Goal: Task Accomplishment & Management: Use online tool/utility

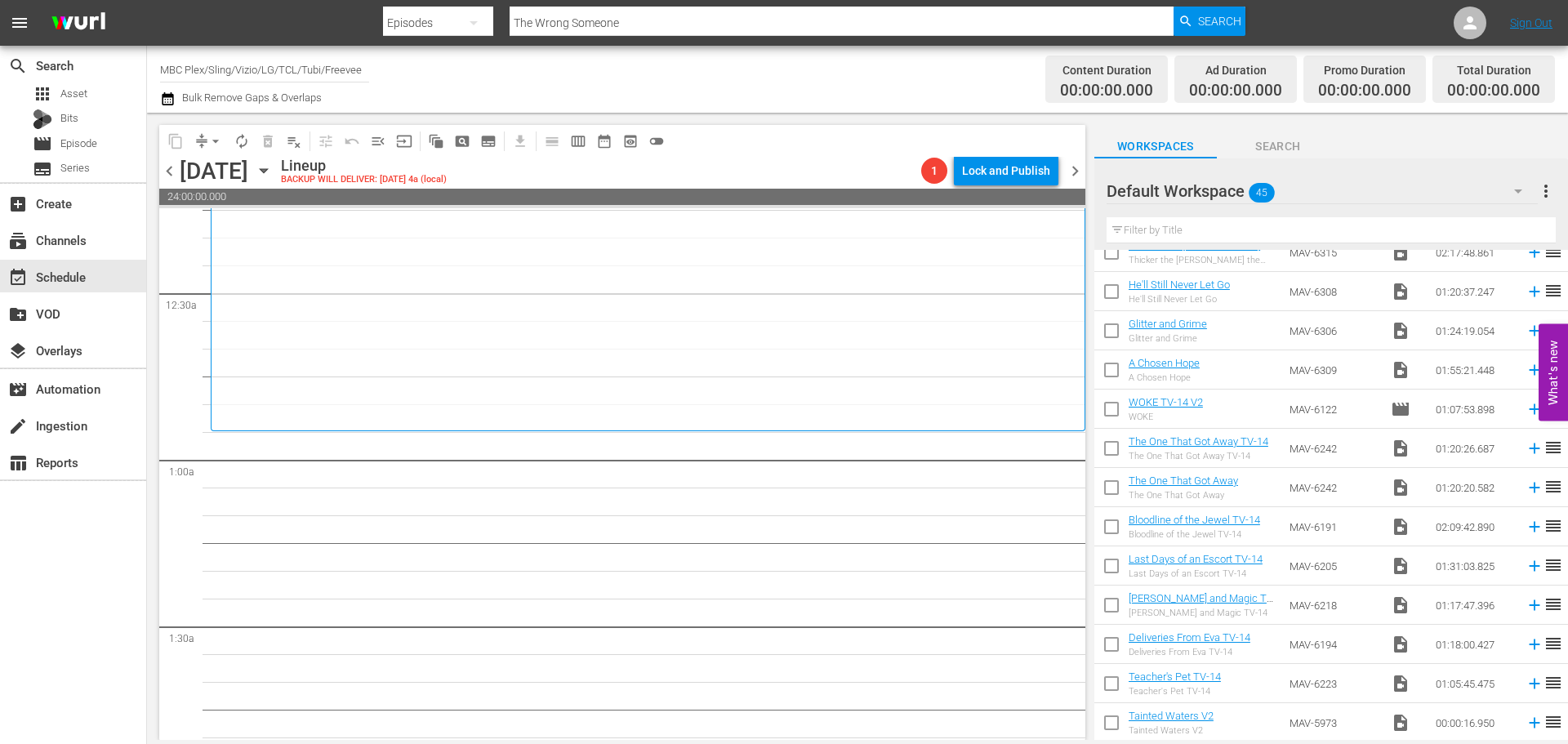
scroll to position [1312, 0]
click at [1315, 195] on div "Default Workspace 45" at bounding box center [1322, 191] width 431 height 46
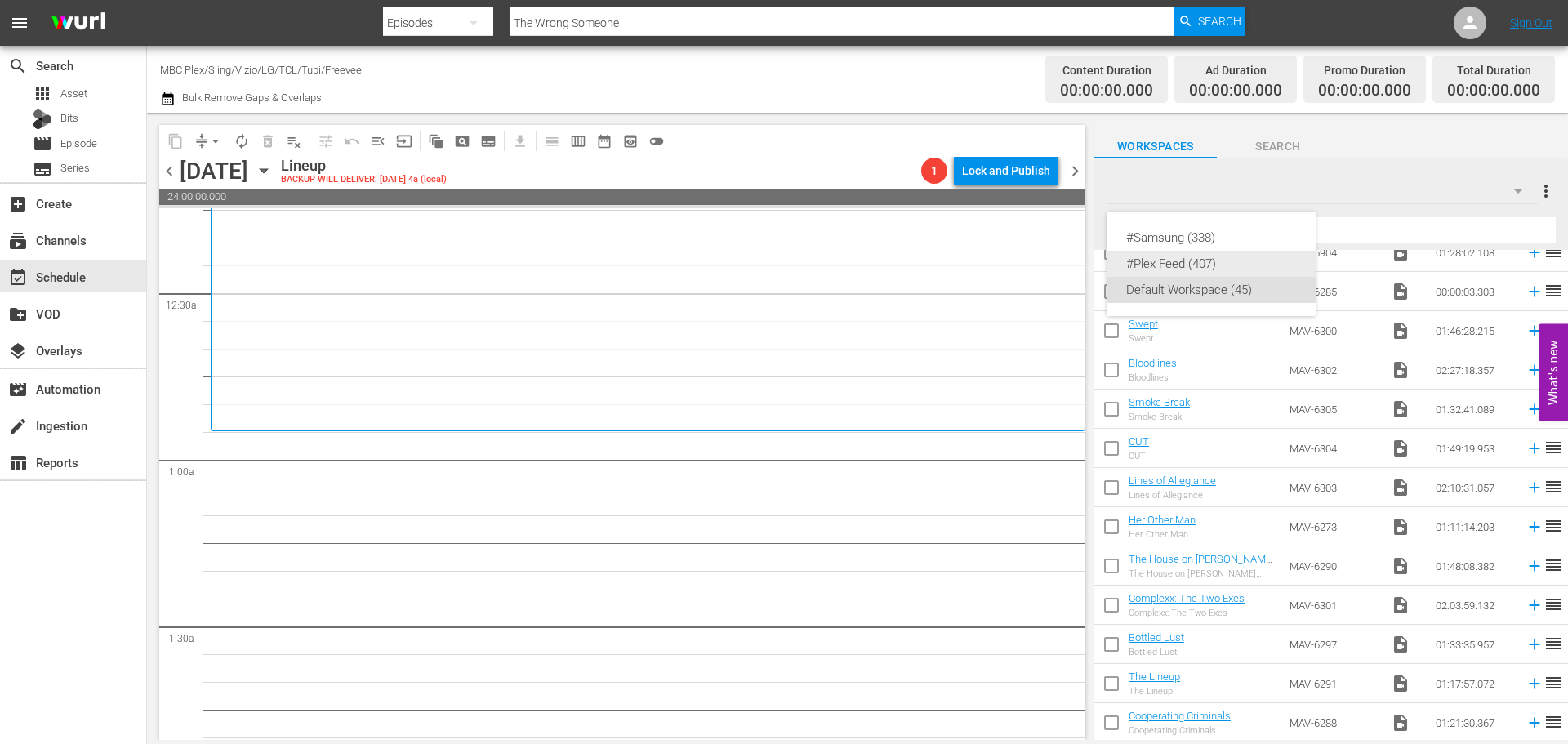
click at [1210, 259] on div "#Plex Feed (407)" at bounding box center [1210, 264] width 170 height 26
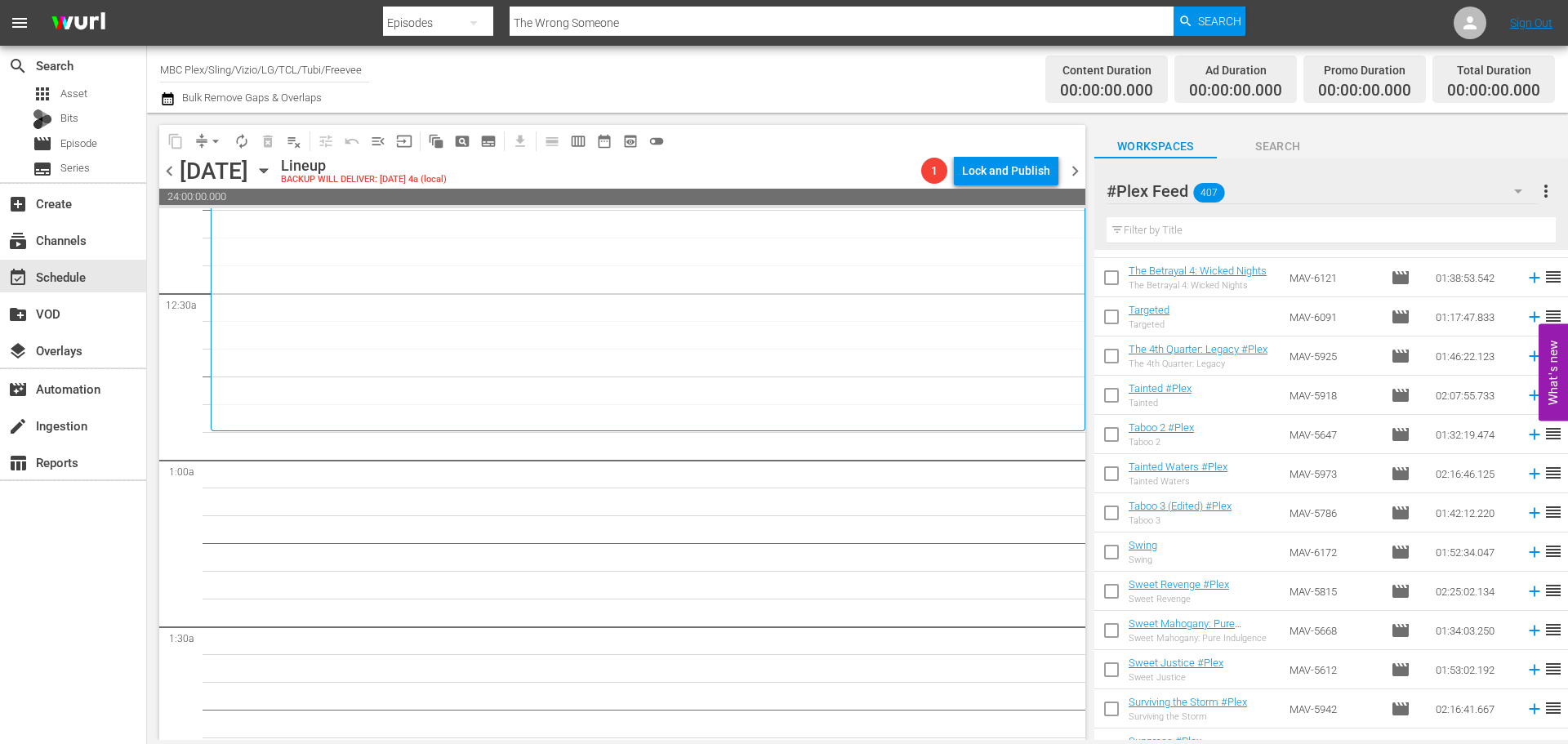
scroll to position [6124, 0]
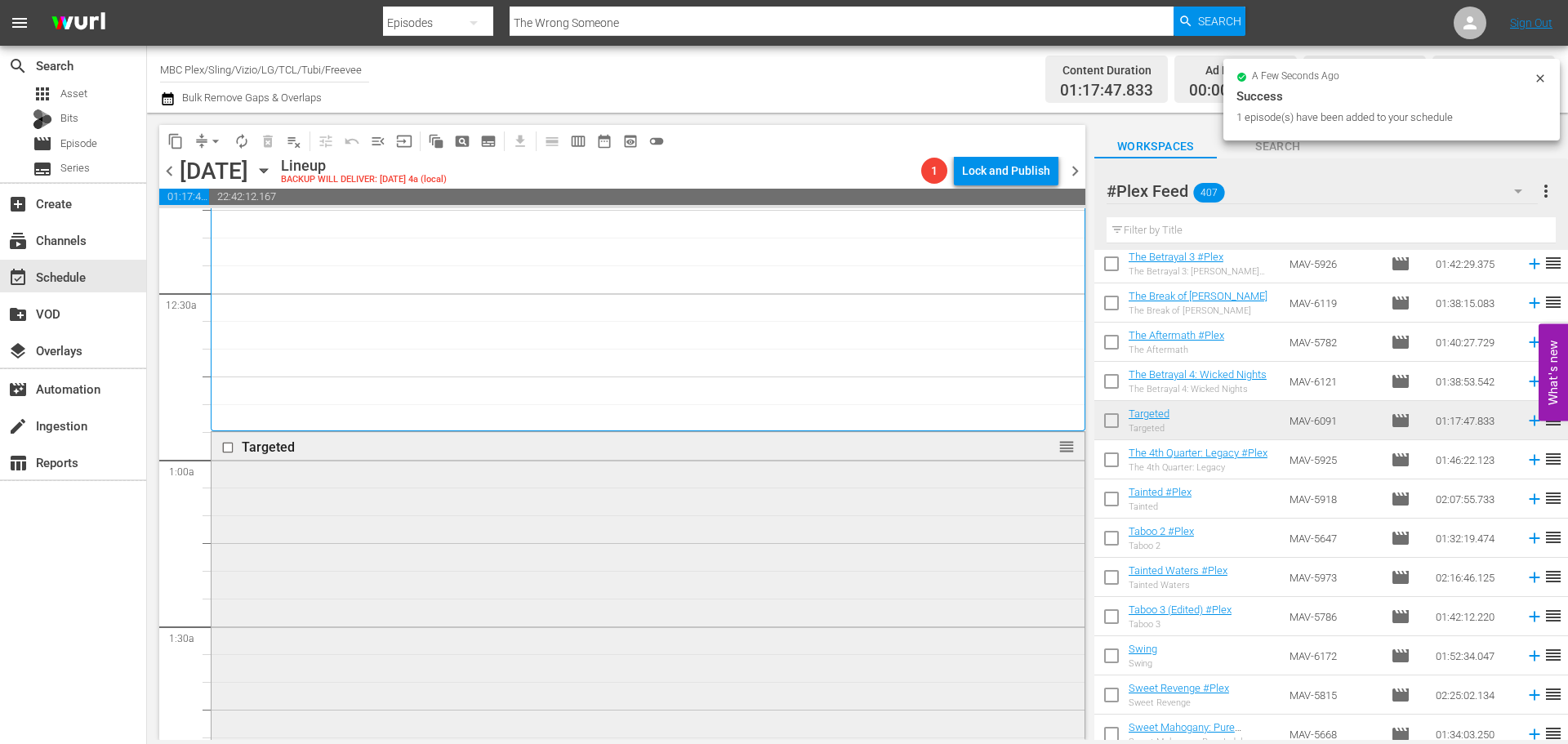
click at [460, 500] on div "Targeted reorder" at bounding box center [648, 646] width 873 height 427
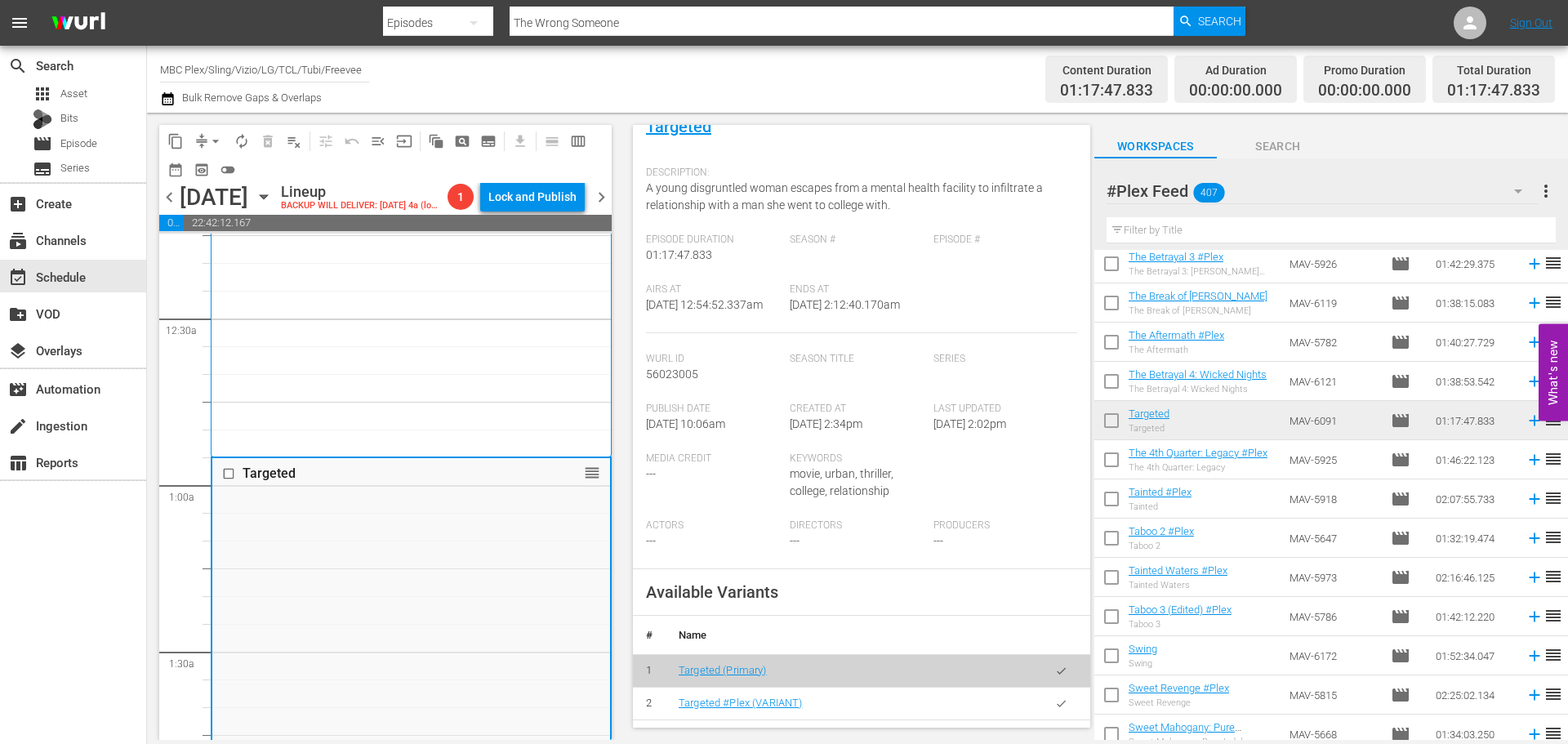
scroll to position [327, 0]
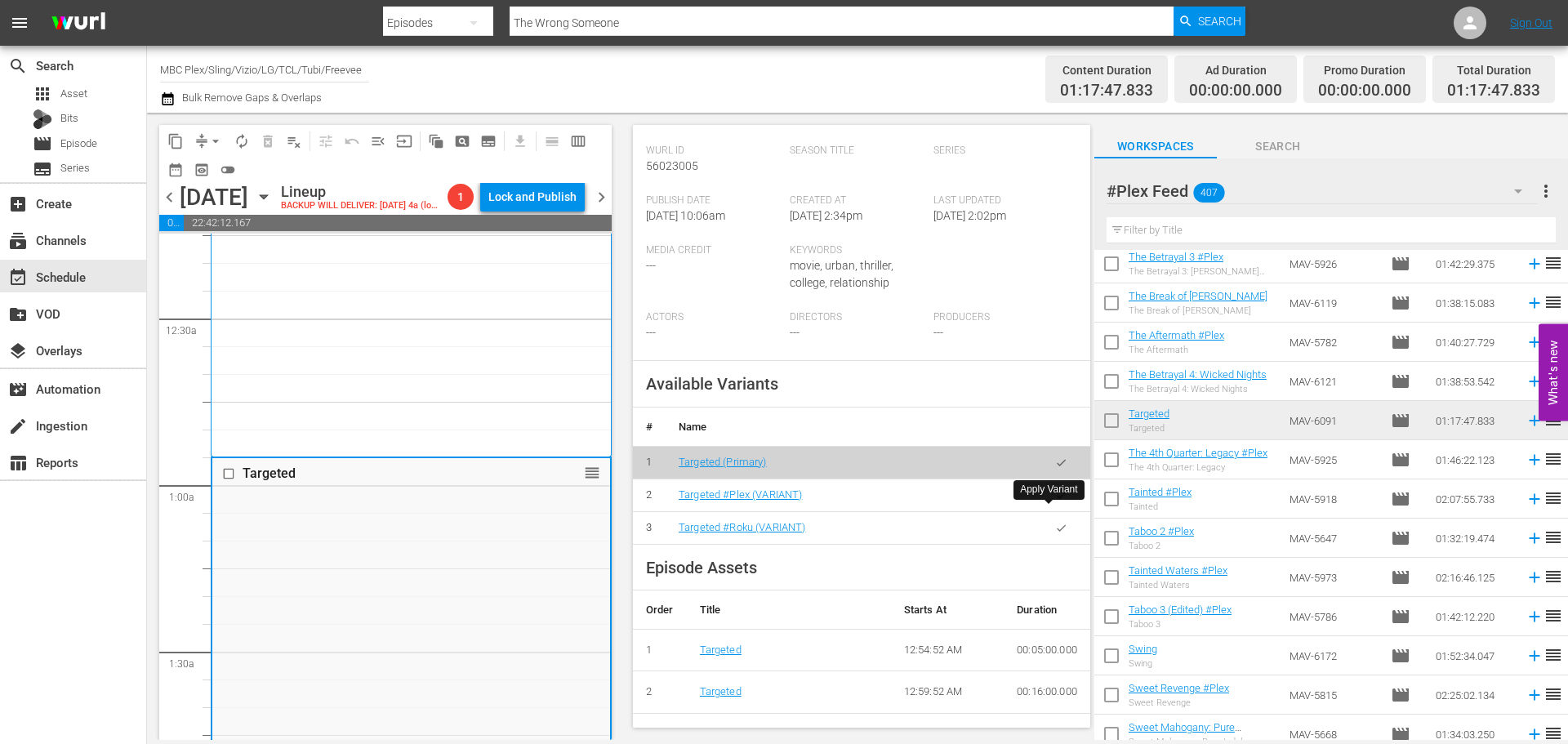
click at [1059, 512] on button "button" at bounding box center [1061, 496] width 32 height 32
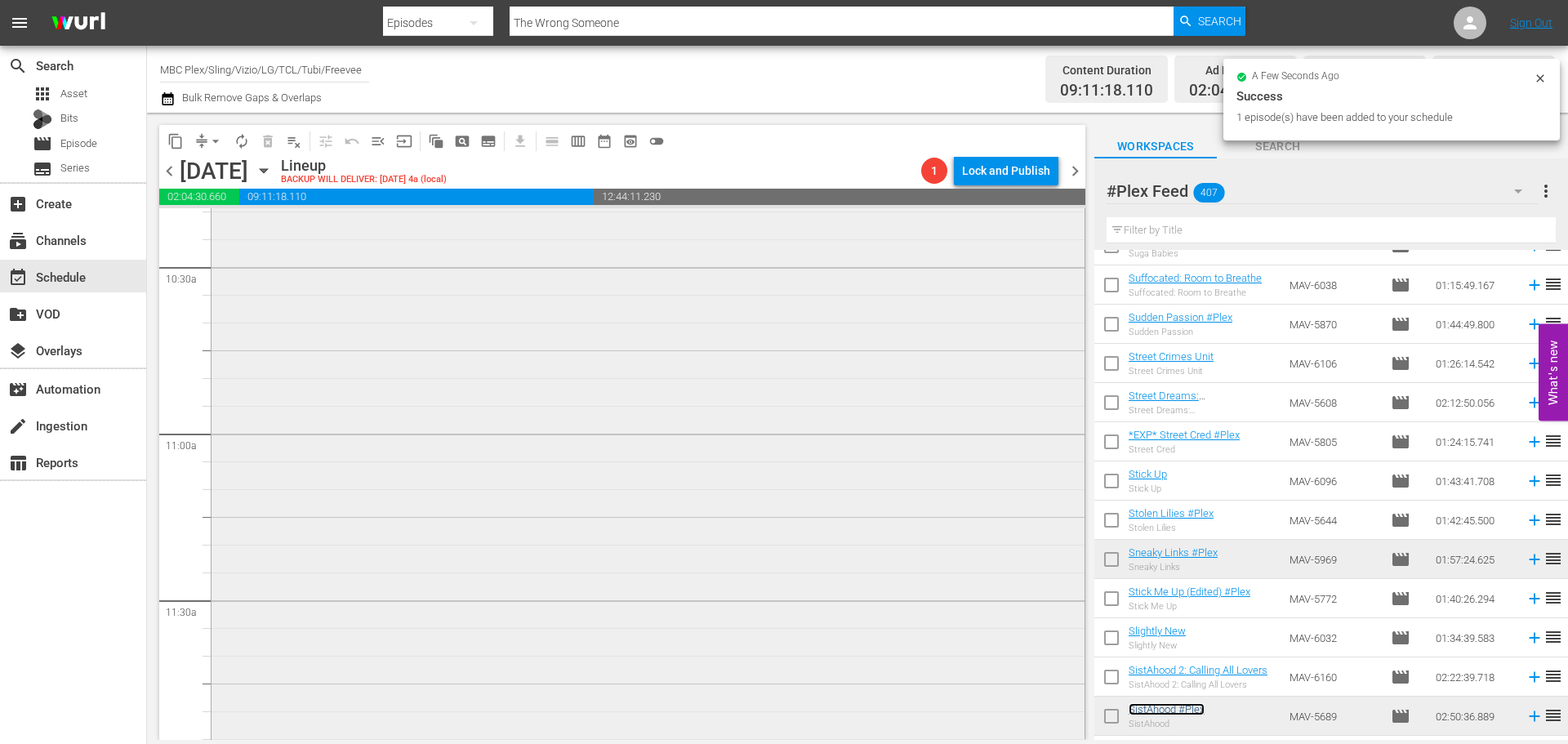
scroll to position [3758, 0]
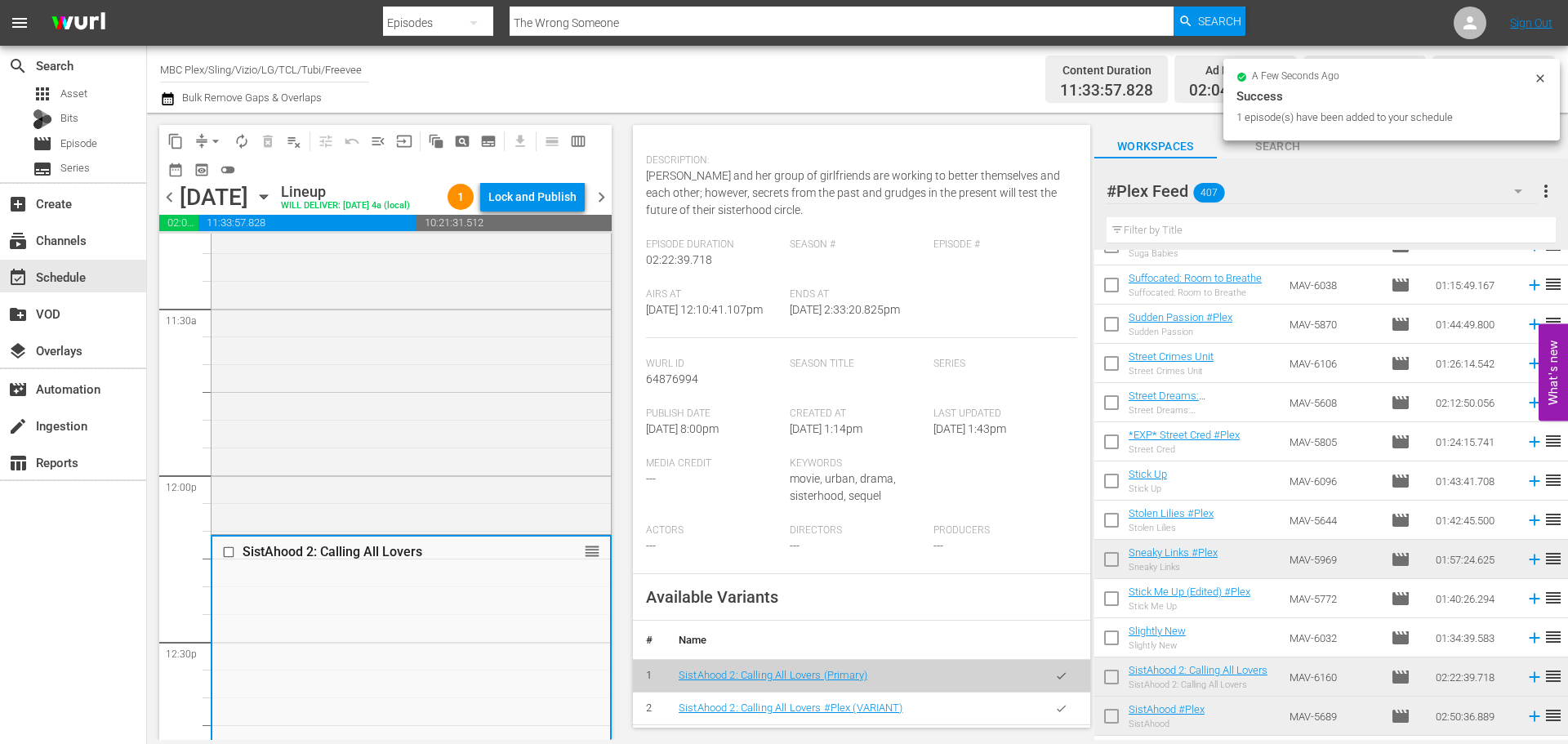
scroll to position [490, 0]
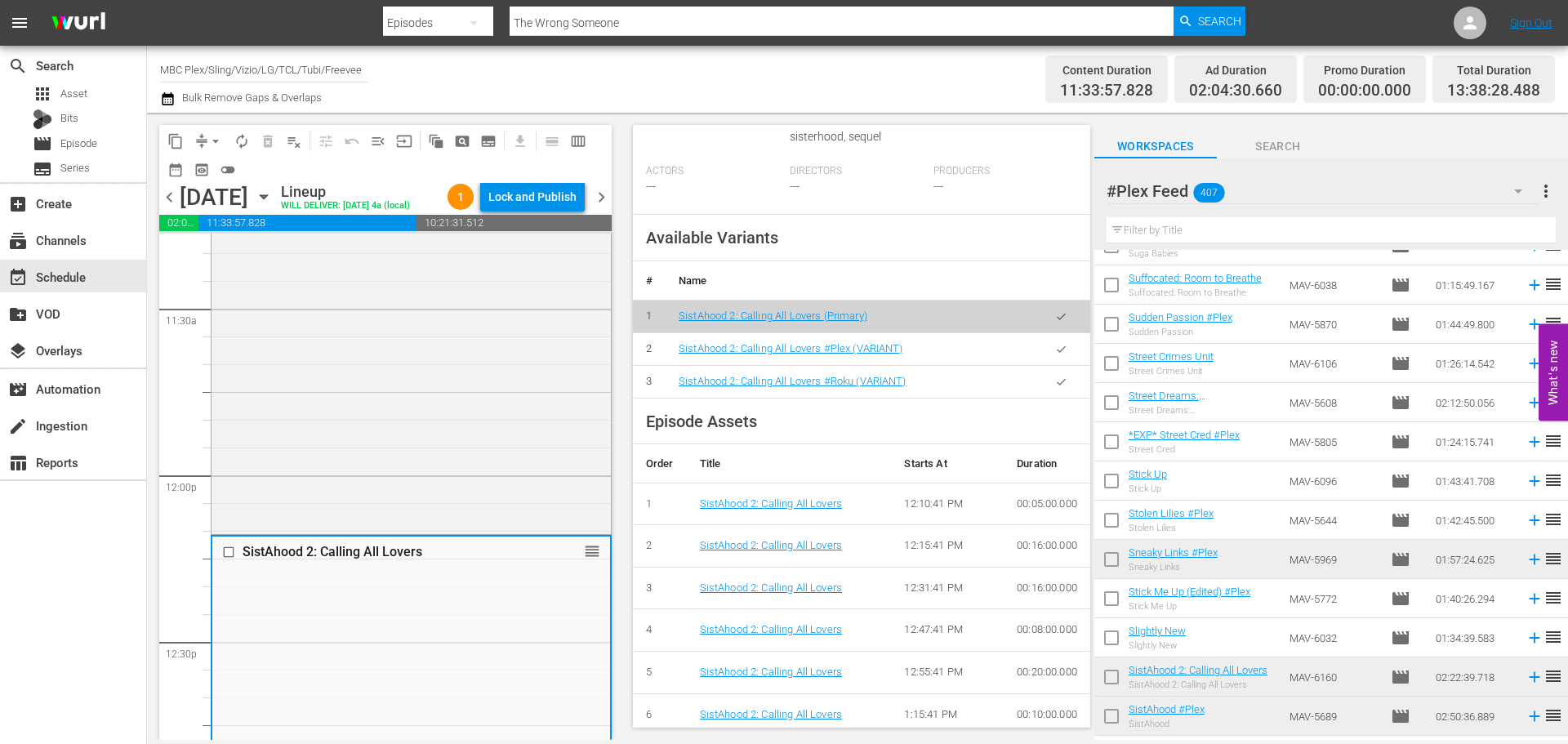
click at [1055, 355] on icon "button" at bounding box center [1060, 349] width 12 height 12
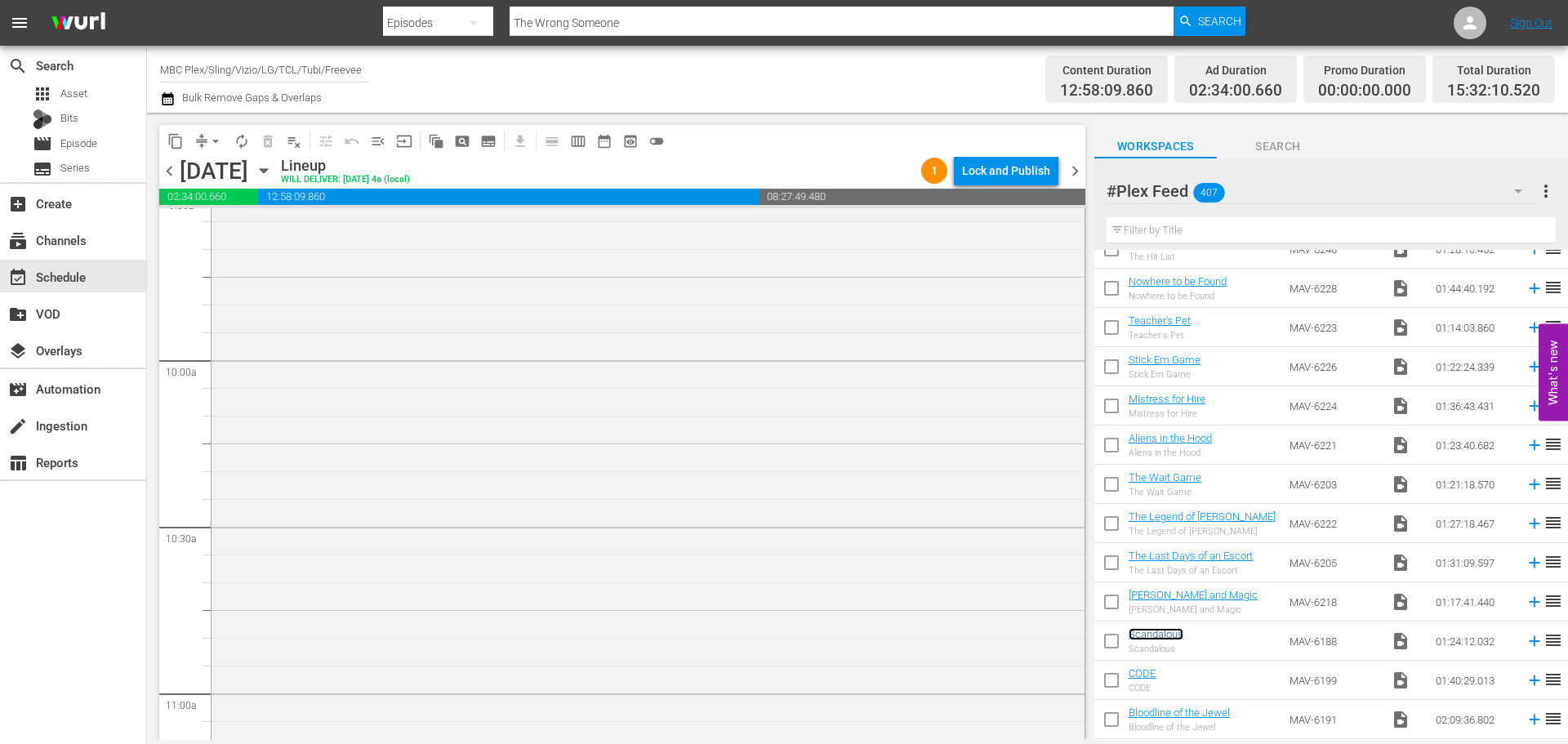
scroll to position [3104, 0]
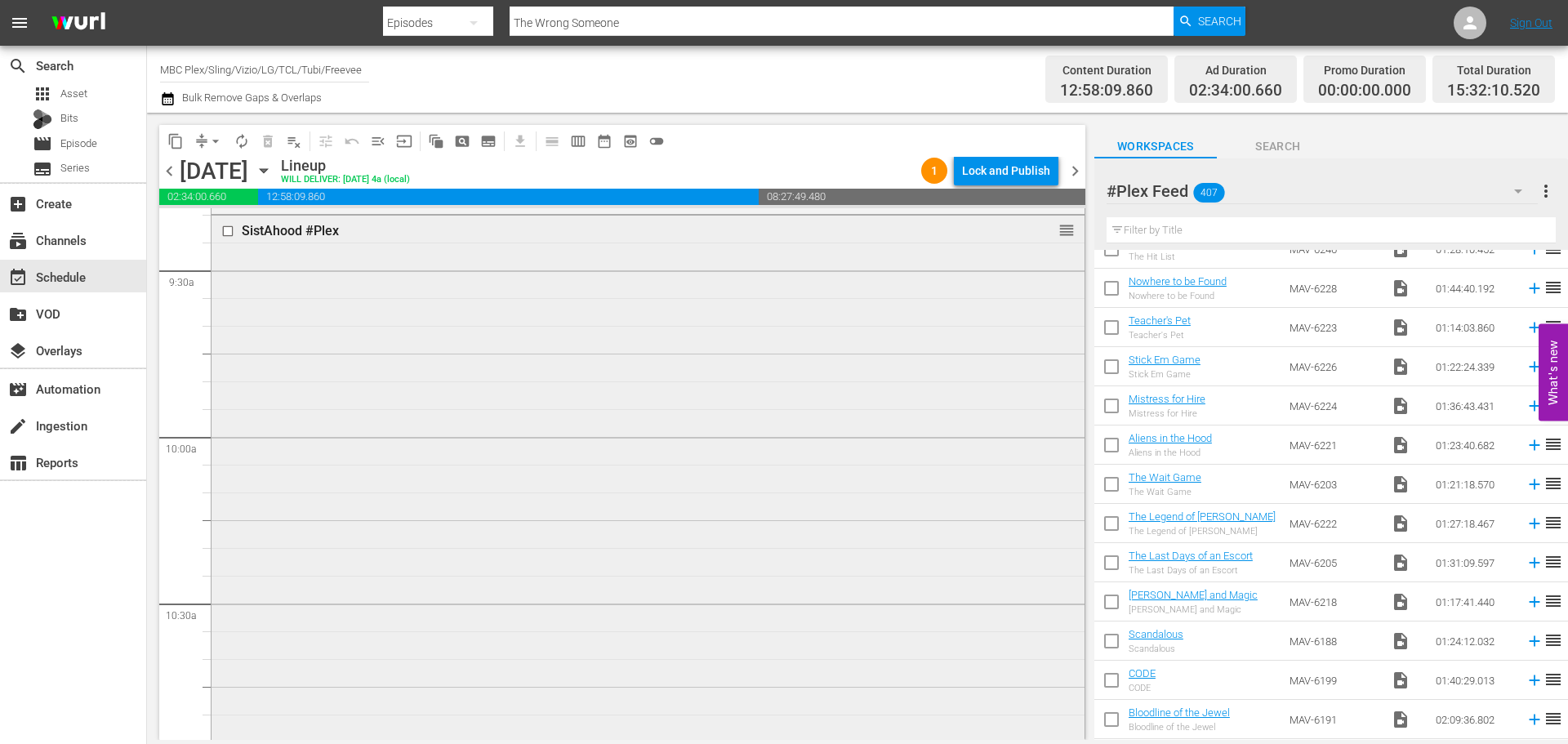
click at [531, 536] on div "SistAhood #Plex reorder" at bounding box center [648, 687] width 873 height 943
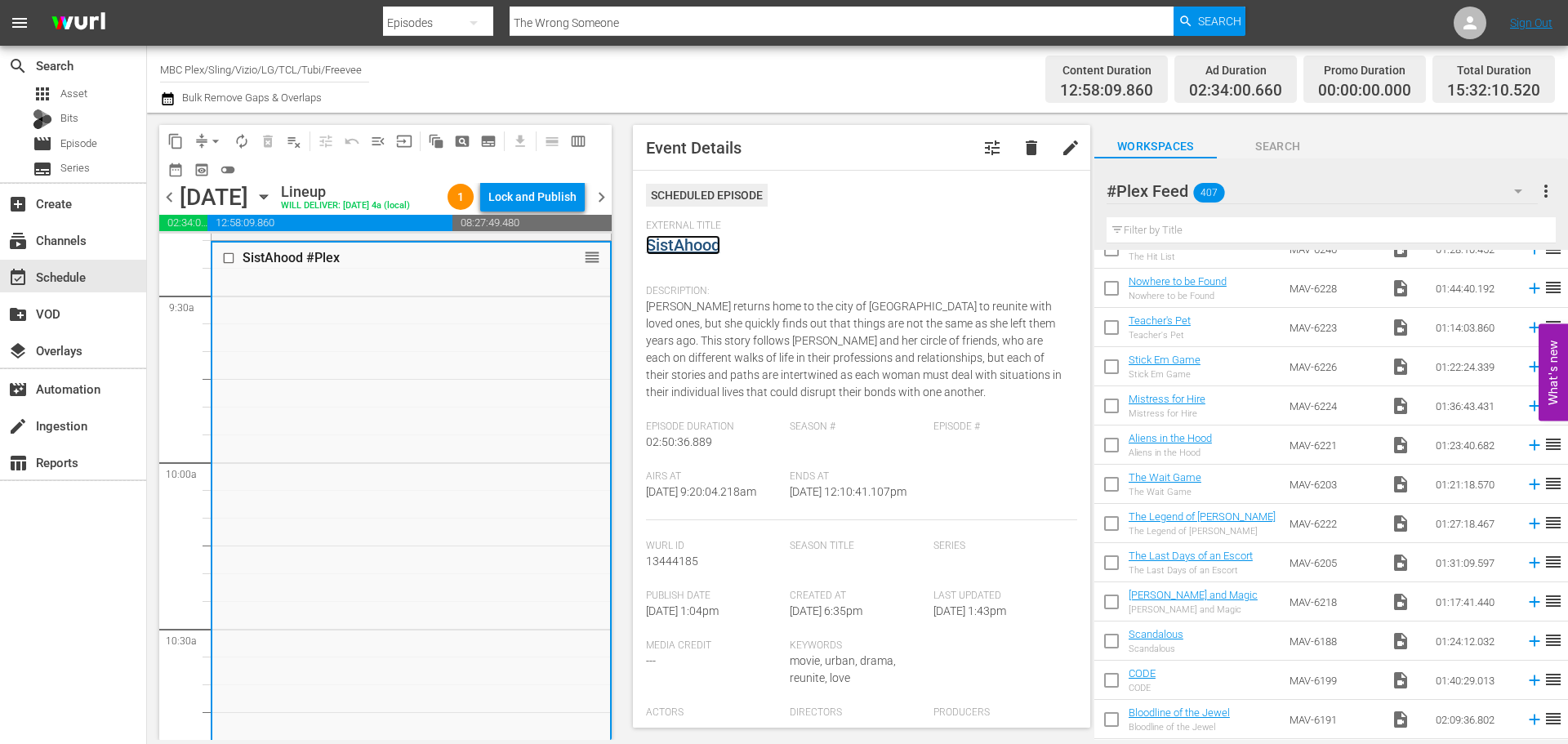
click at [709, 246] on link "SistAhood" at bounding box center [683, 245] width 74 height 20
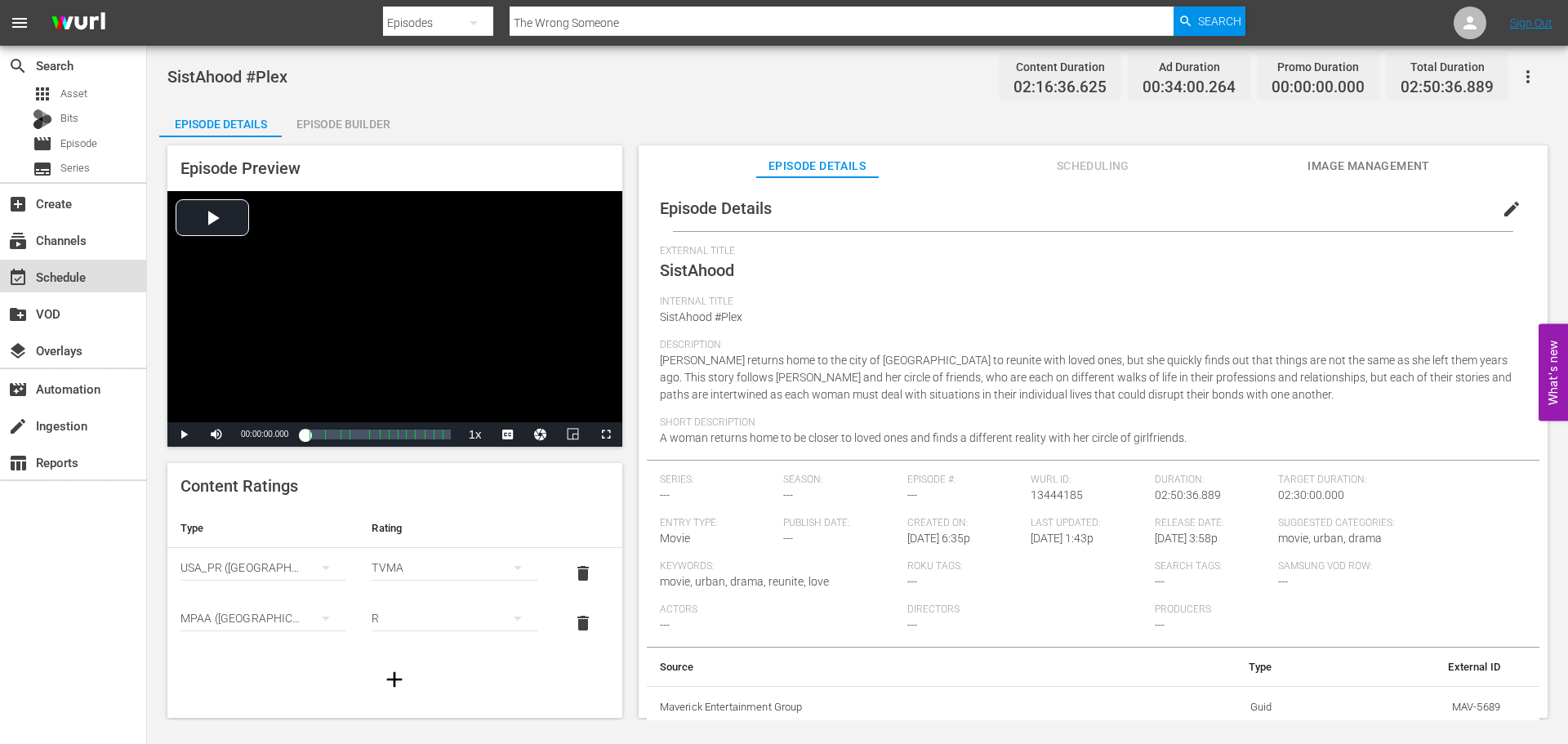
click at [106, 261] on div "event_available Schedule" at bounding box center [73, 275] width 146 height 33
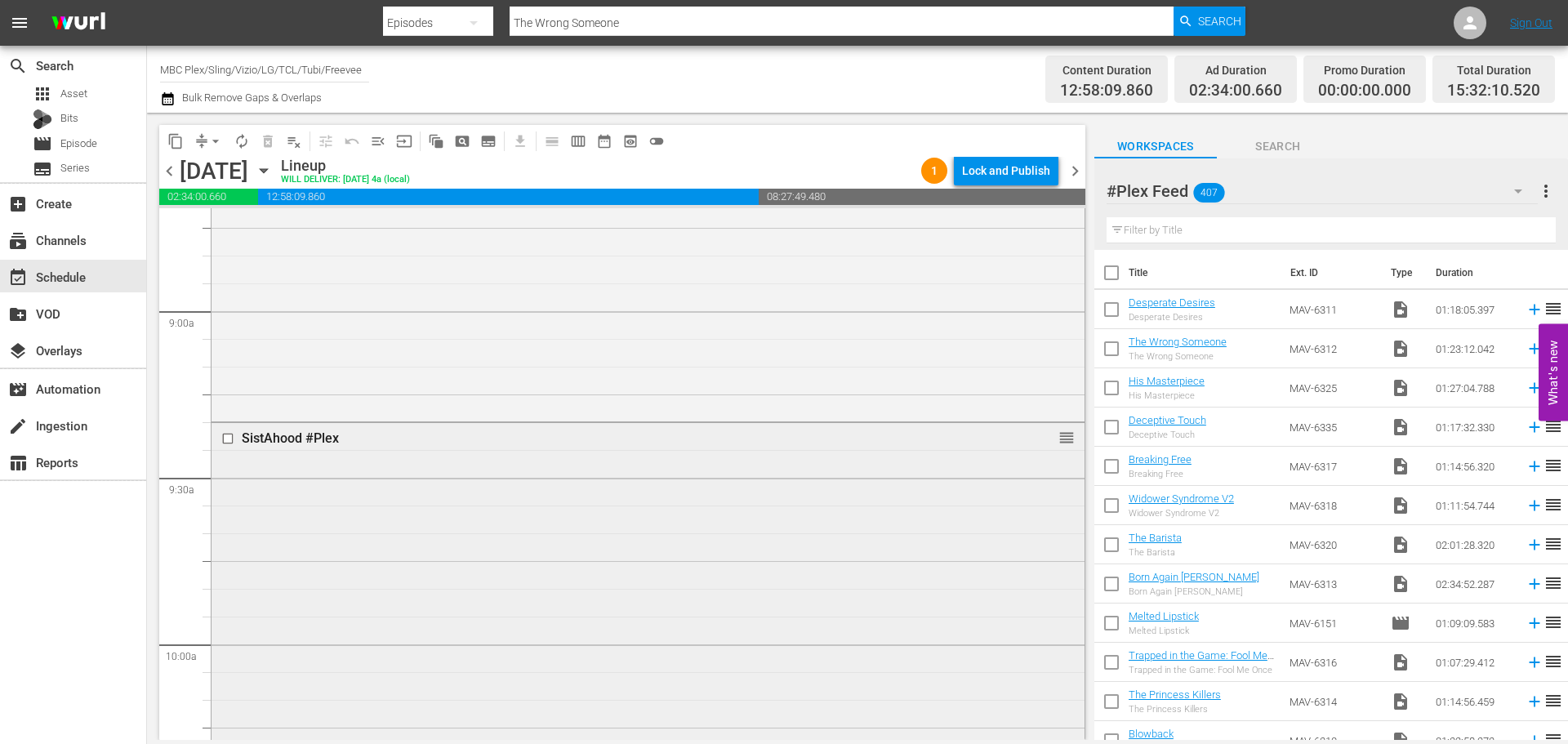
scroll to position [2860, 0]
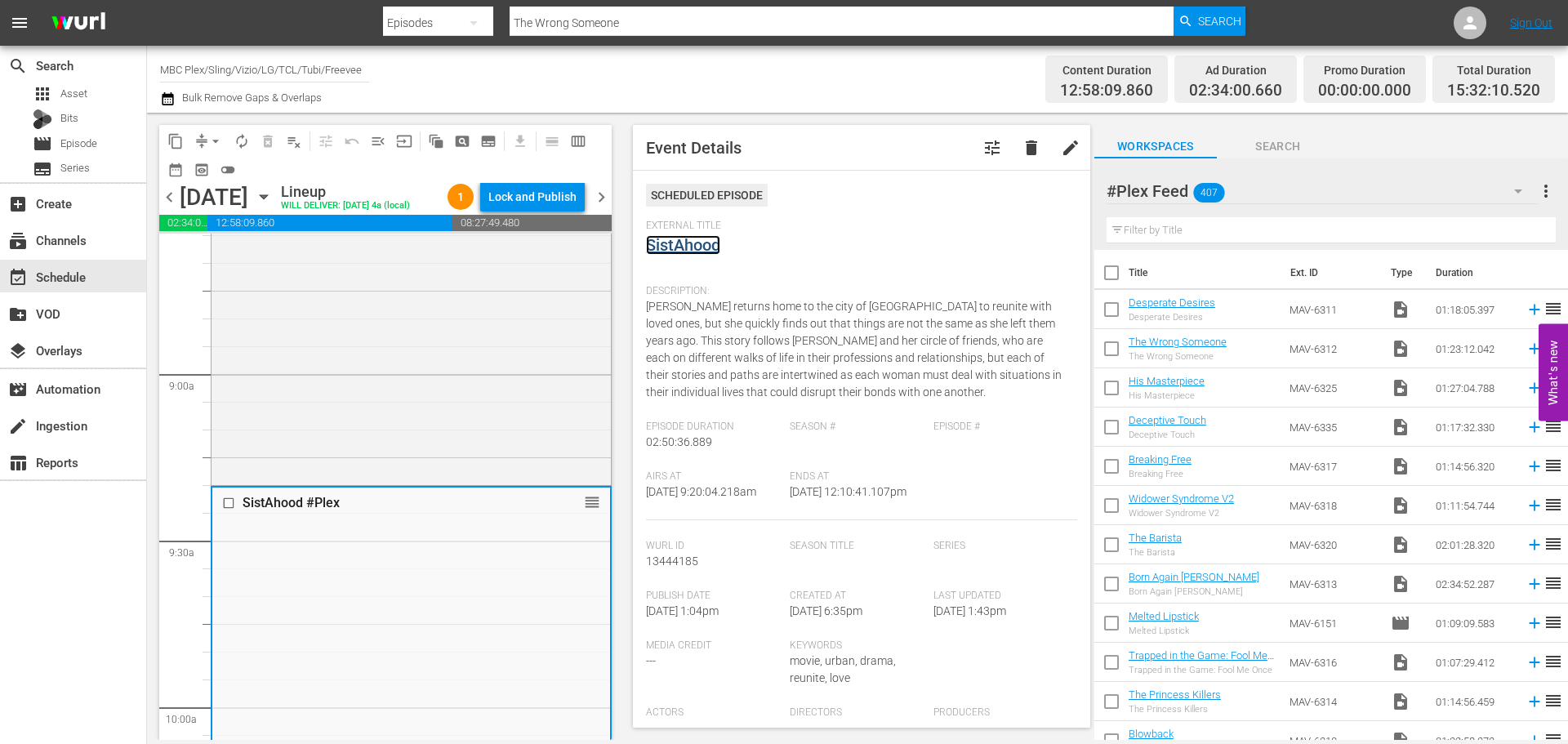
click at [704, 248] on link "SistAhood" at bounding box center [683, 245] width 74 height 20
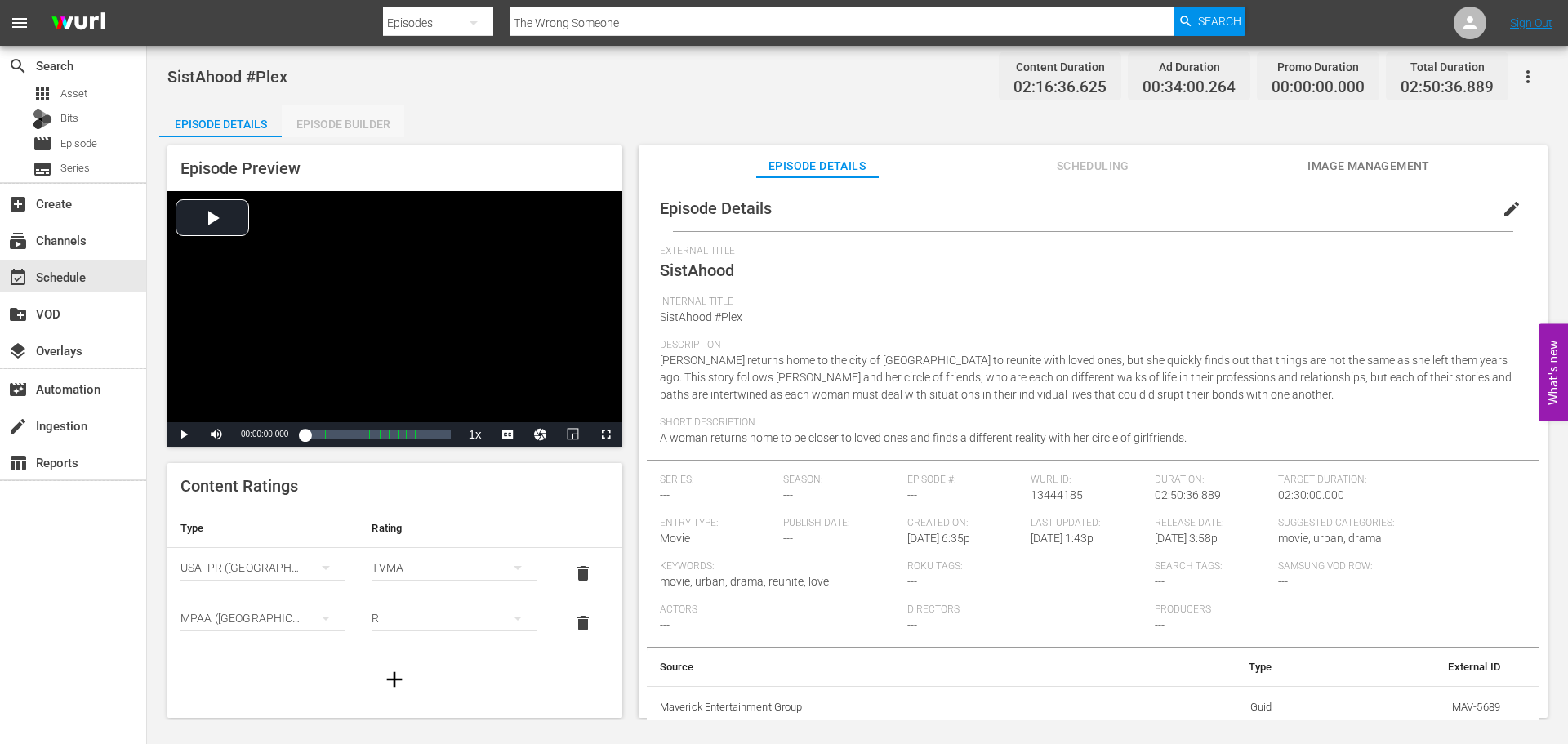
drag, startPoint x: 340, startPoint y: 125, endPoint x: 350, endPoint y: 124, distance: 10.0
click at [342, 123] on div "Episode Builder" at bounding box center [343, 125] width 123 height 39
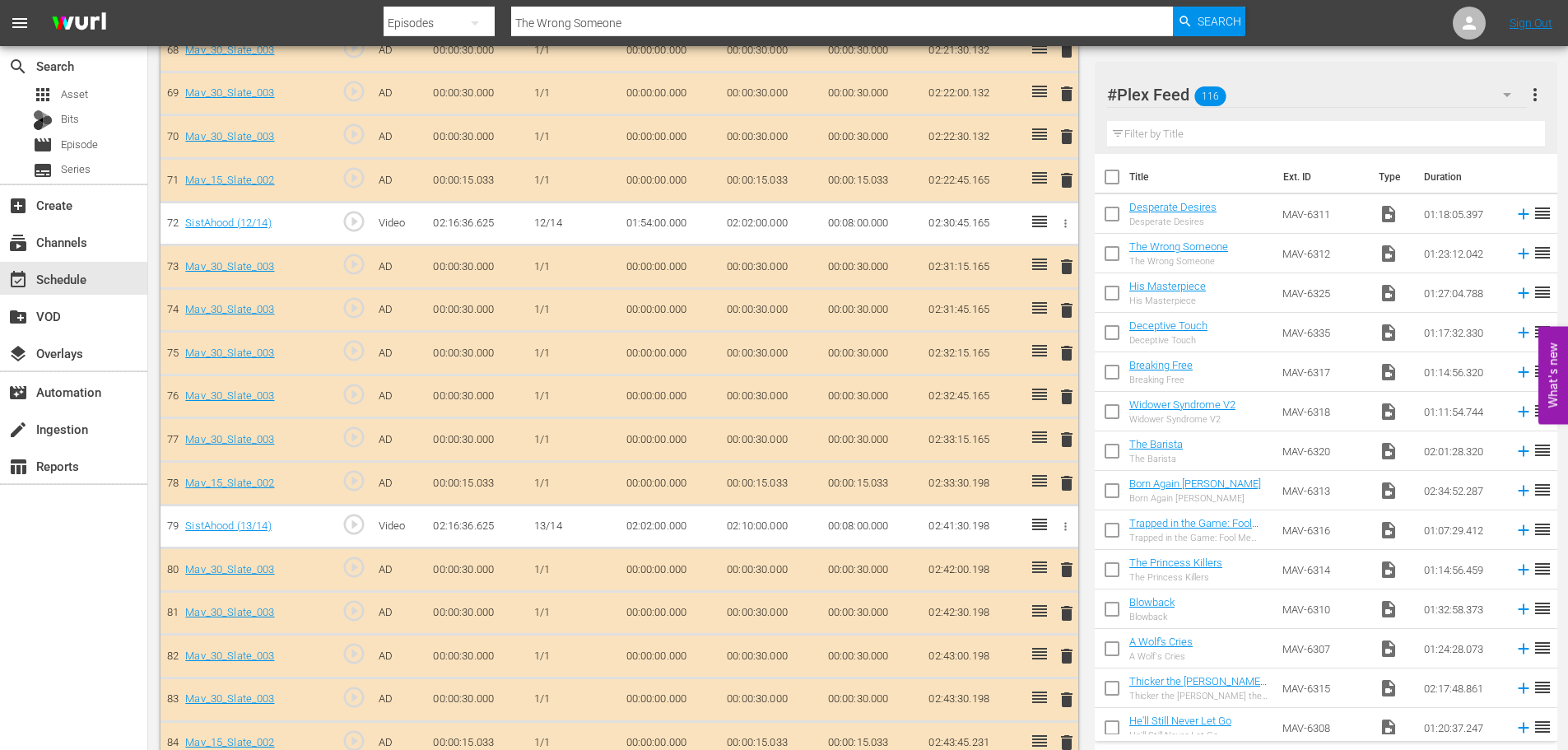
scroll to position [3556, 0]
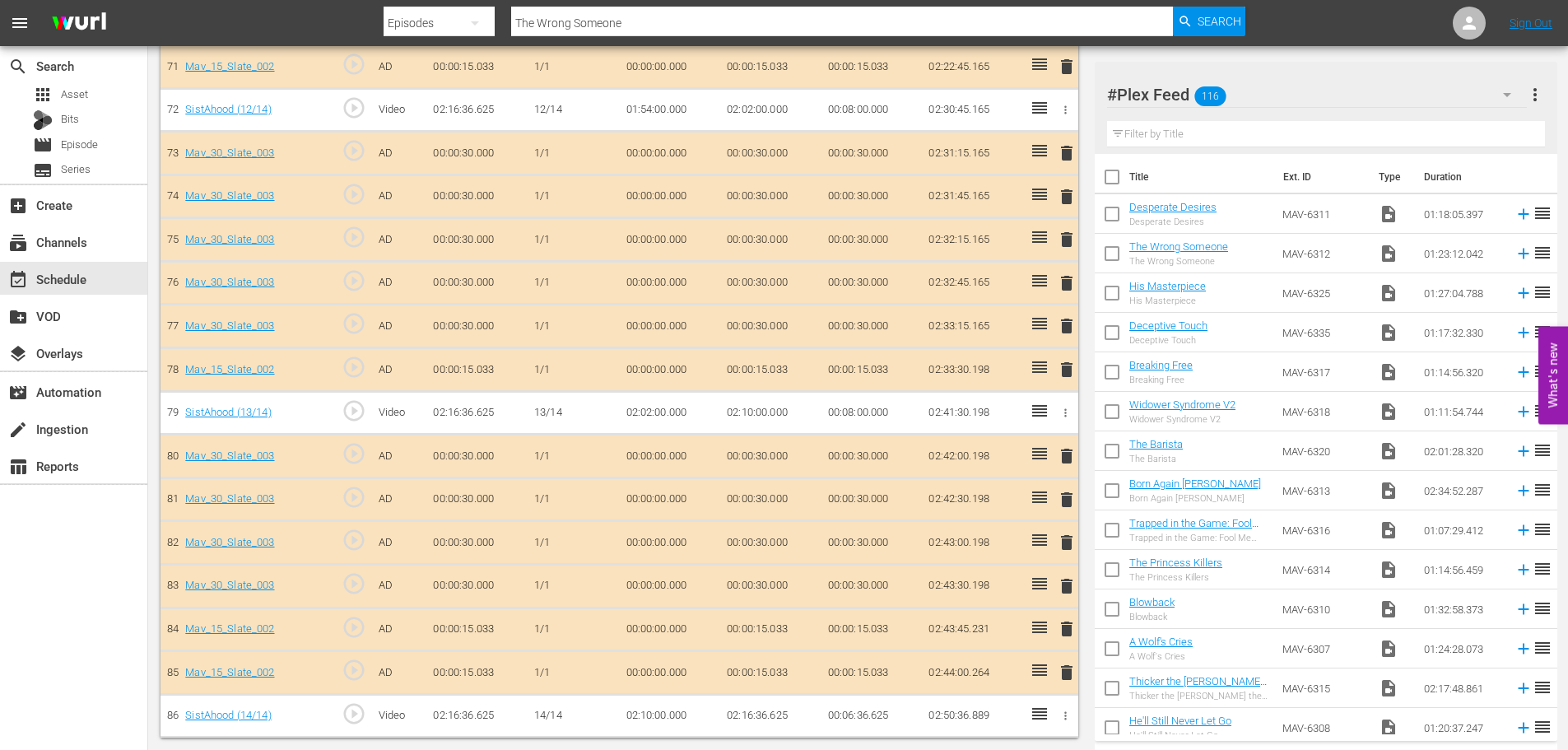
click at [1062, 631] on span "delete" at bounding box center [1067, 629] width 20 height 20
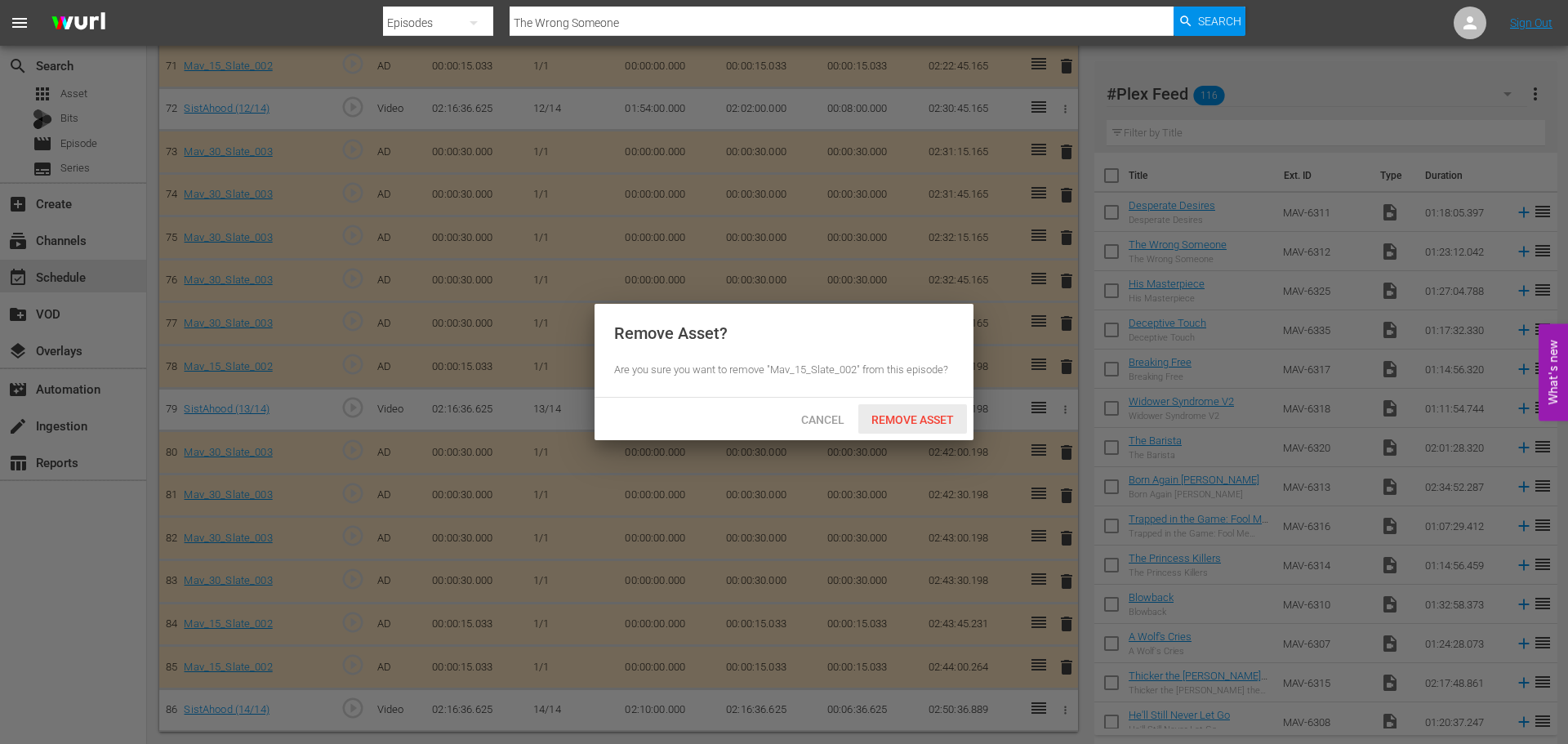
click at [909, 424] on span "Remove Asset" at bounding box center [912, 420] width 109 height 13
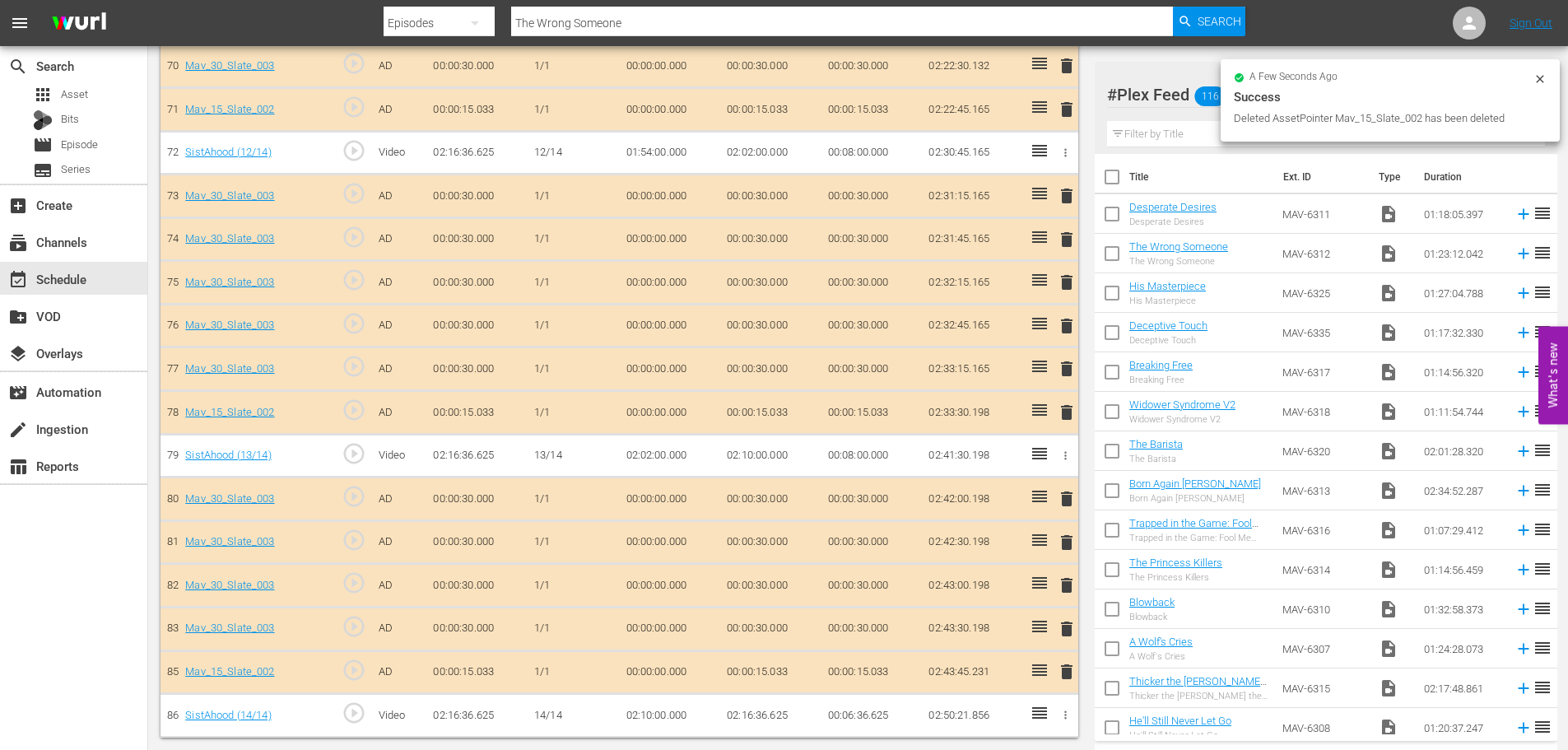
scroll to position [3514, 0]
click at [1057, 673] on span "delete" at bounding box center [1067, 672] width 20 height 20
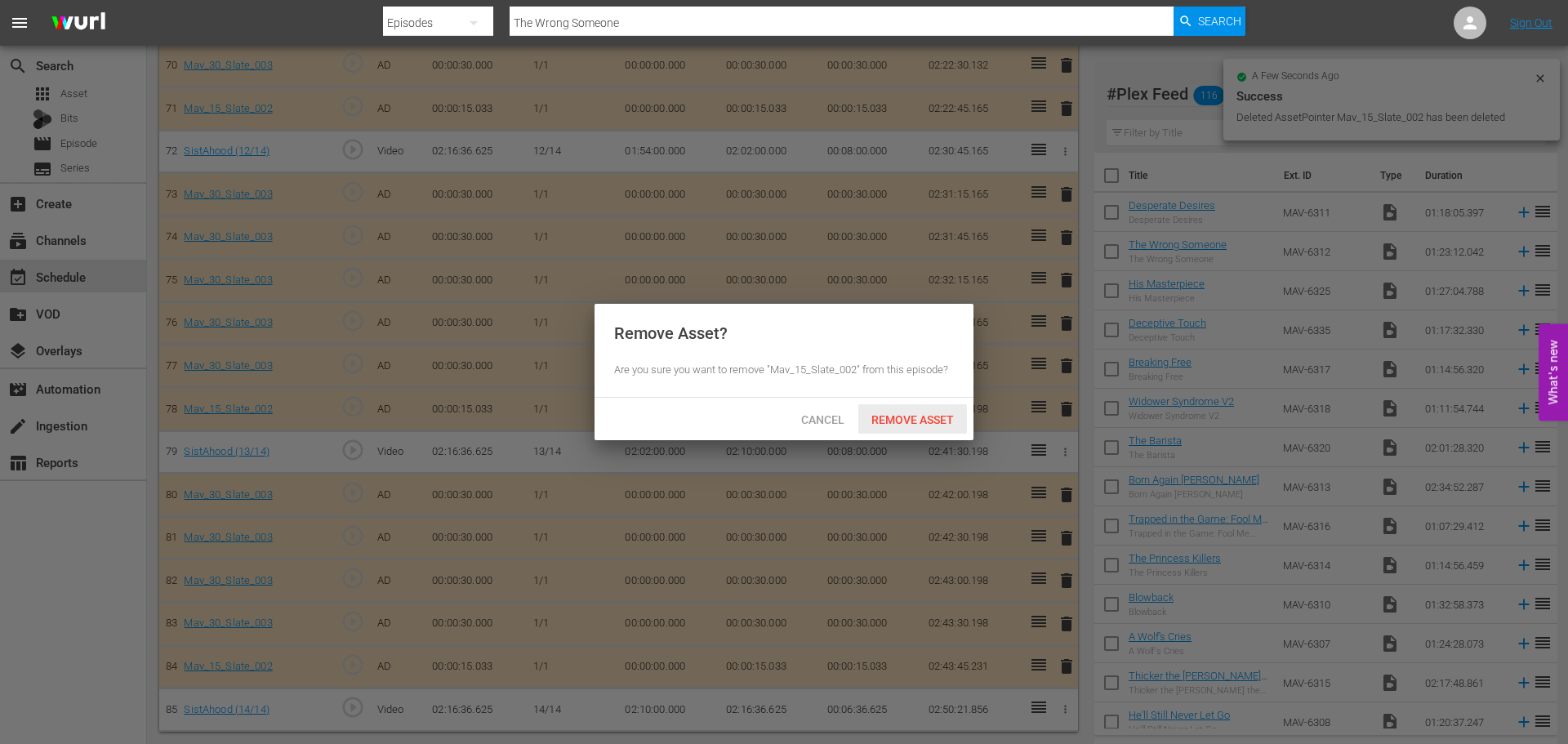
click at [891, 424] on span "Remove Asset" at bounding box center [912, 420] width 109 height 13
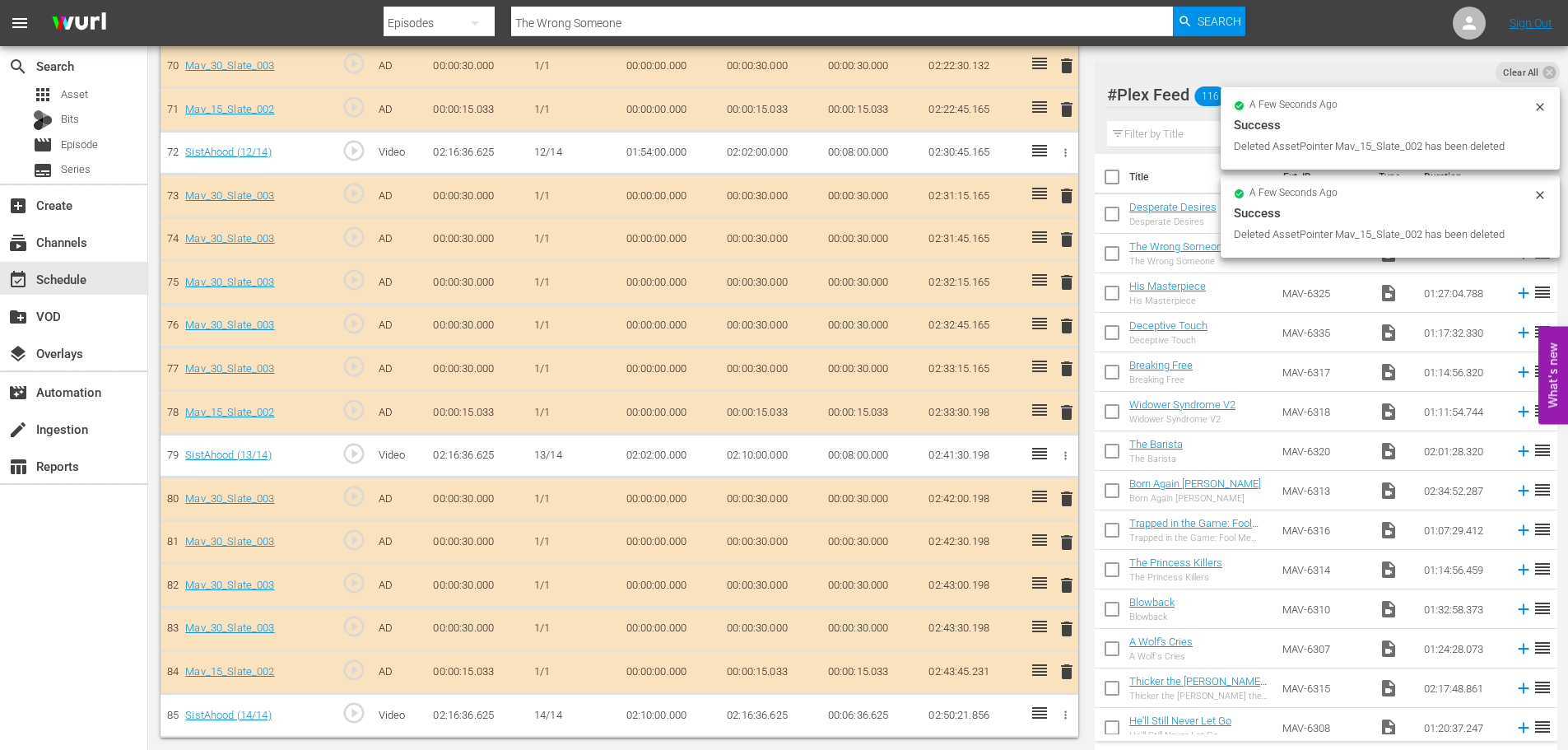
scroll to position [3469, 0]
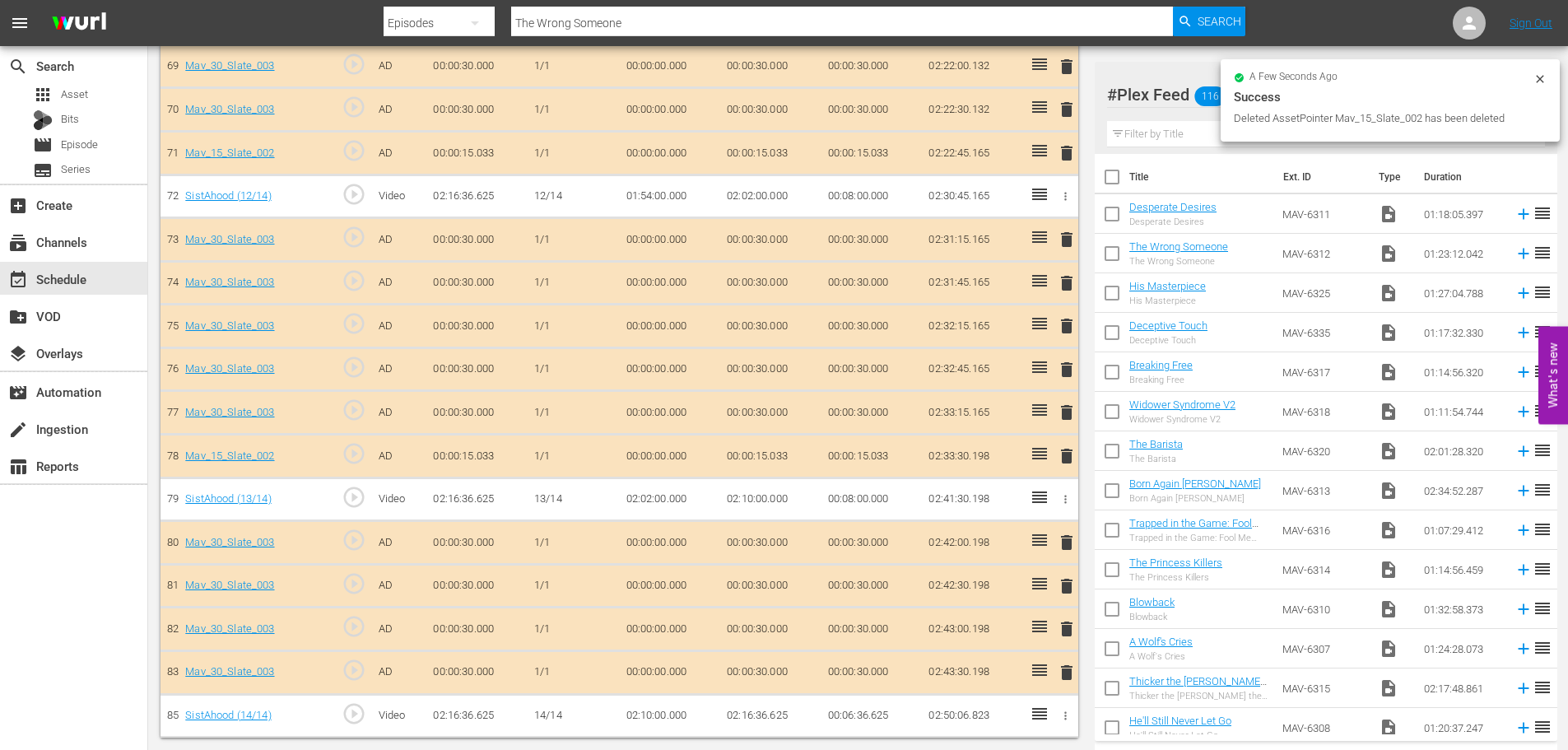
click at [1062, 457] on span "delete" at bounding box center [1067, 456] width 20 height 20
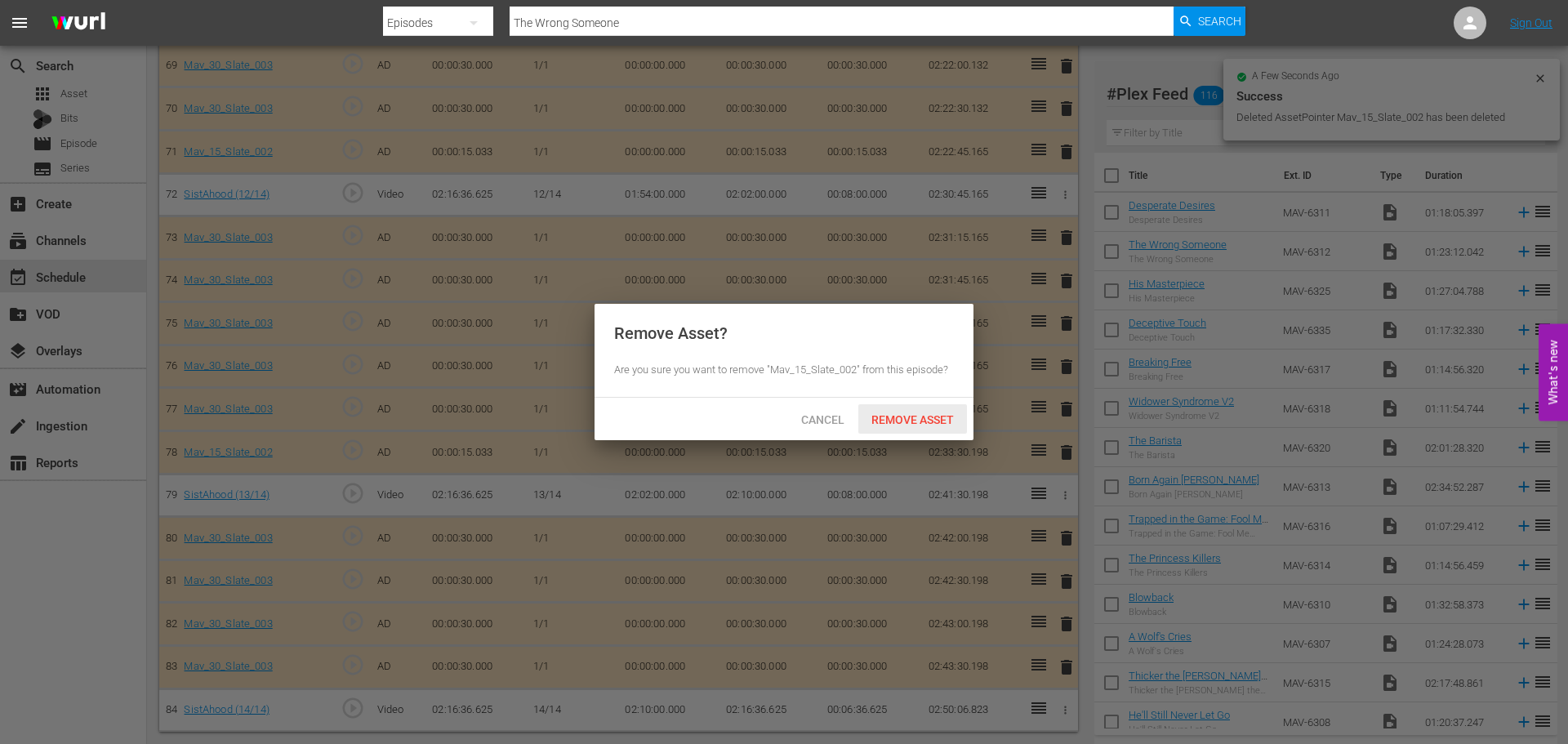
click at [909, 423] on span "Remove Asset" at bounding box center [912, 420] width 109 height 13
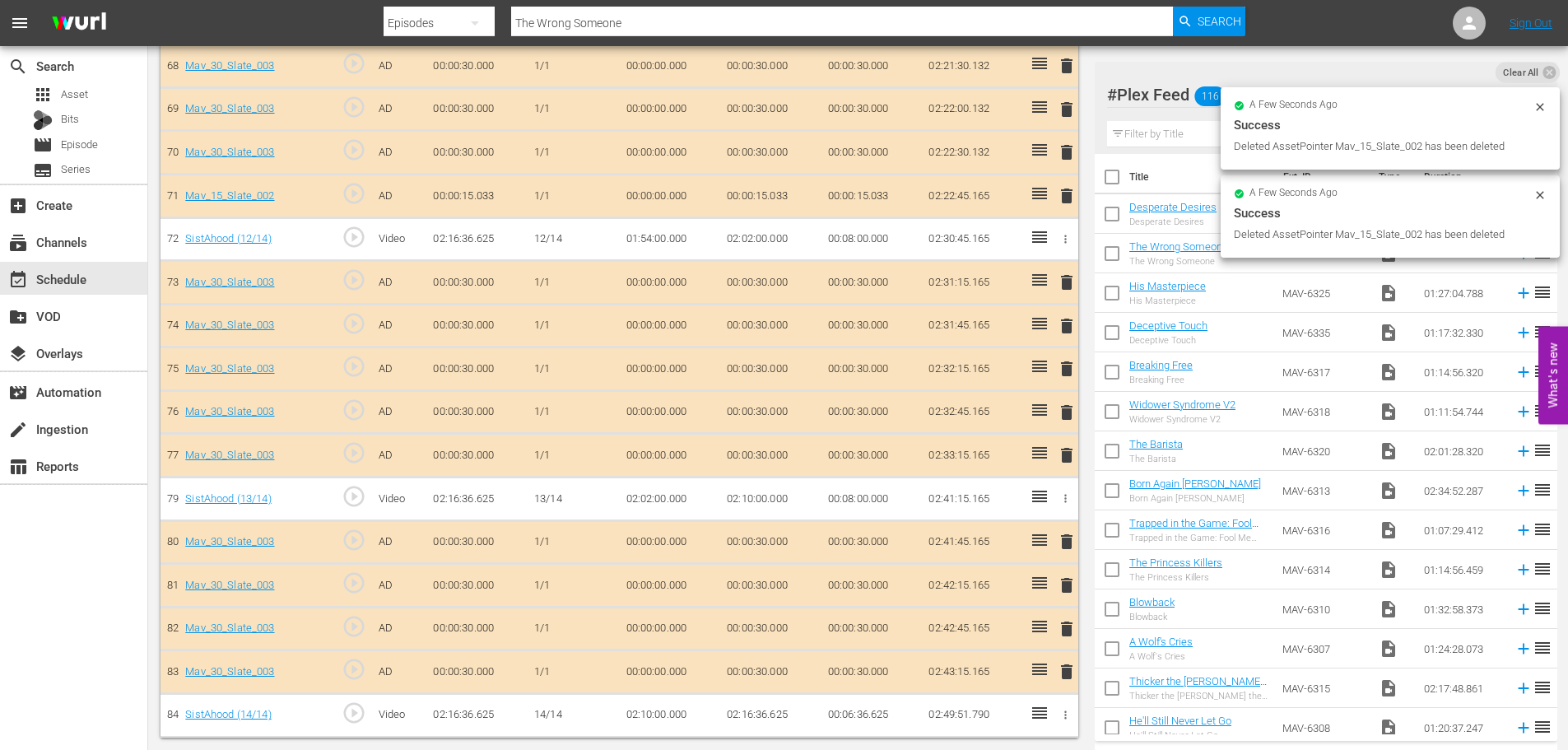
scroll to position [3427, 0]
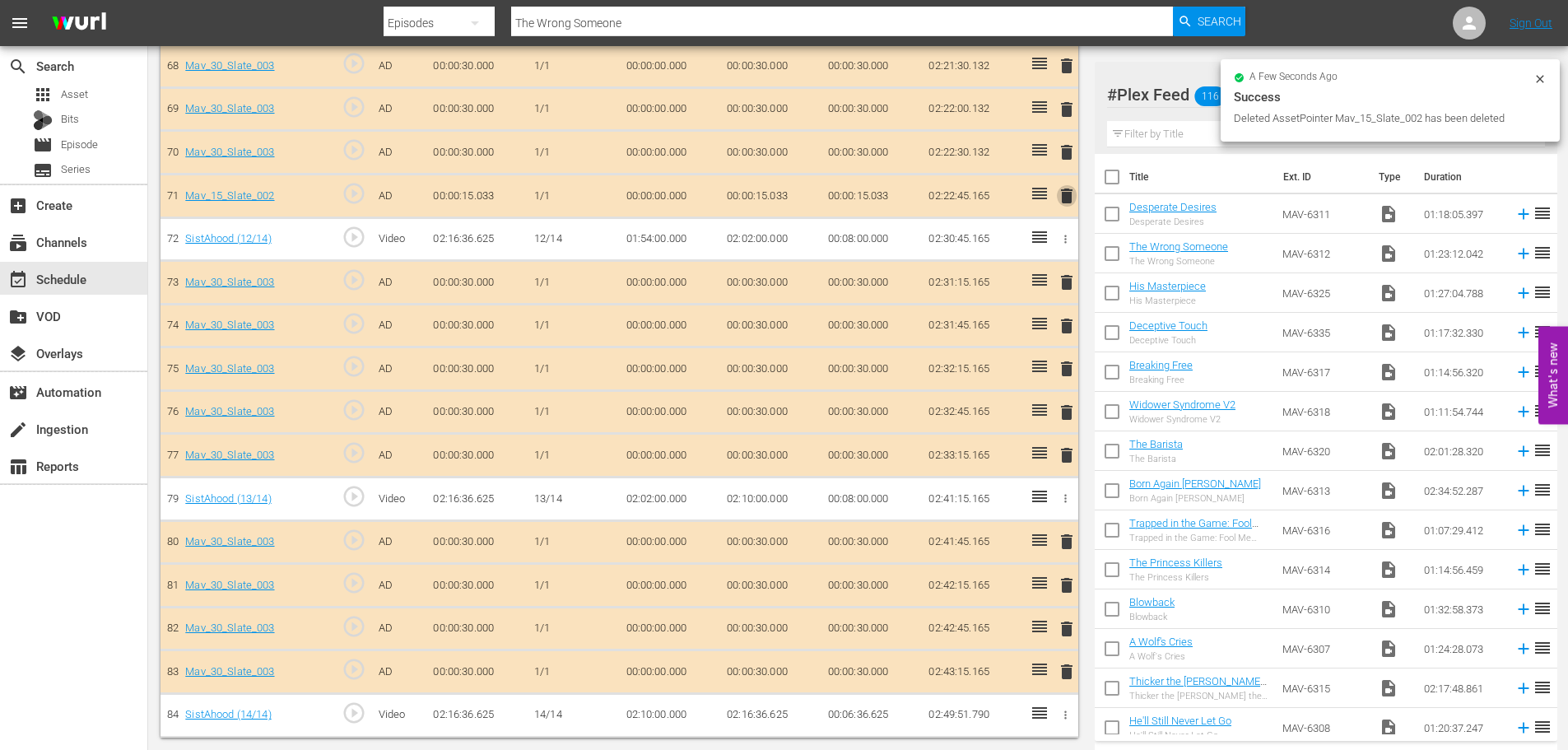
click at [1064, 190] on span "delete" at bounding box center [1067, 196] width 20 height 20
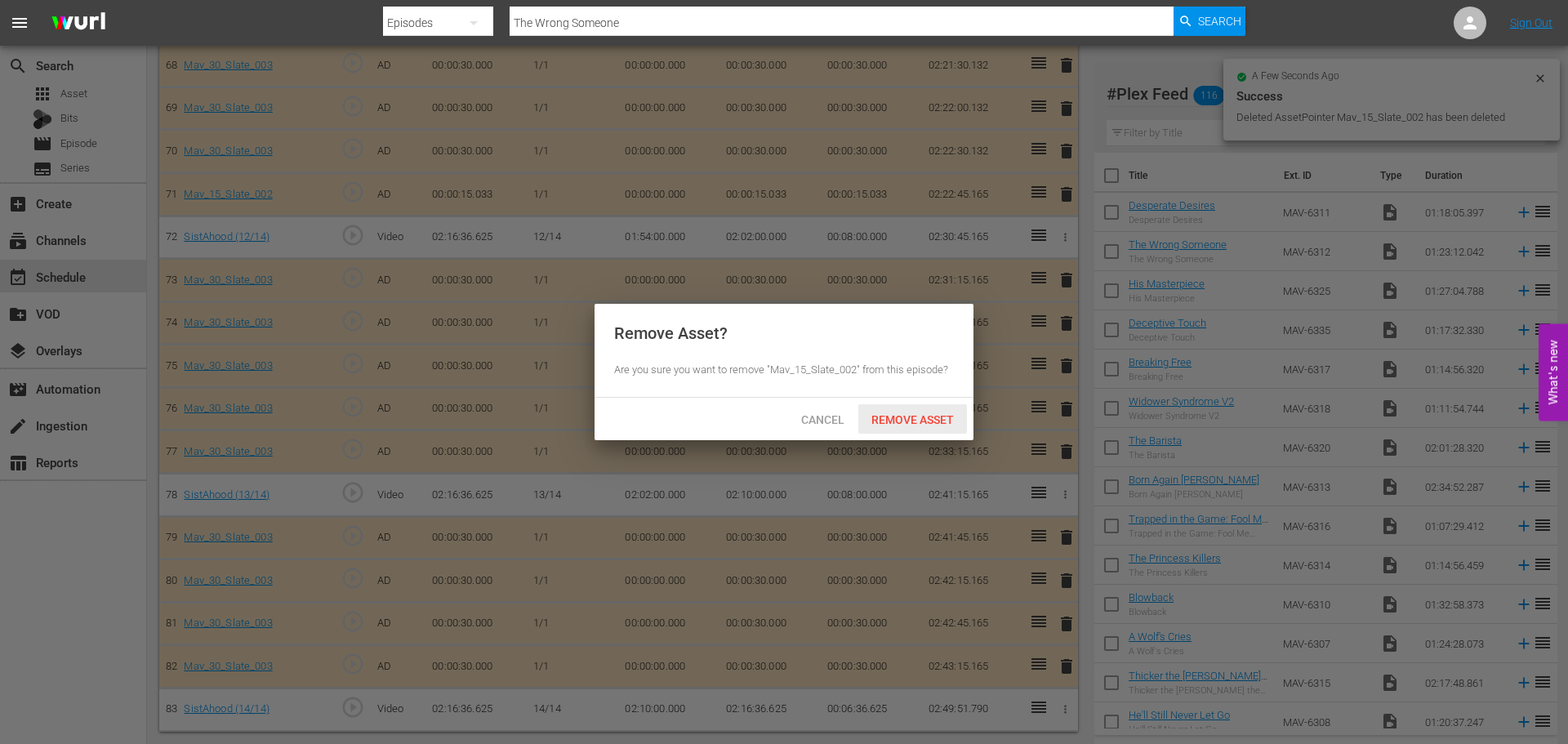
click at [904, 417] on span "Remove Asset" at bounding box center [912, 420] width 109 height 13
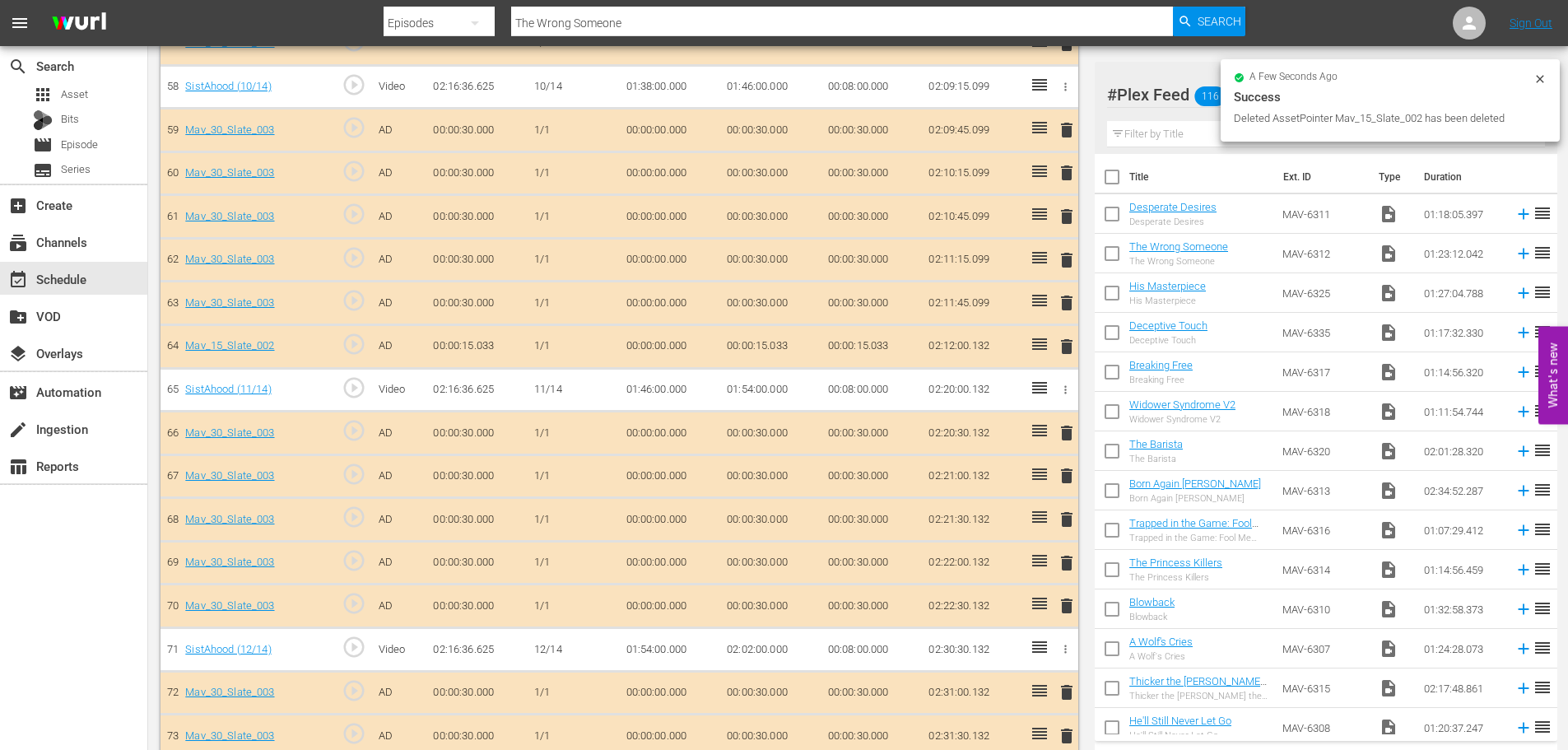
scroll to position [2972, 0]
click at [1064, 351] on span "delete" at bounding box center [1067, 348] width 20 height 20
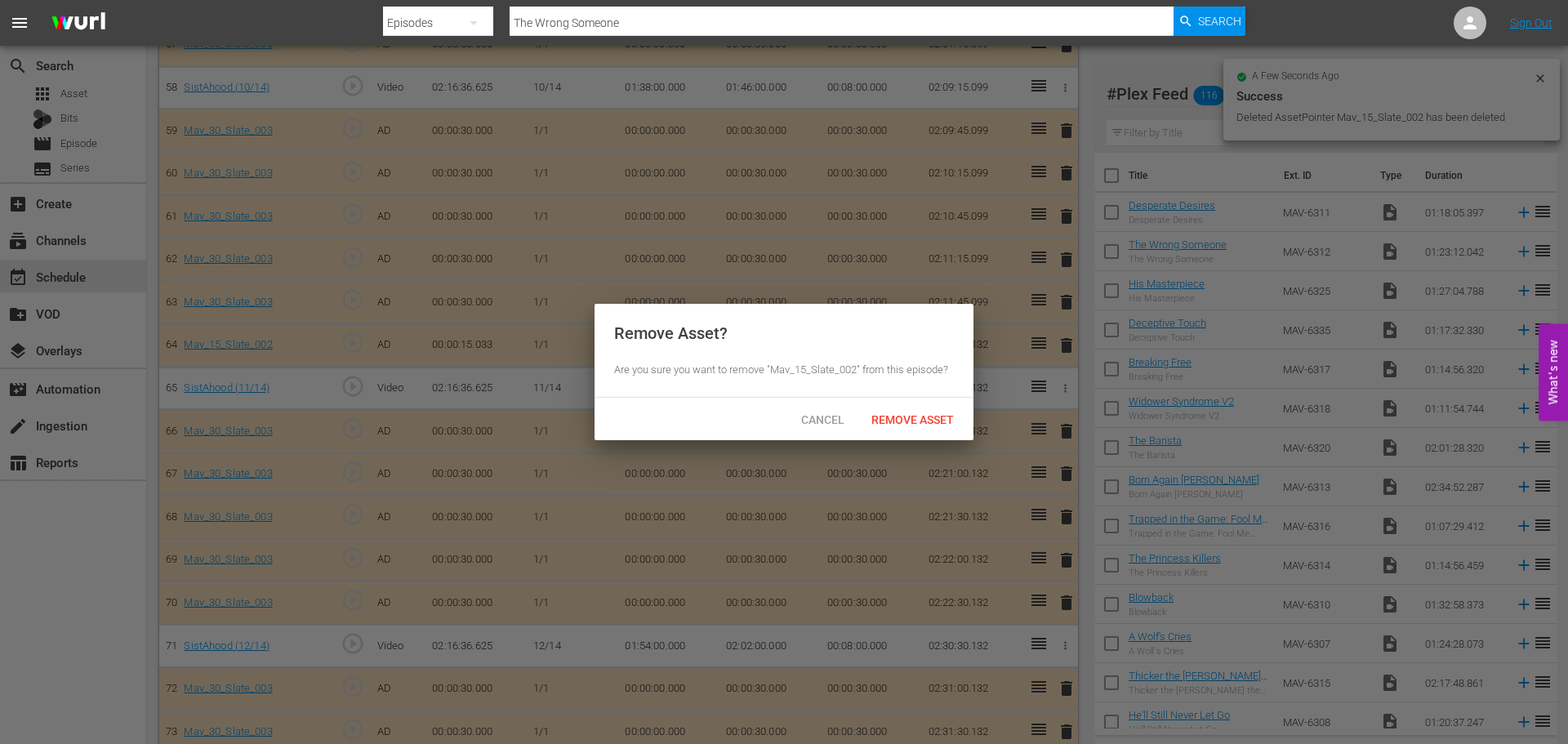
click at [901, 413] on span "Remove Asset" at bounding box center [912, 420] width 109 height 13
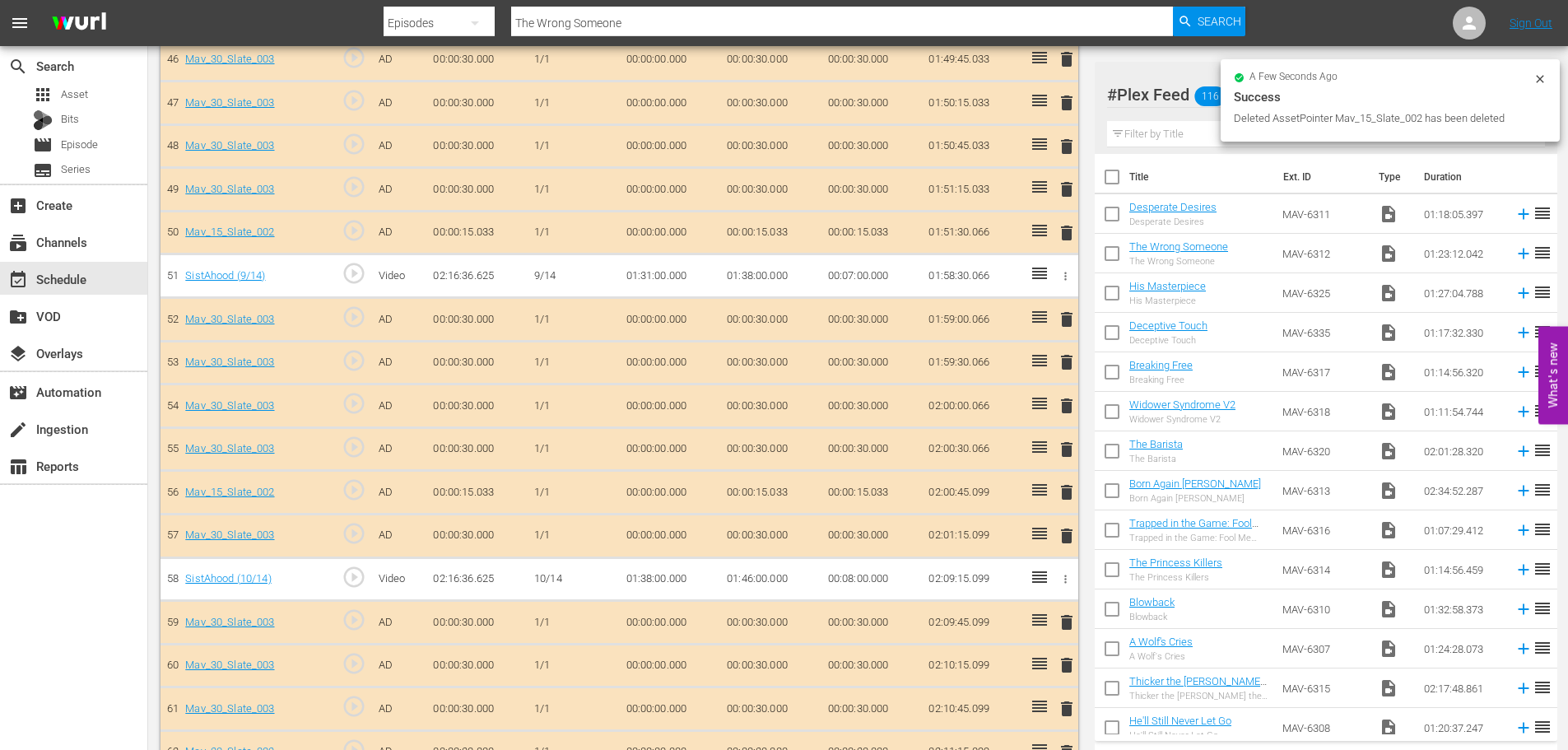
scroll to position [2478, 0]
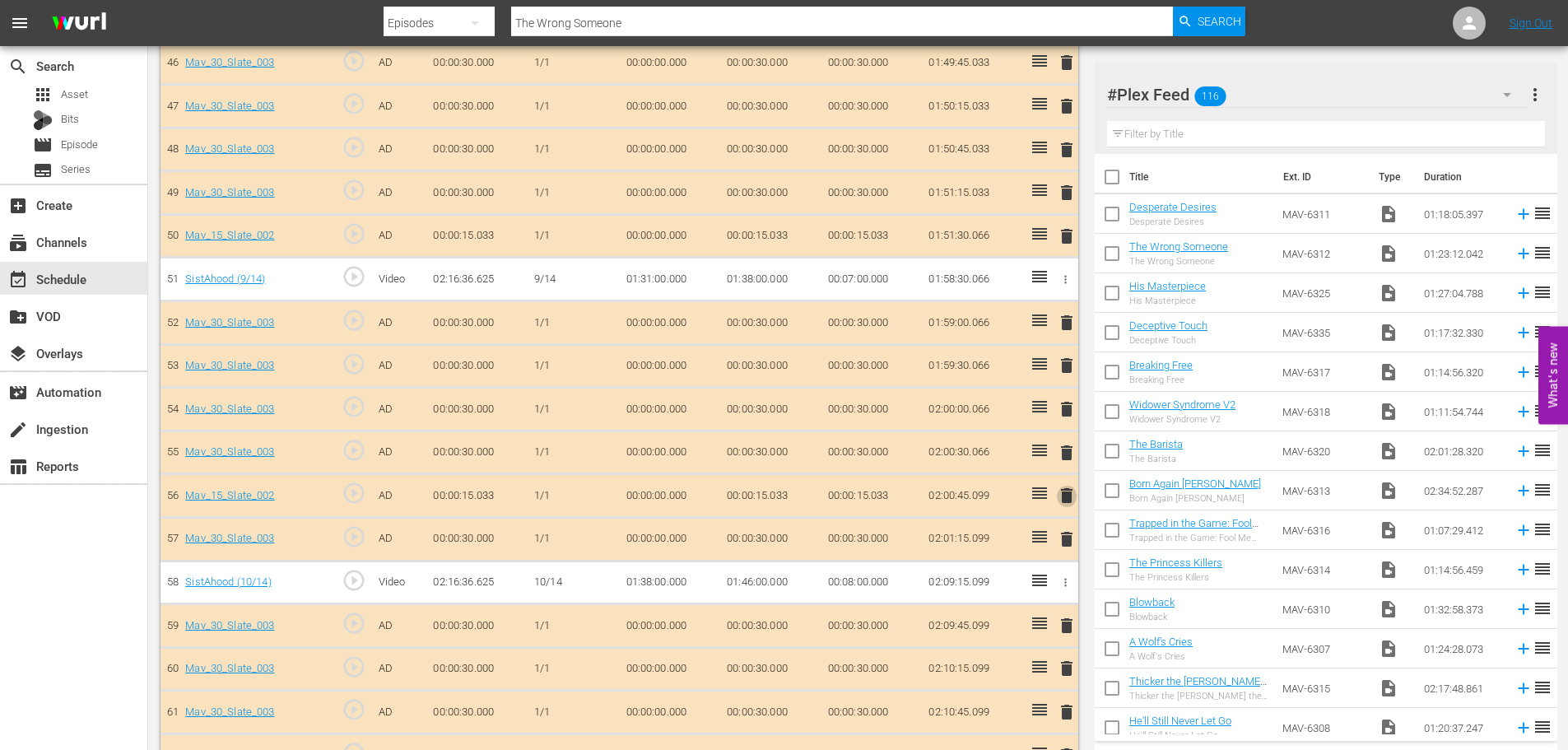
click at [1061, 498] on span "delete" at bounding box center [1067, 495] width 20 height 20
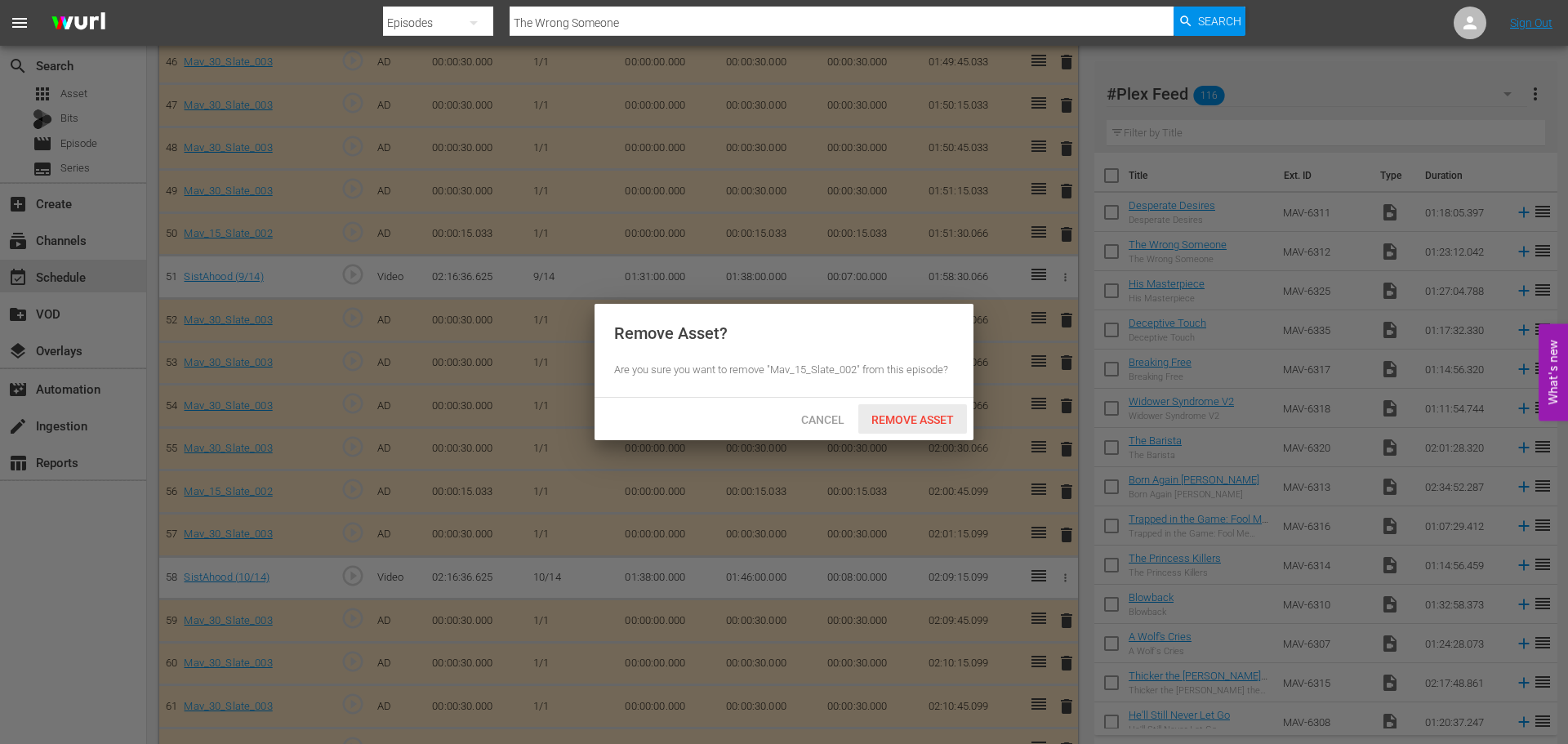
click at [913, 411] on div "Remove Asset" at bounding box center [912, 420] width 109 height 30
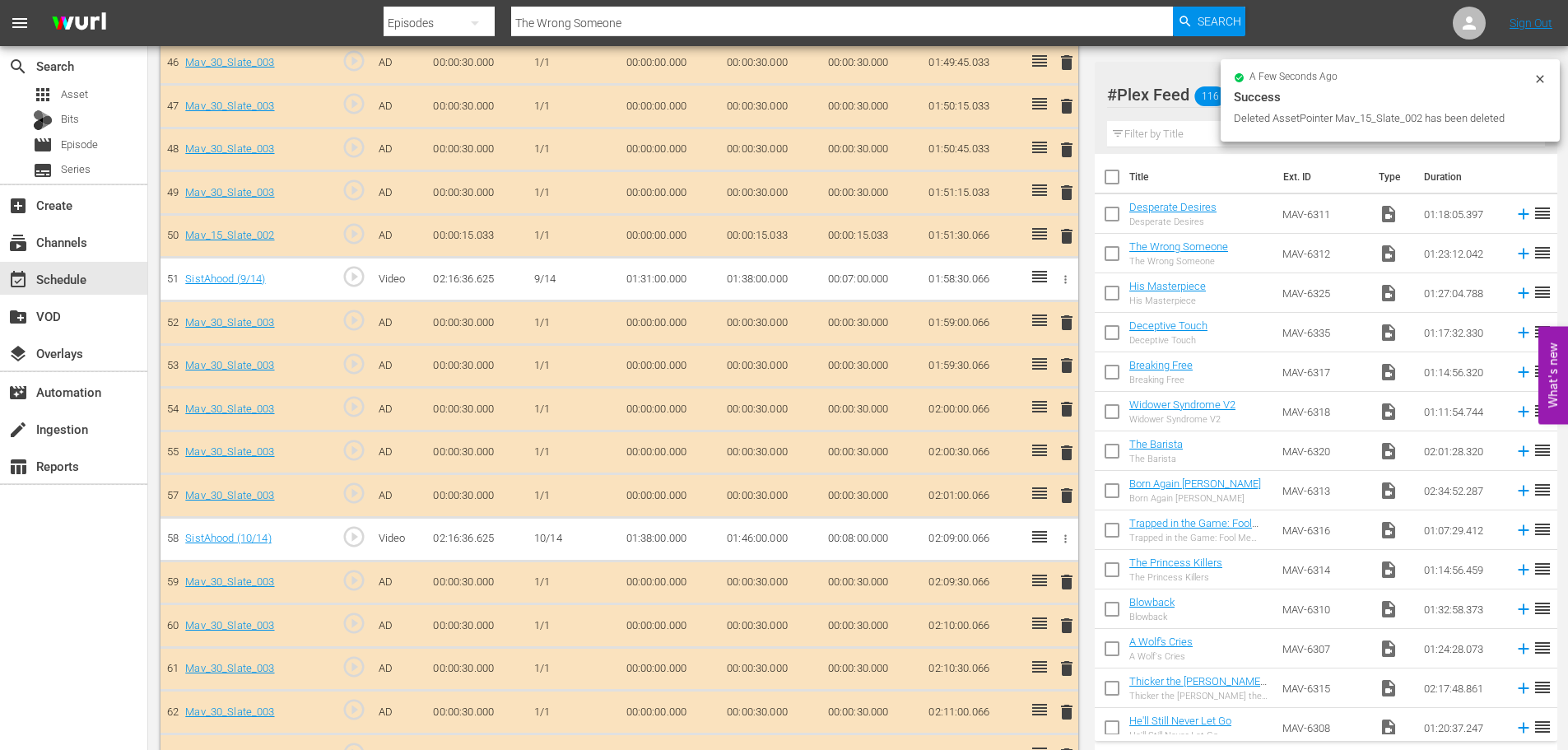
click at [1070, 245] on span "delete" at bounding box center [1067, 236] width 20 height 20
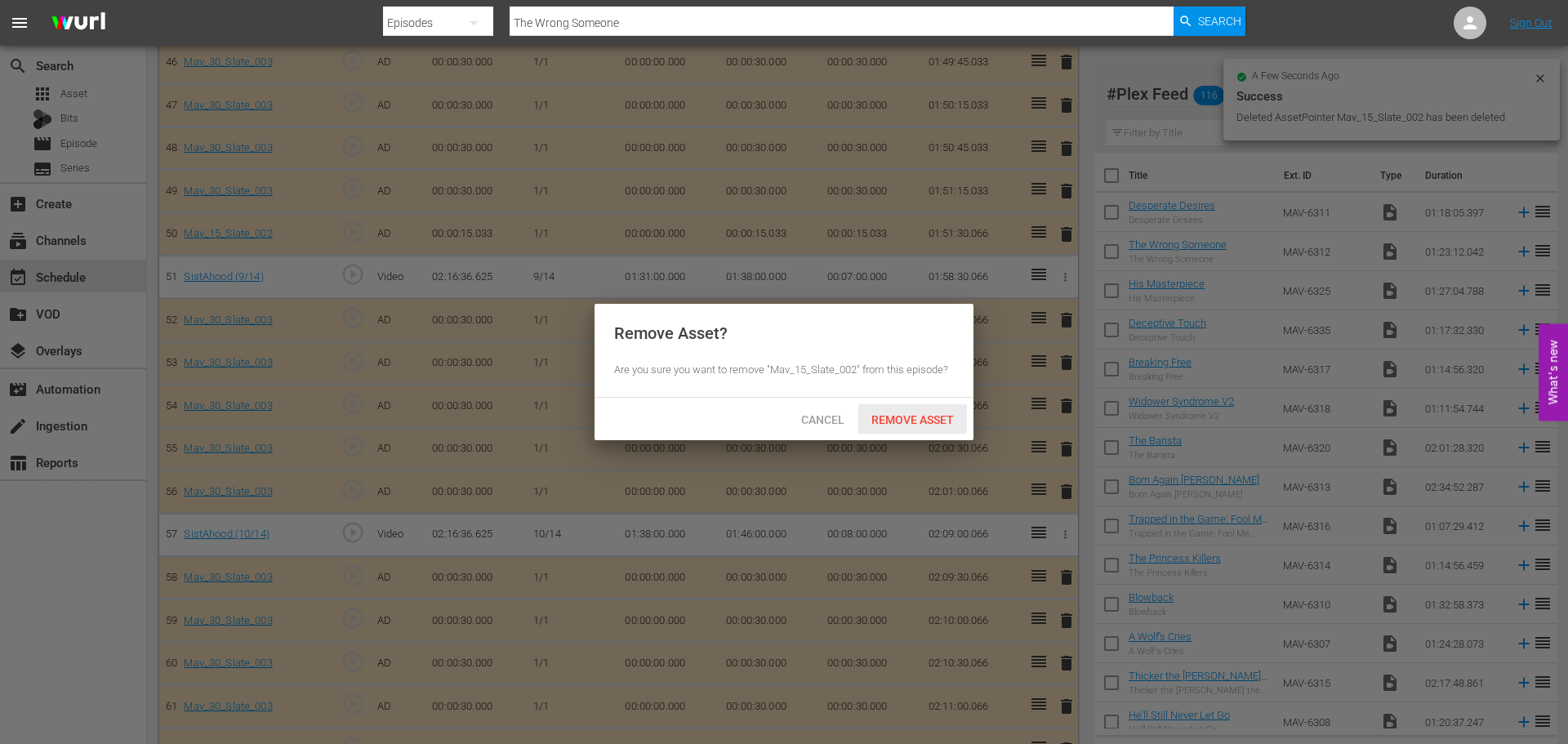
click at [889, 420] on span "Remove Asset" at bounding box center [912, 420] width 109 height 13
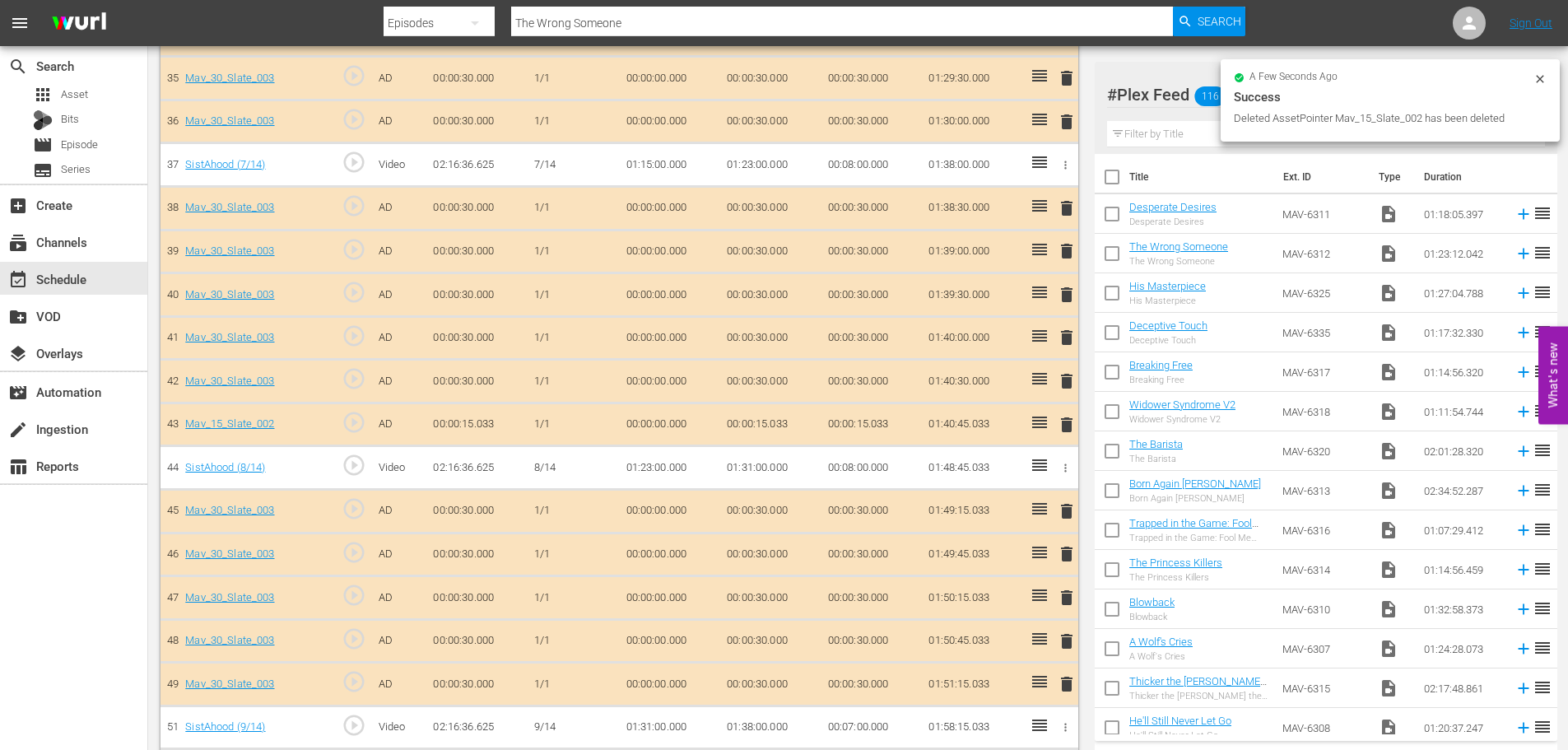
scroll to position [1984, 0]
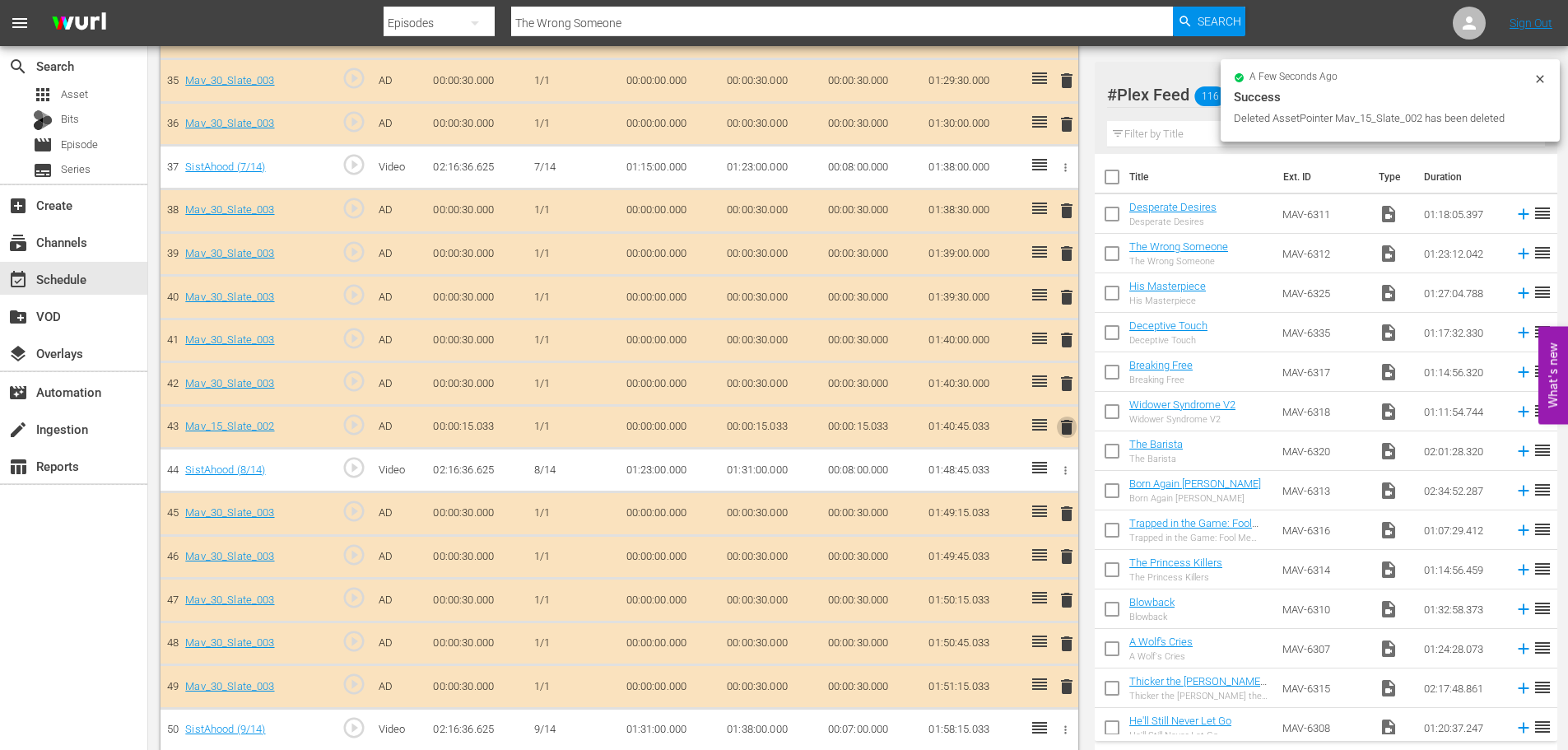
click at [1060, 435] on span "delete" at bounding box center [1067, 427] width 20 height 20
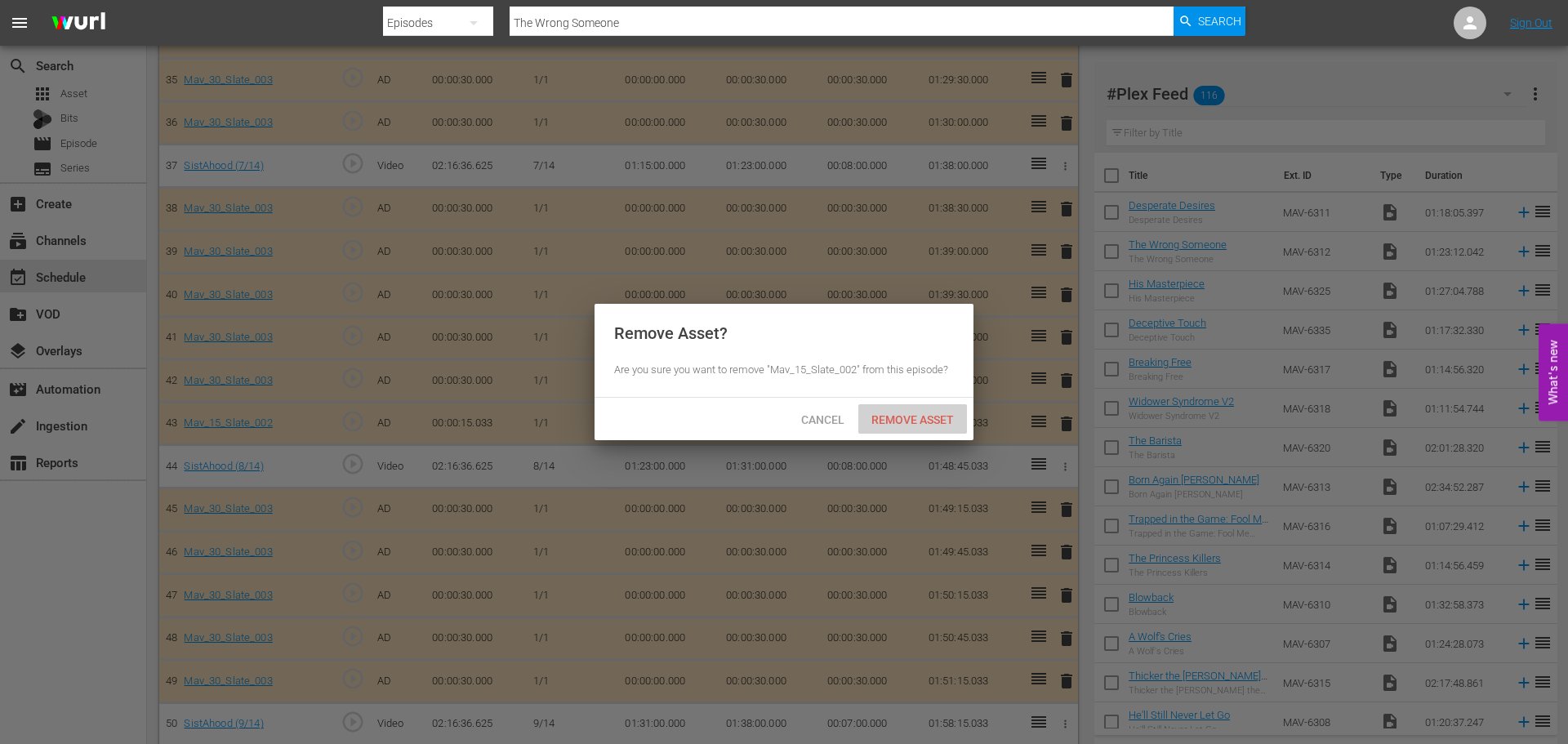
click at [888, 409] on div "Remove Asset" at bounding box center [912, 420] width 109 height 30
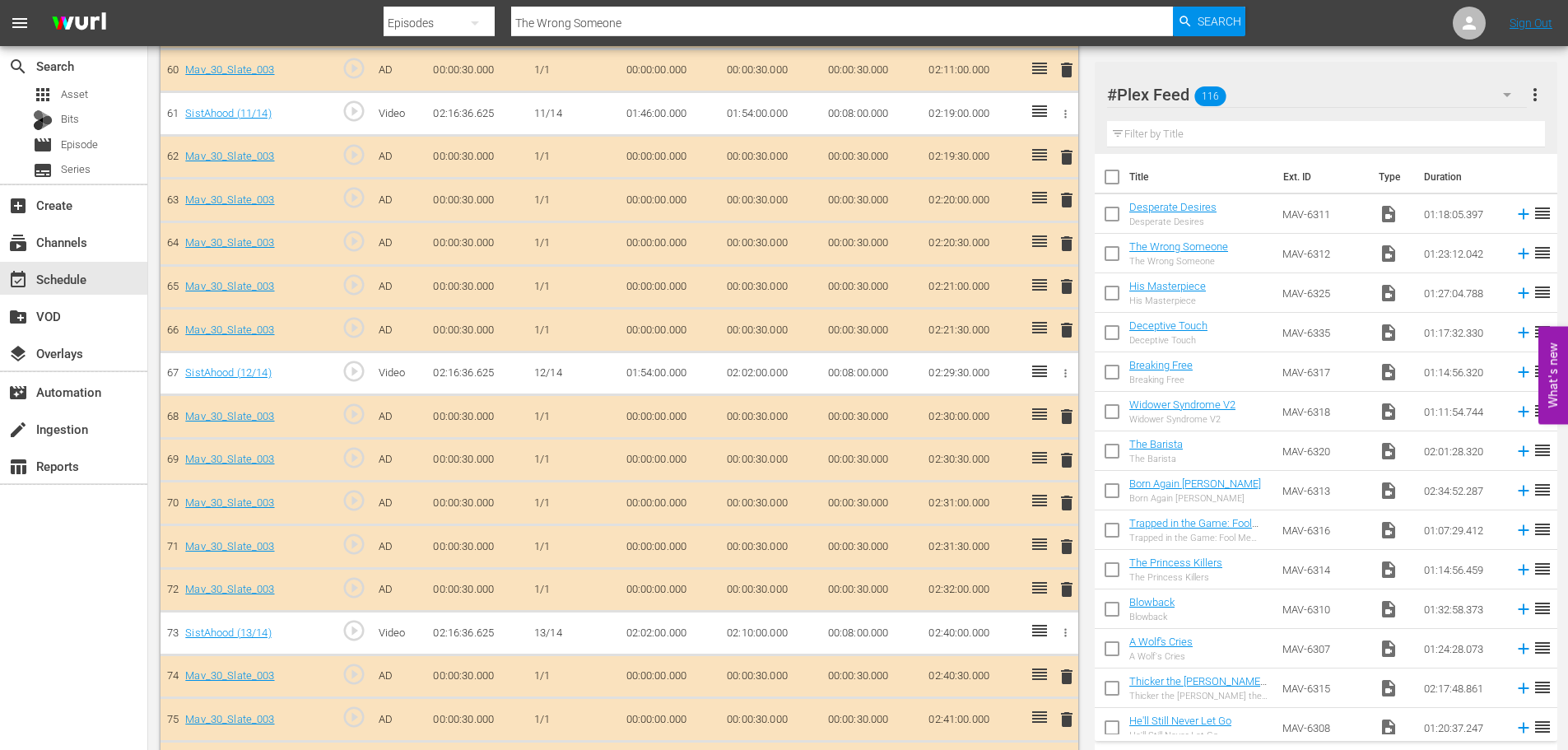
scroll to position [3045, 0]
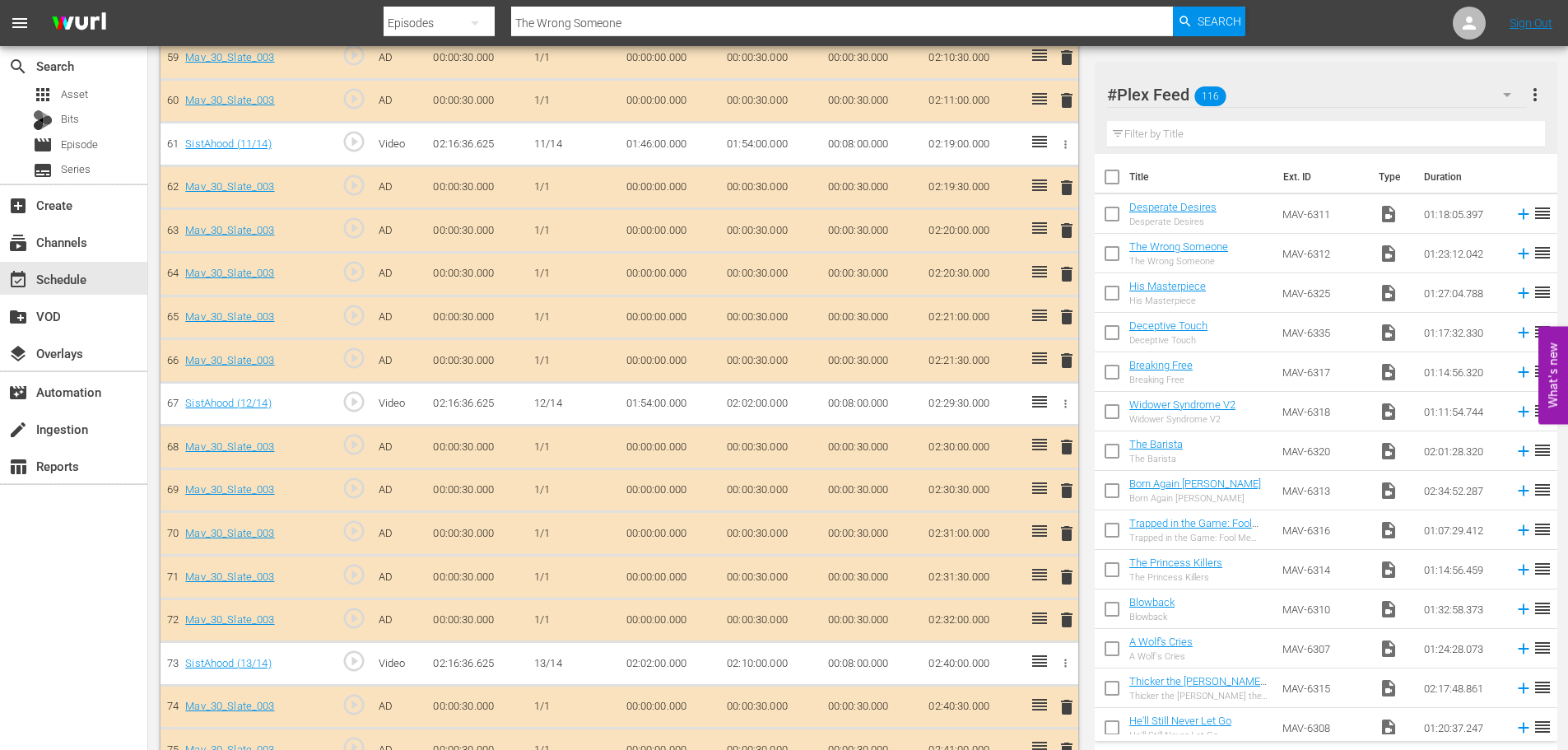
click at [1067, 278] on span "delete" at bounding box center [1067, 274] width 20 height 20
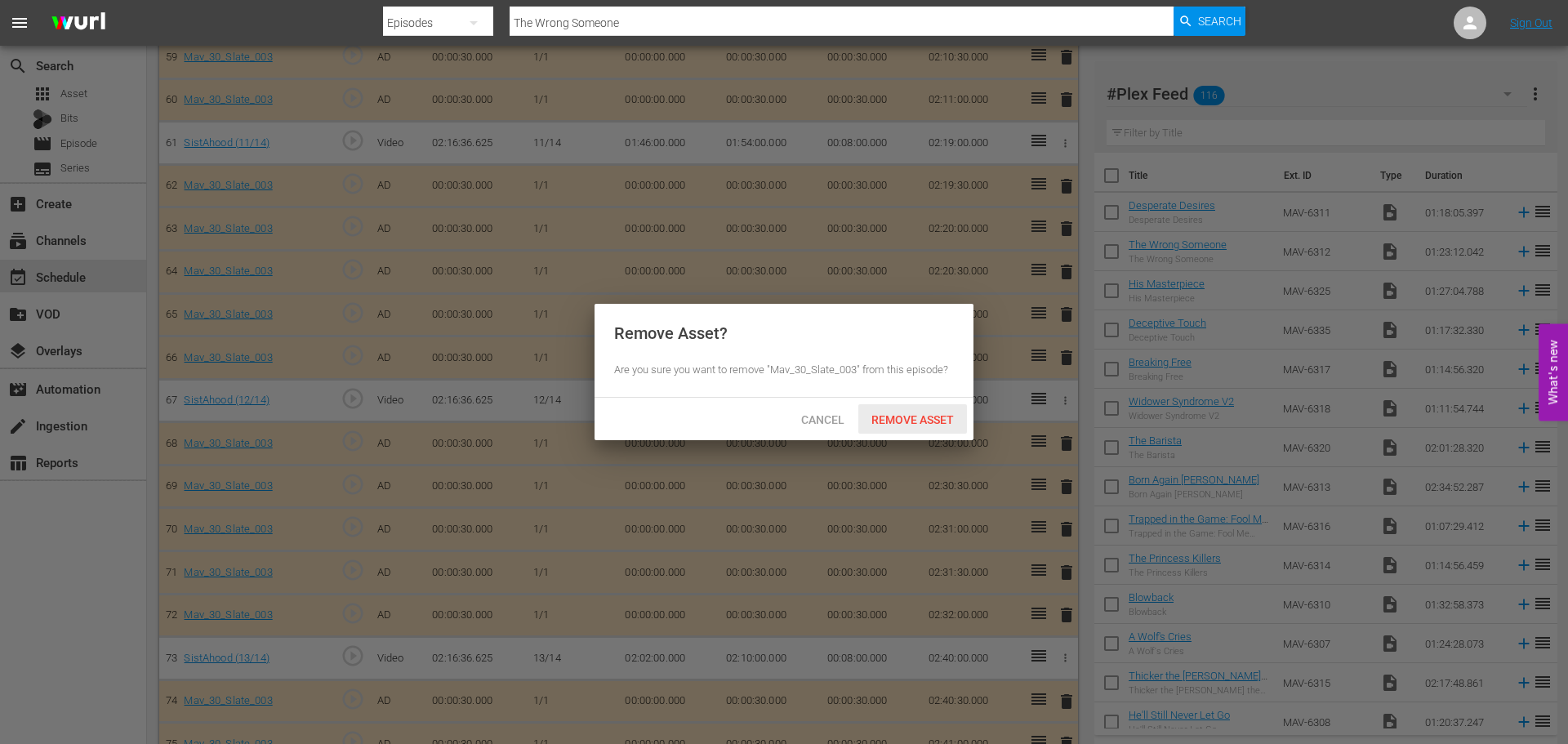
click at [925, 423] on span "Remove Asset" at bounding box center [912, 420] width 109 height 13
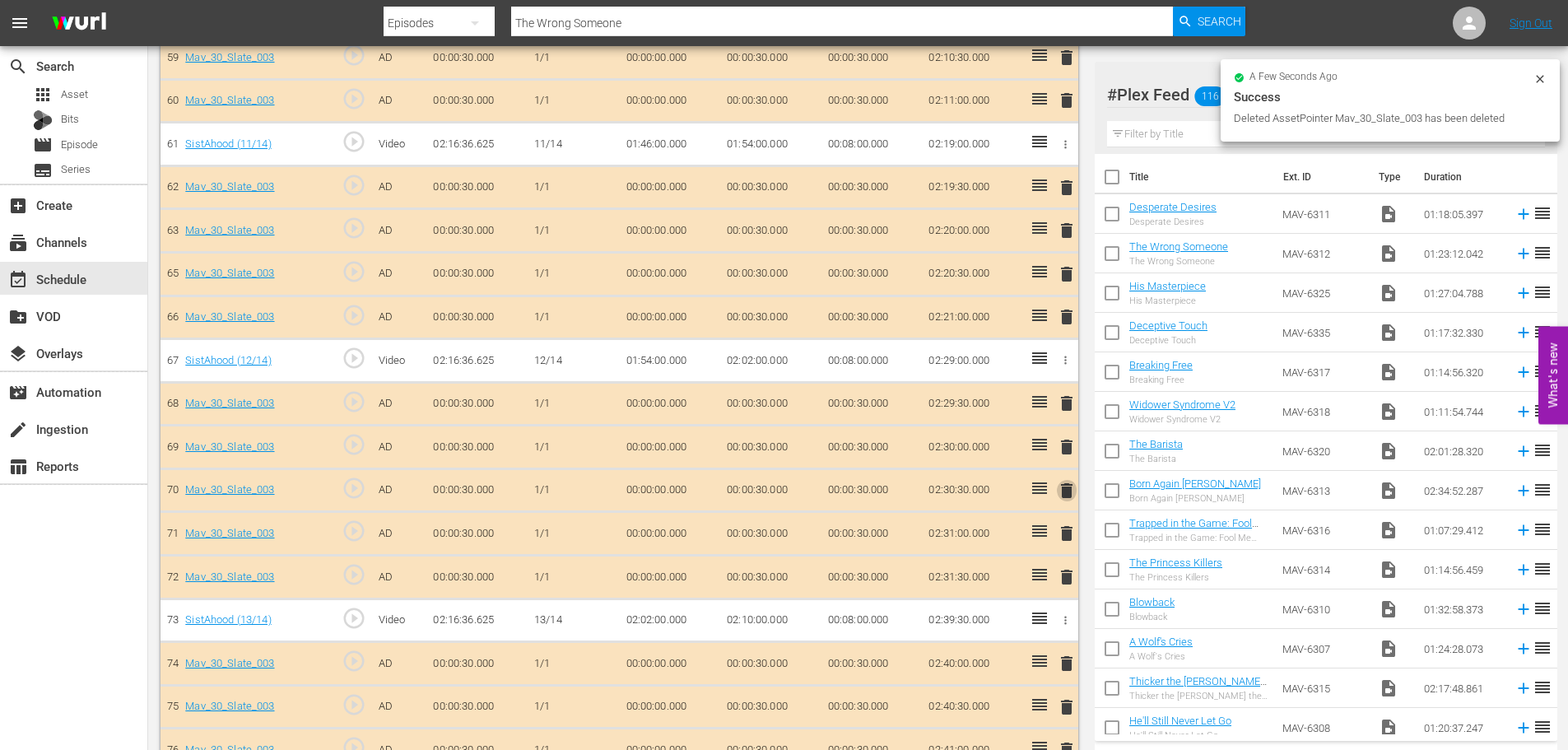
click at [1061, 490] on span "delete" at bounding box center [1067, 490] width 20 height 20
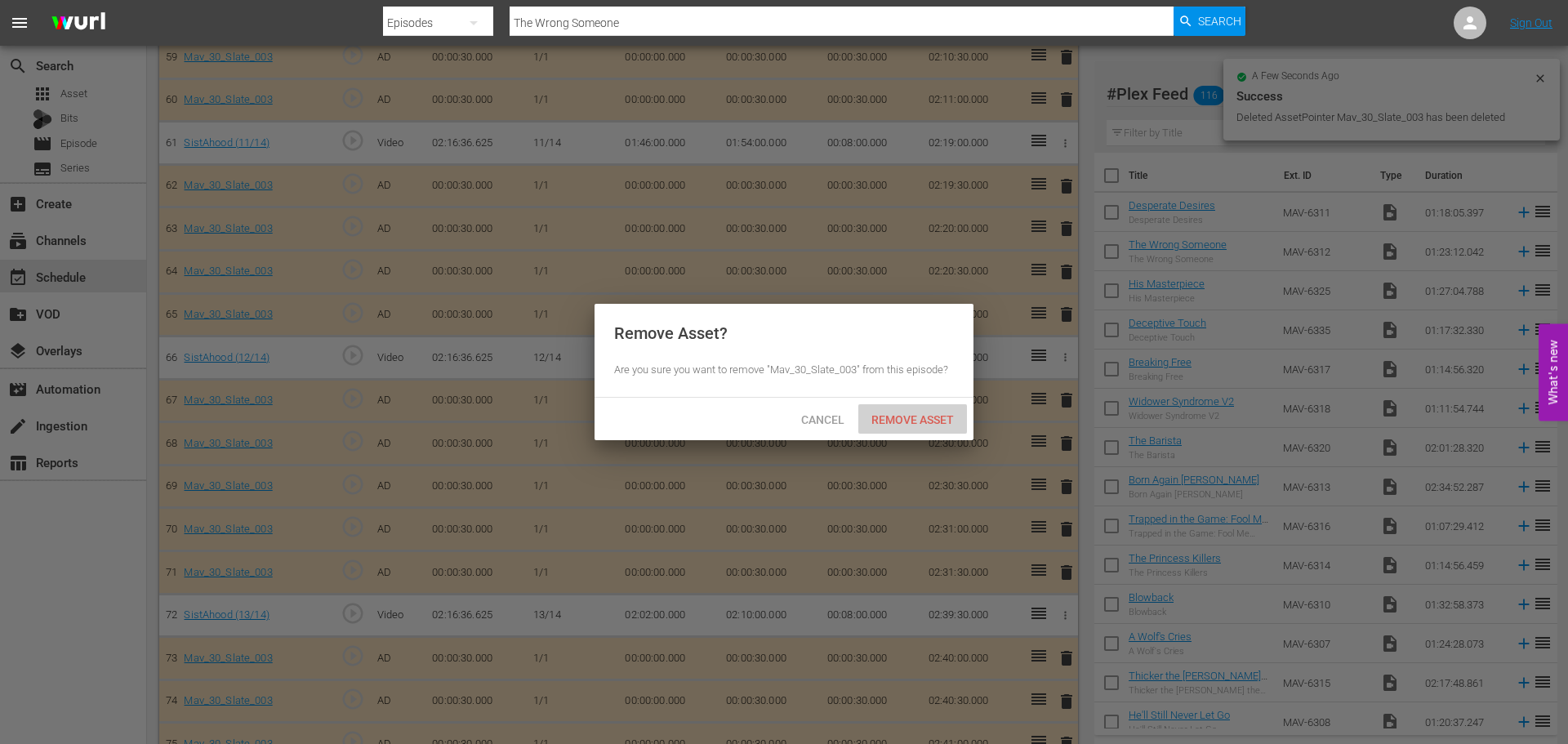
click at [947, 405] on div "Remove Asset" at bounding box center [912, 420] width 109 height 30
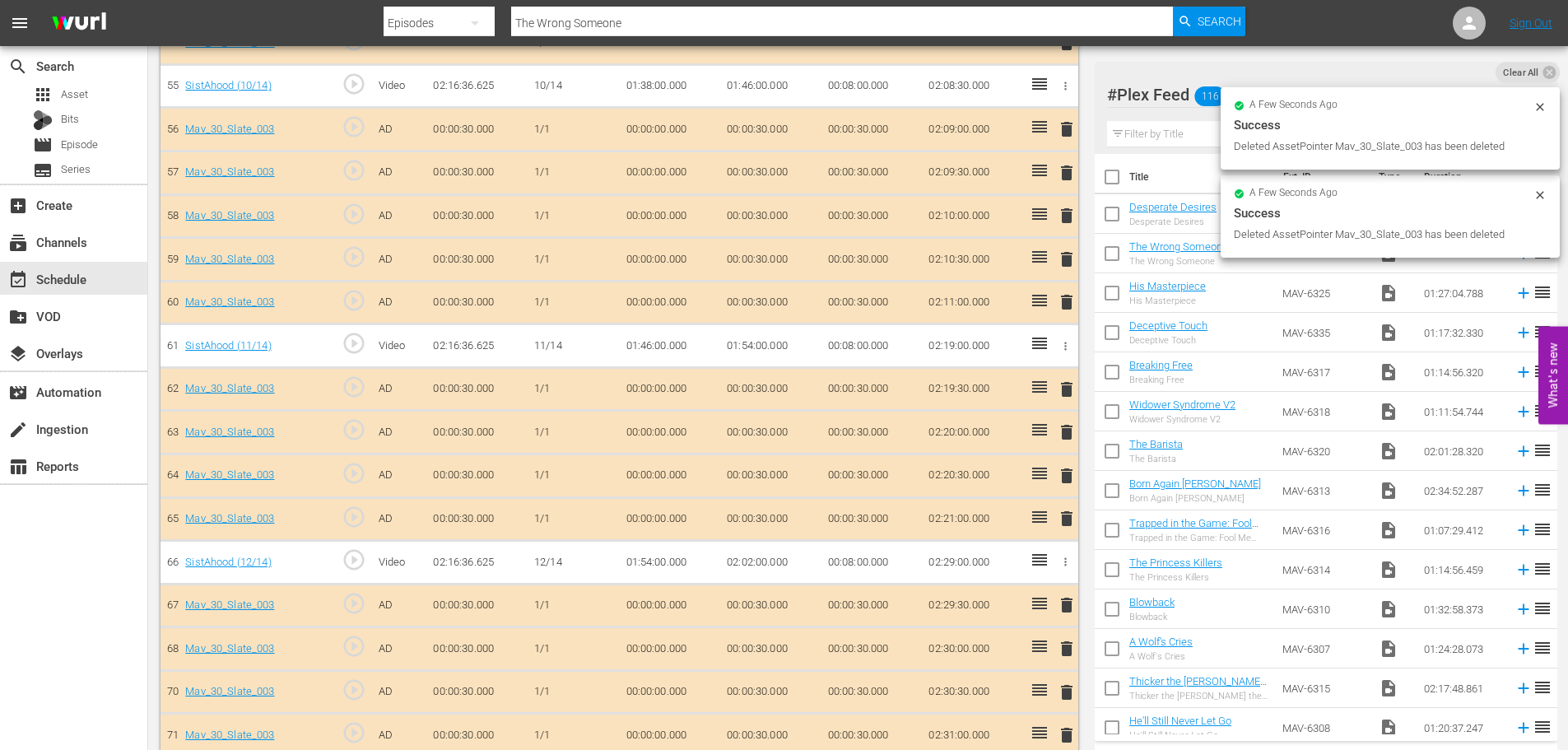
scroll to position [2717, 0]
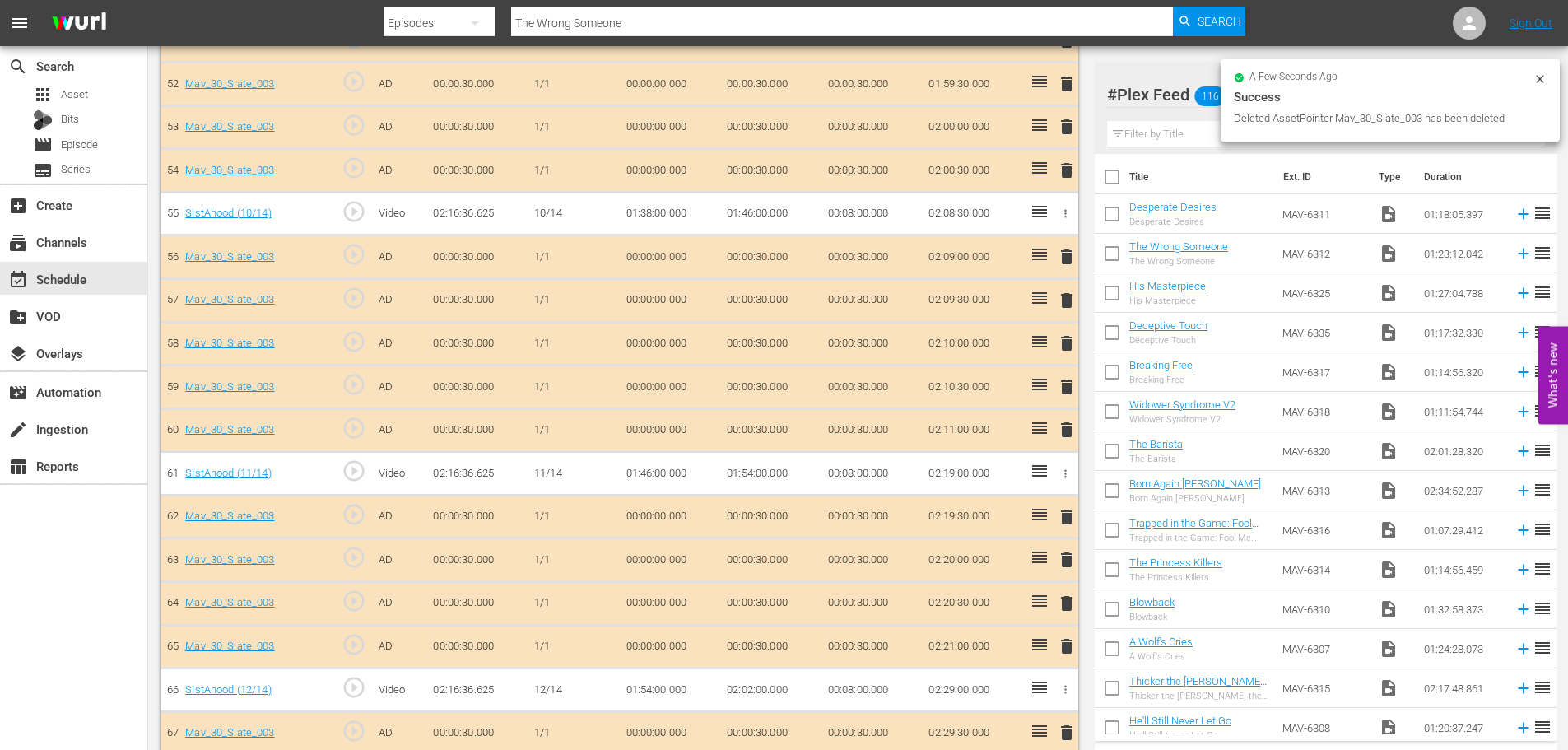
click at [1069, 336] on span "delete" at bounding box center [1067, 343] width 20 height 20
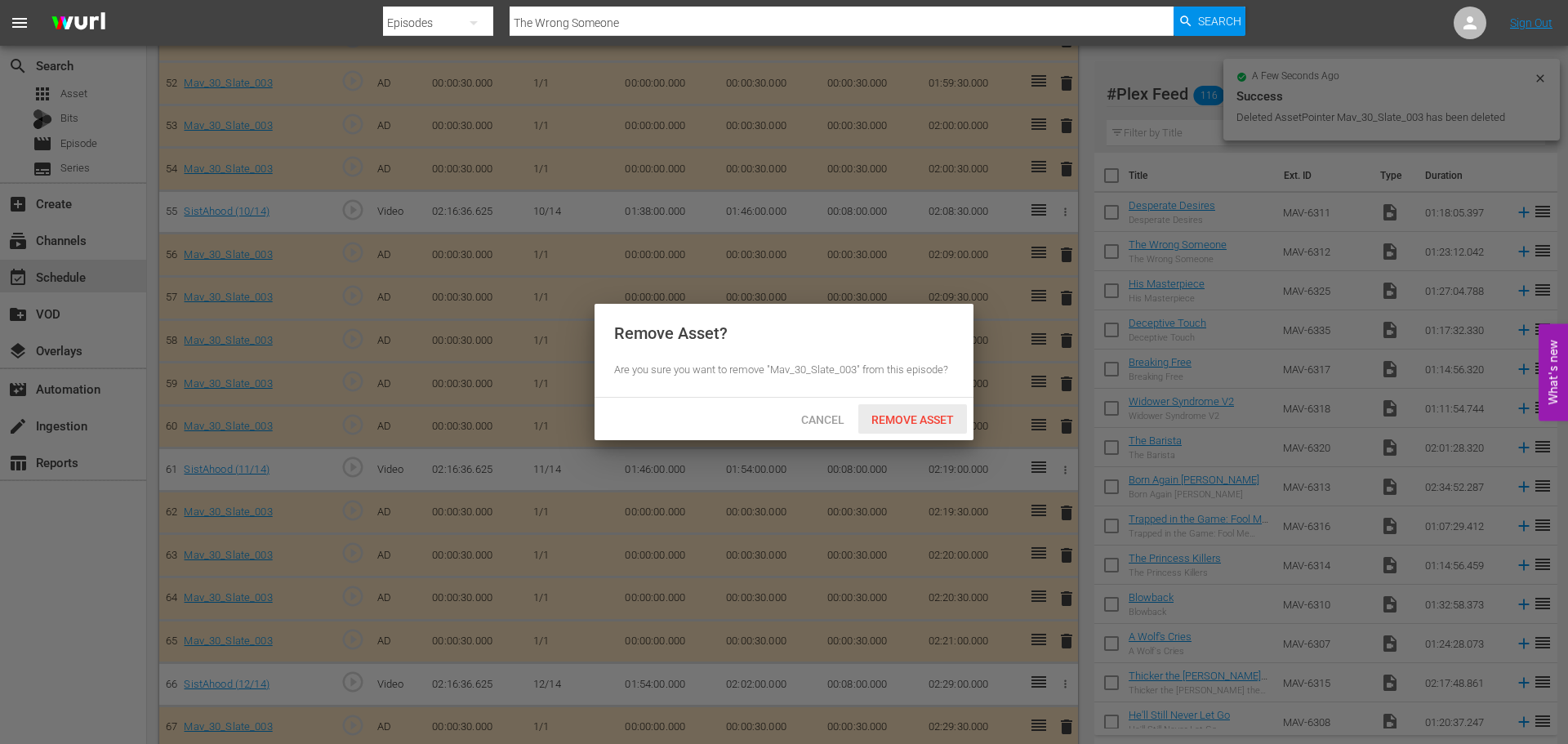
click at [897, 405] on div "Remove Asset" at bounding box center [912, 420] width 109 height 30
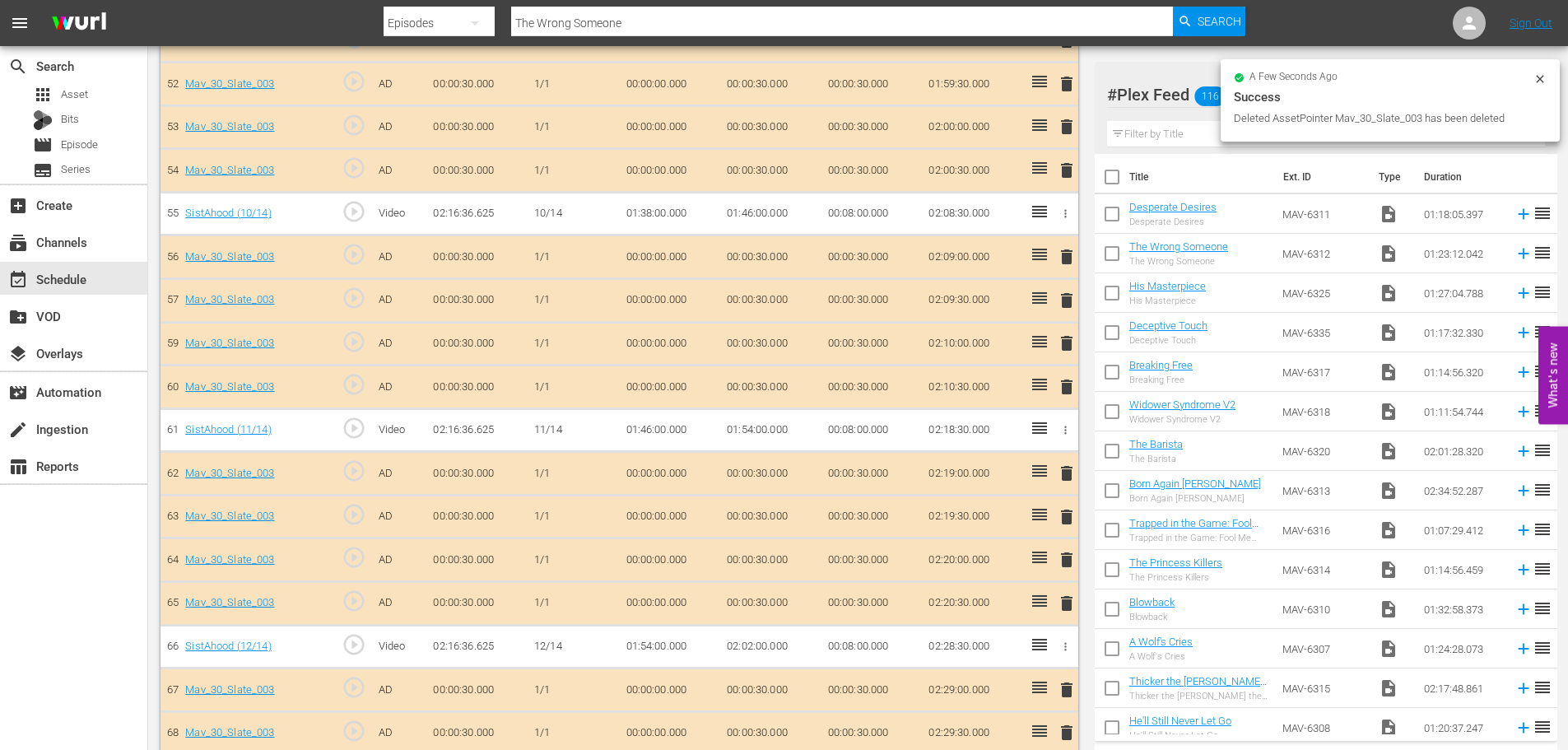
scroll to position [2469, 0]
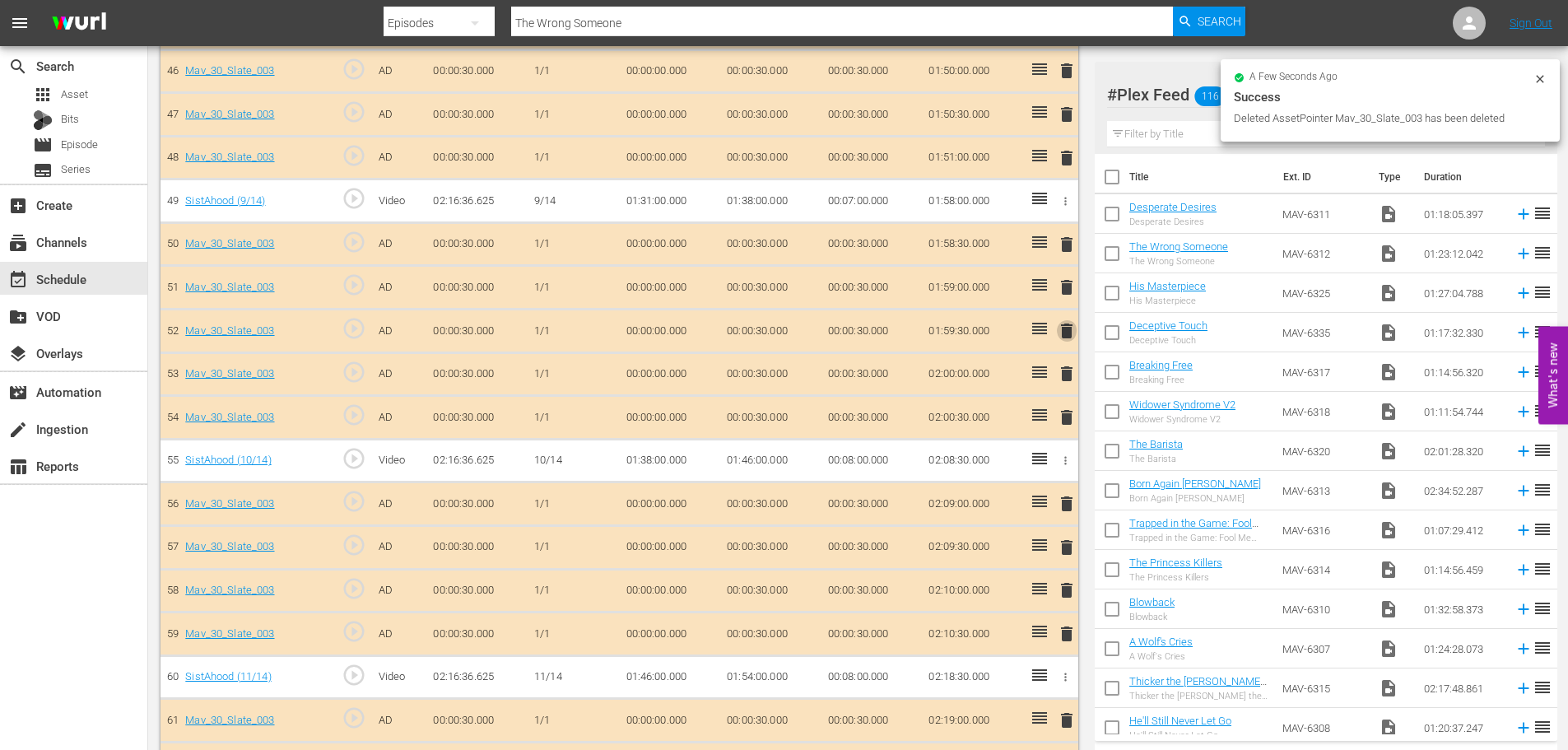
click at [1074, 338] on span "delete" at bounding box center [1067, 331] width 20 height 20
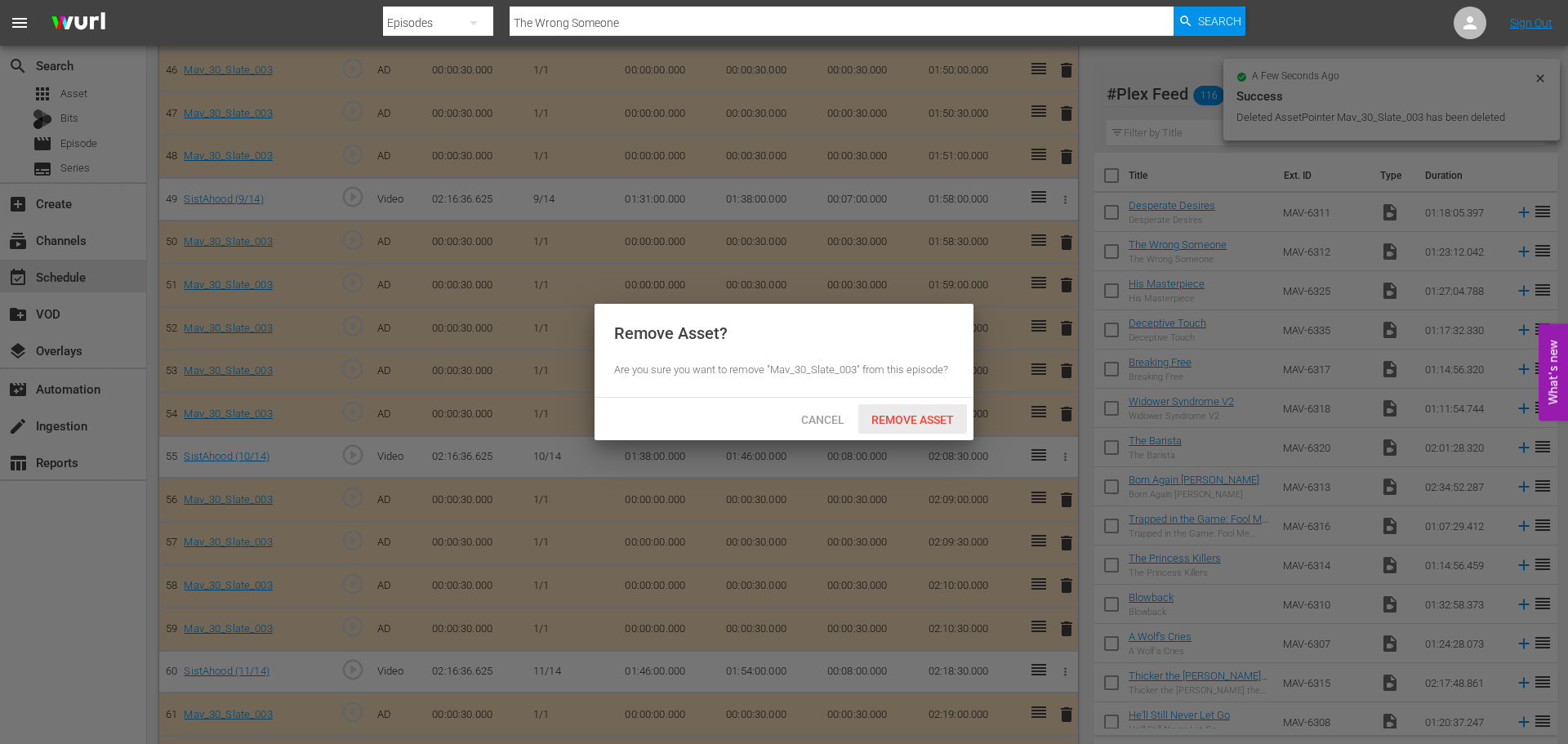
click at [918, 424] on span "Remove Asset" at bounding box center [912, 420] width 109 height 13
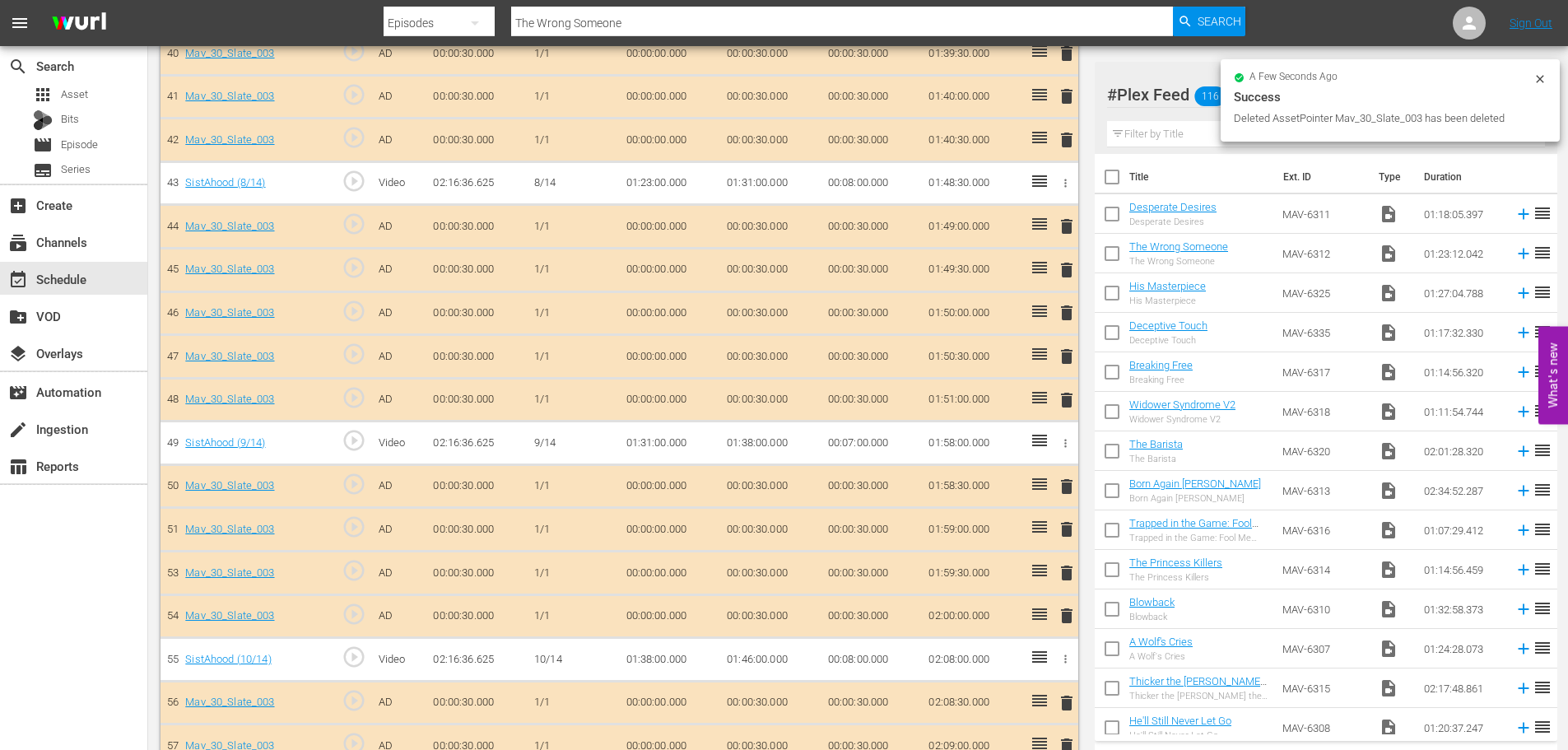
scroll to position [2222, 0]
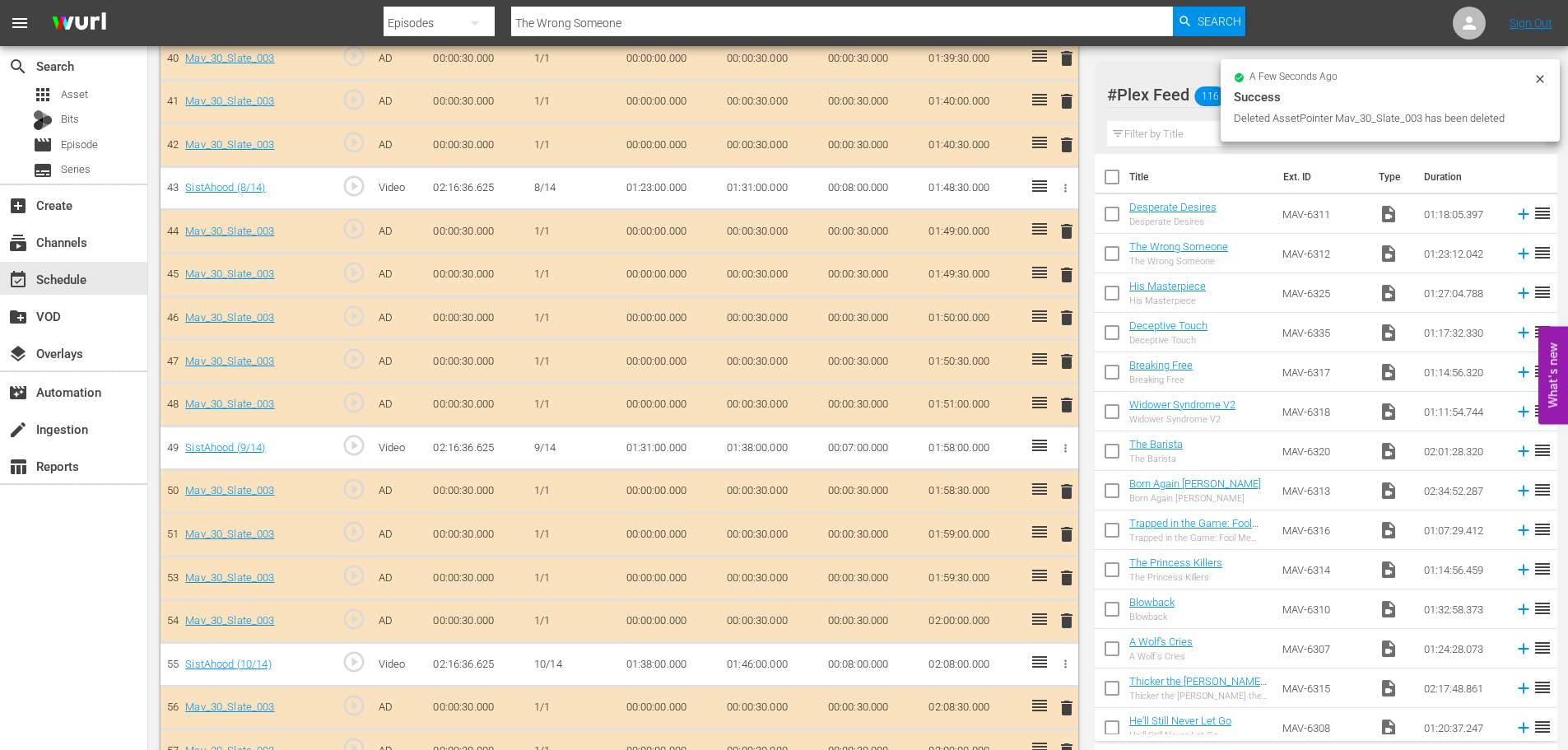
click at [1070, 317] on span "delete" at bounding box center [1067, 317] width 20 height 20
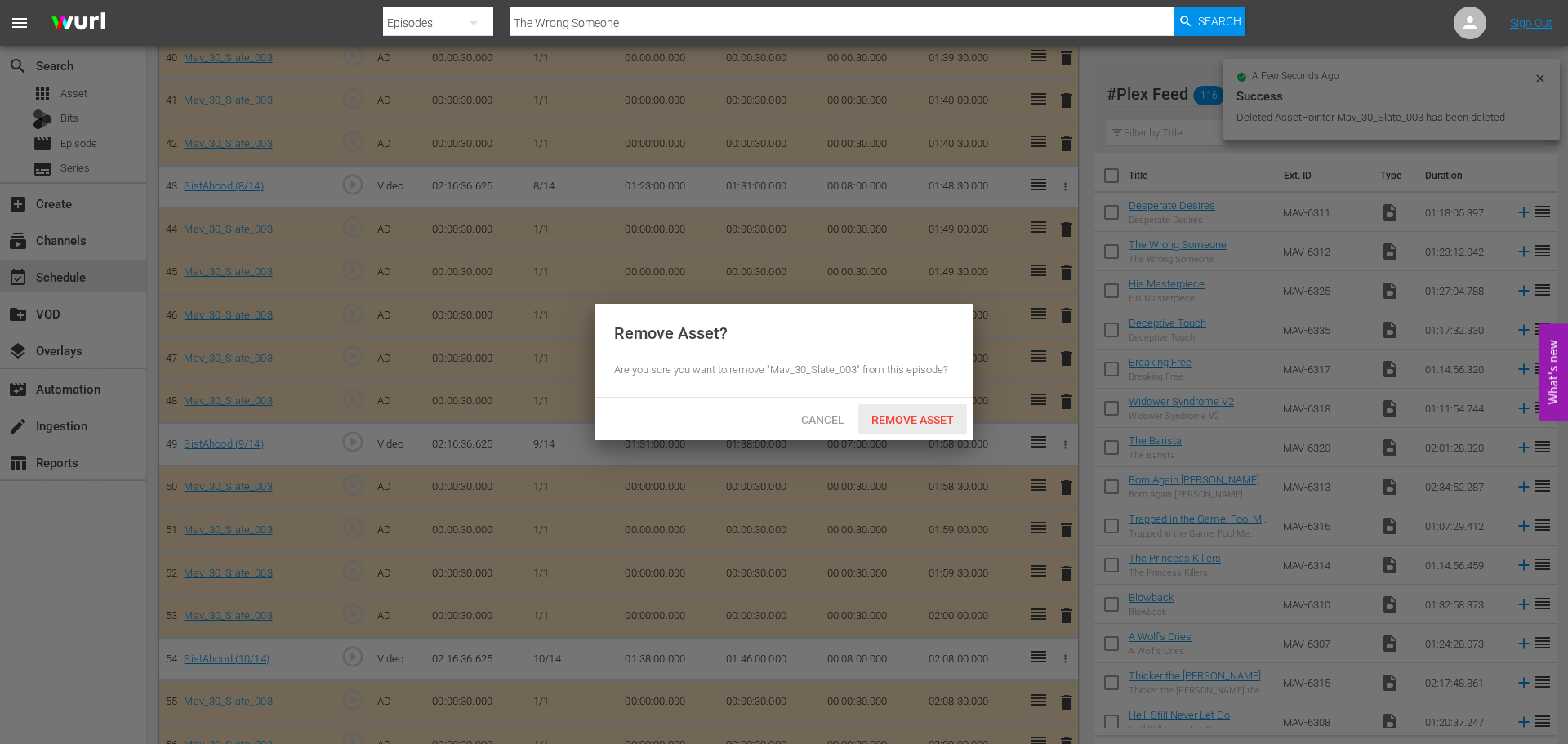
click at [929, 419] on span "Remove Asset" at bounding box center [912, 420] width 109 height 13
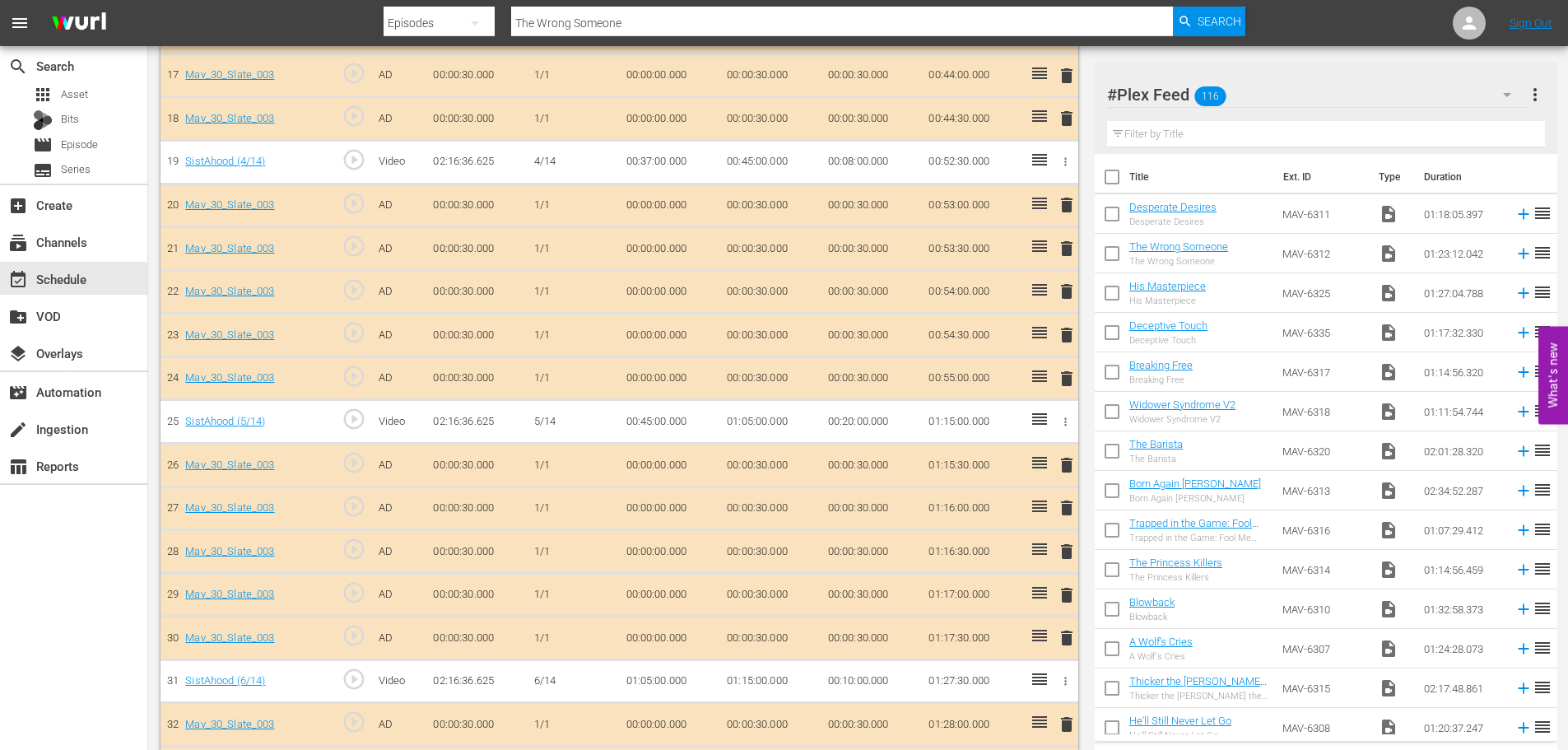
scroll to position [1236, 0]
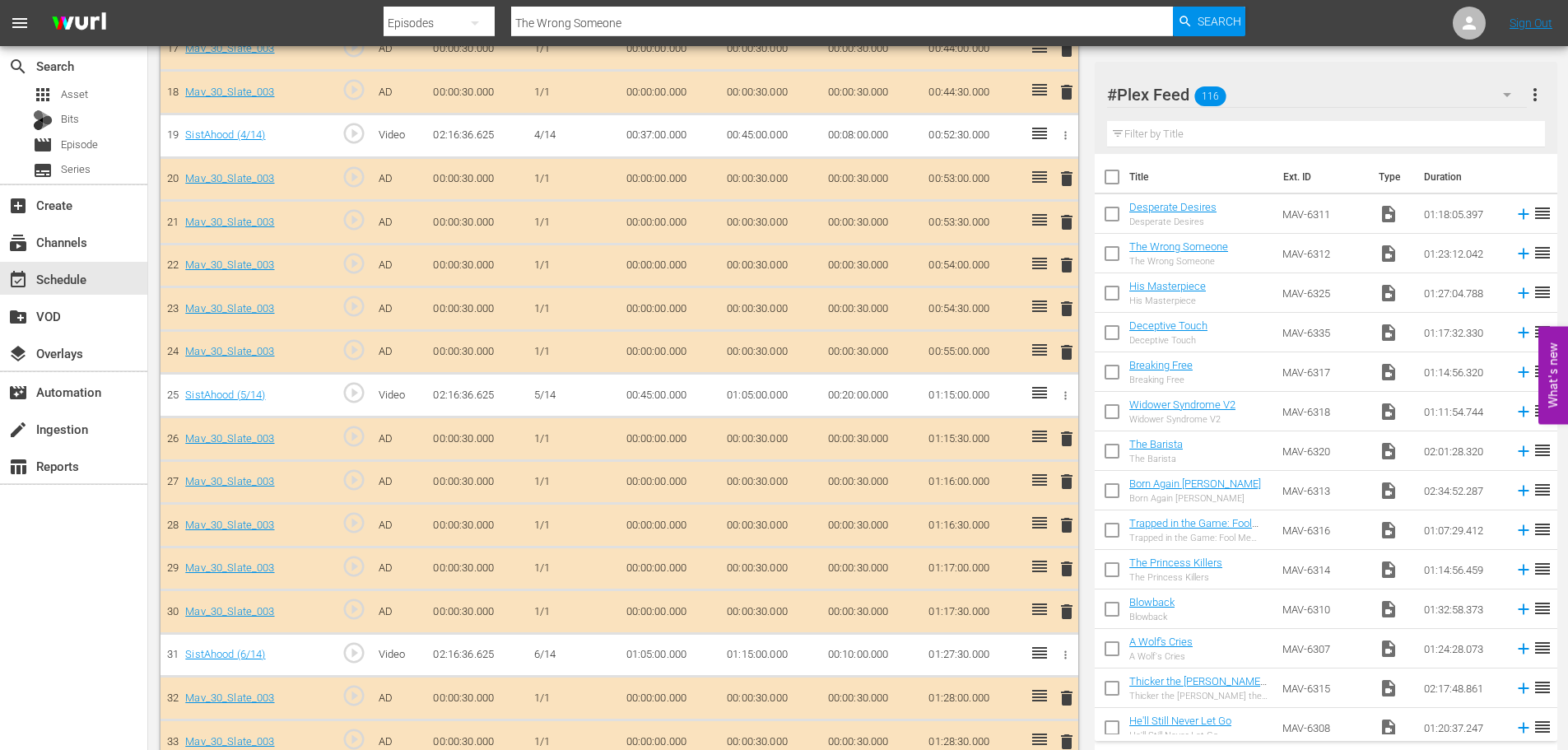
click at [1070, 264] on span "delete" at bounding box center [1067, 264] width 20 height 20
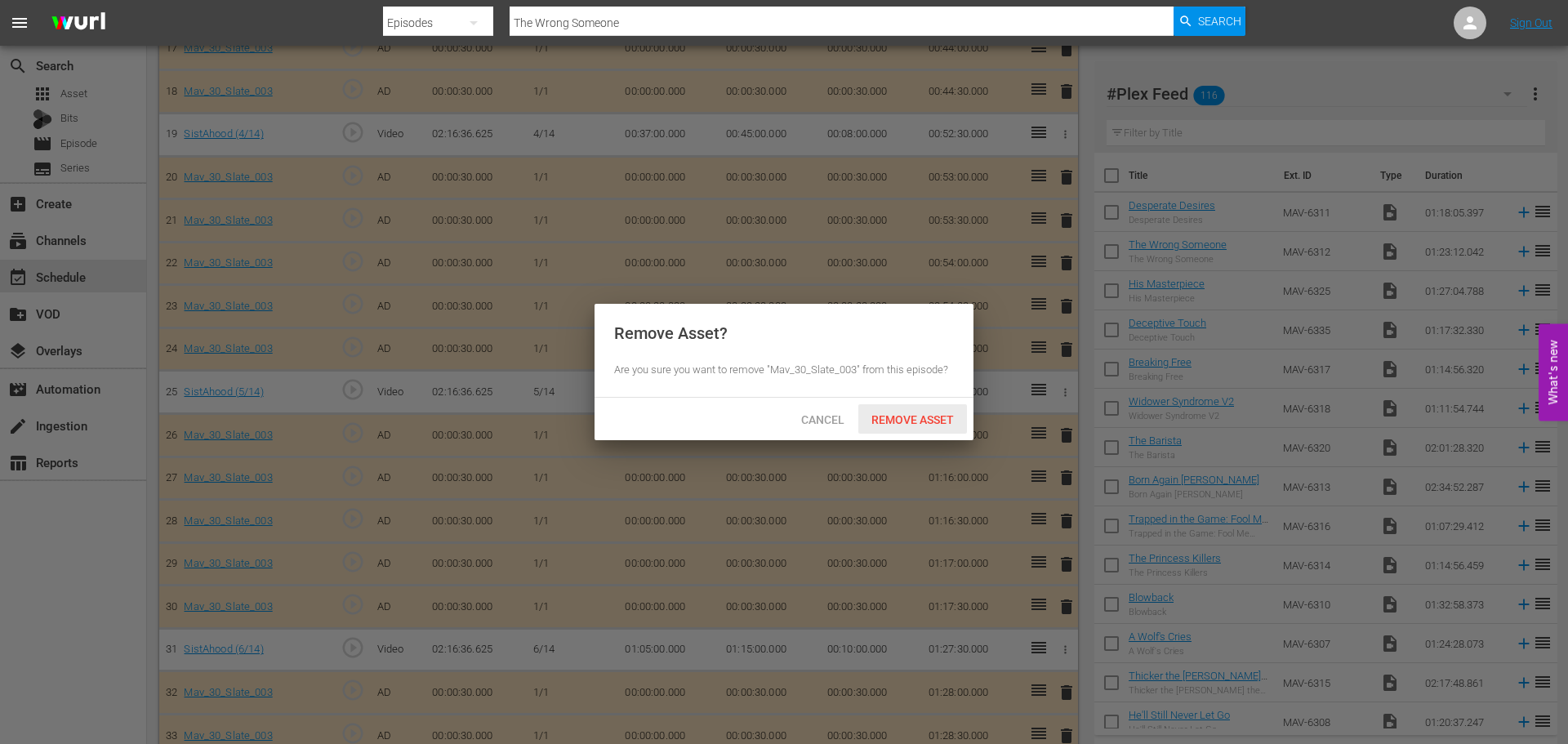
click at [915, 420] on span "Remove Asset" at bounding box center [912, 420] width 109 height 13
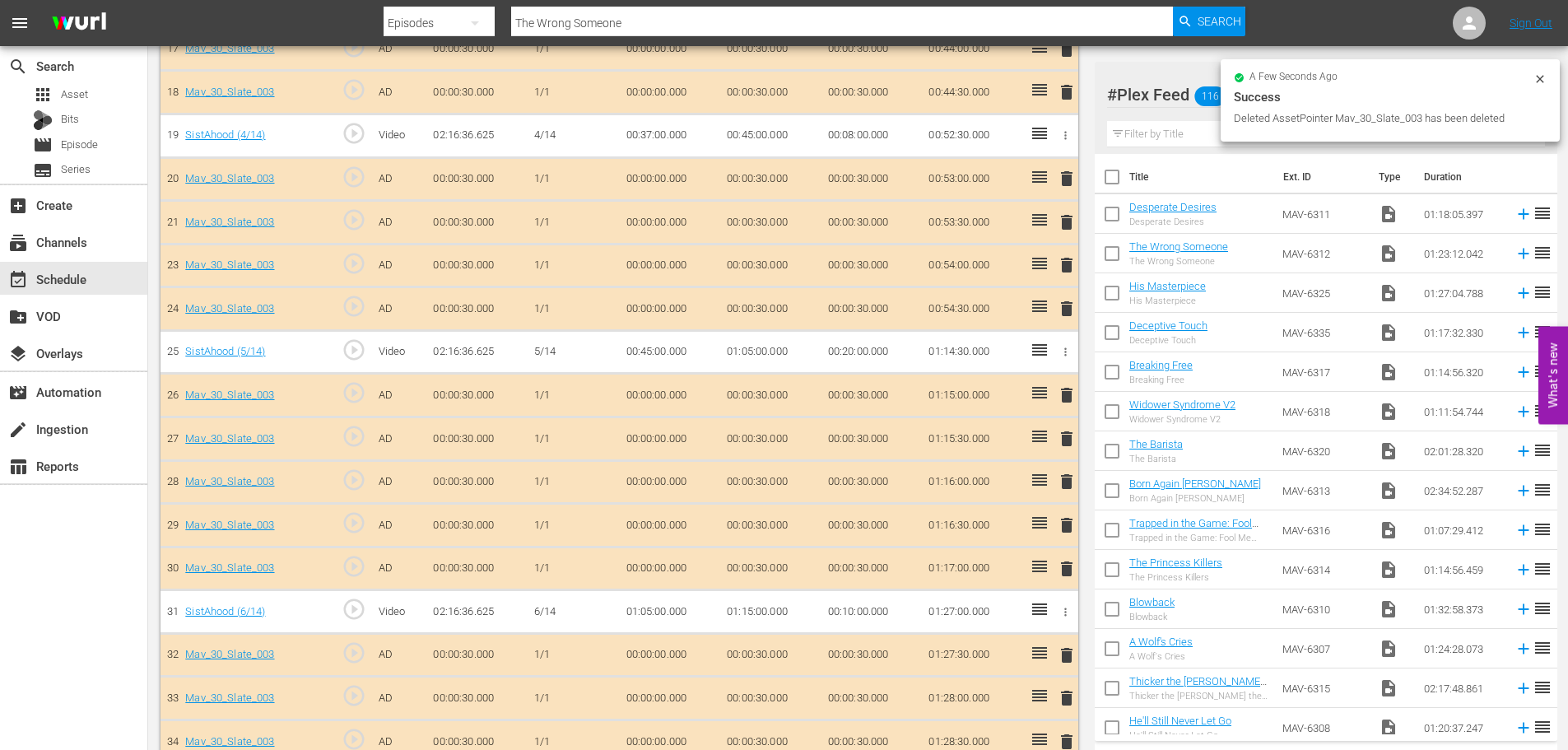
click at [1063, 458] on td "delete" at bounding box center [1064, 439] width 27 height 43
click at [1068, 443] on span "delete" at bounding box center [1067, 438] width 20 height 20
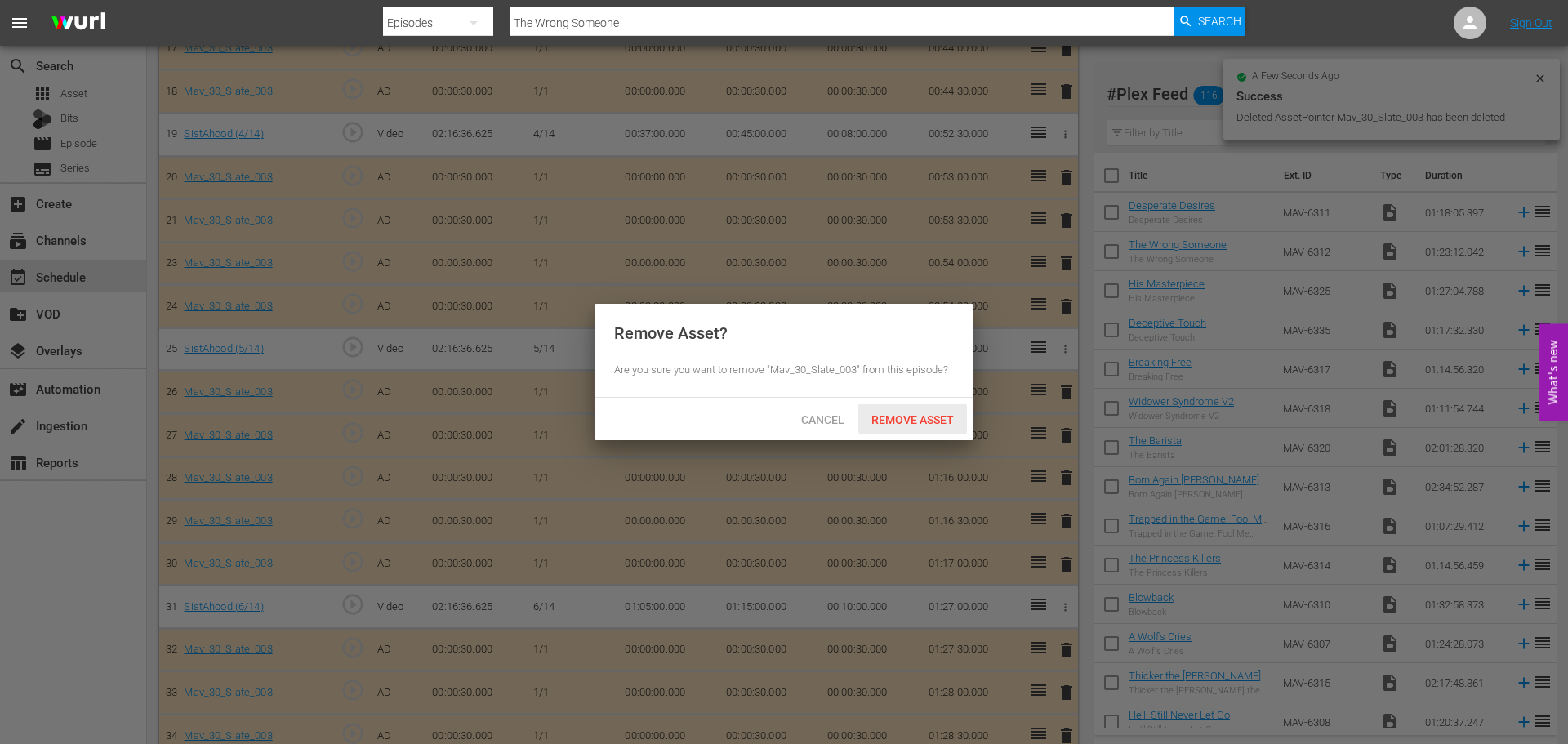
click at [925, 415] on span "Remove Asset" at bounding box center [912, 420] width 109 height 13
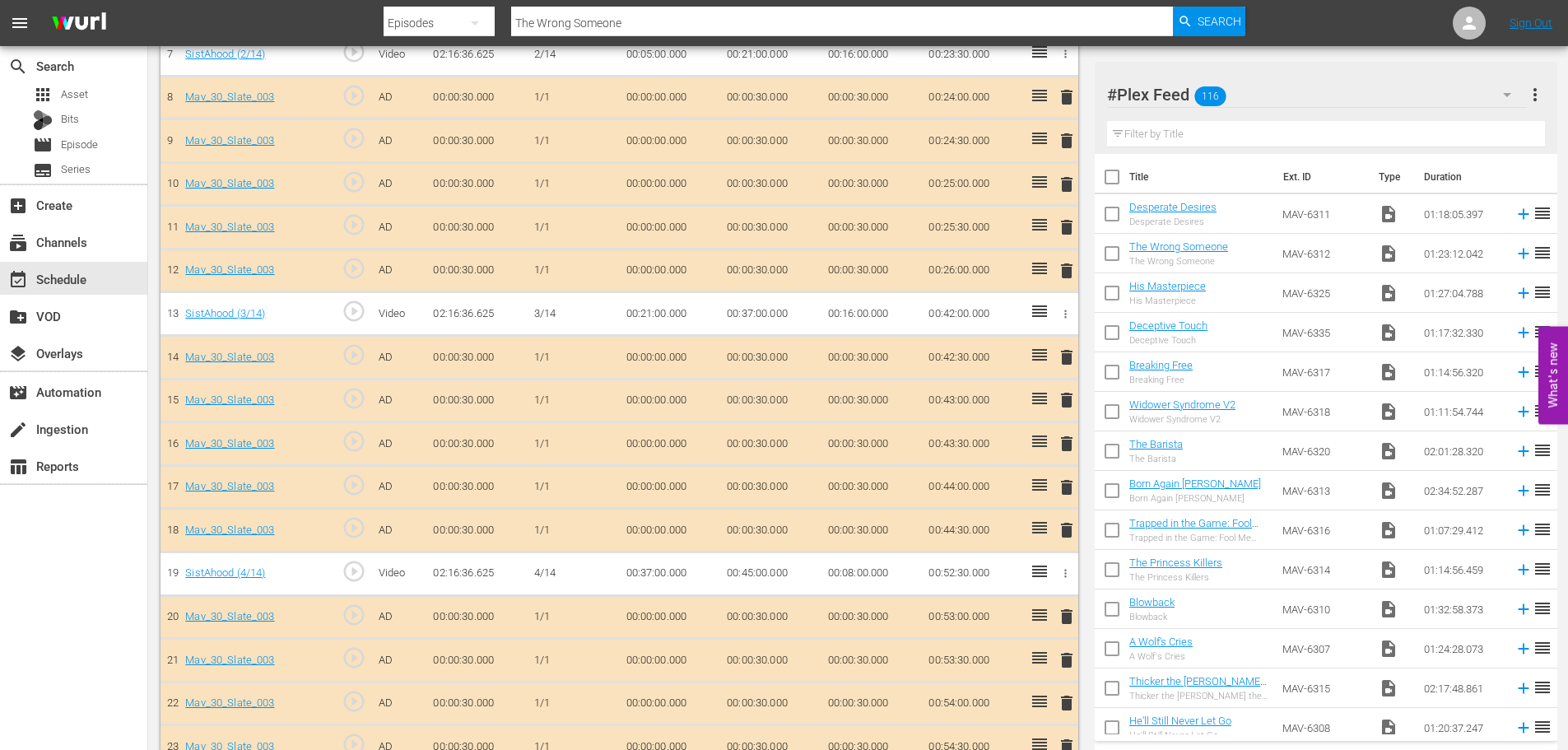
scroll to position [906, 0]
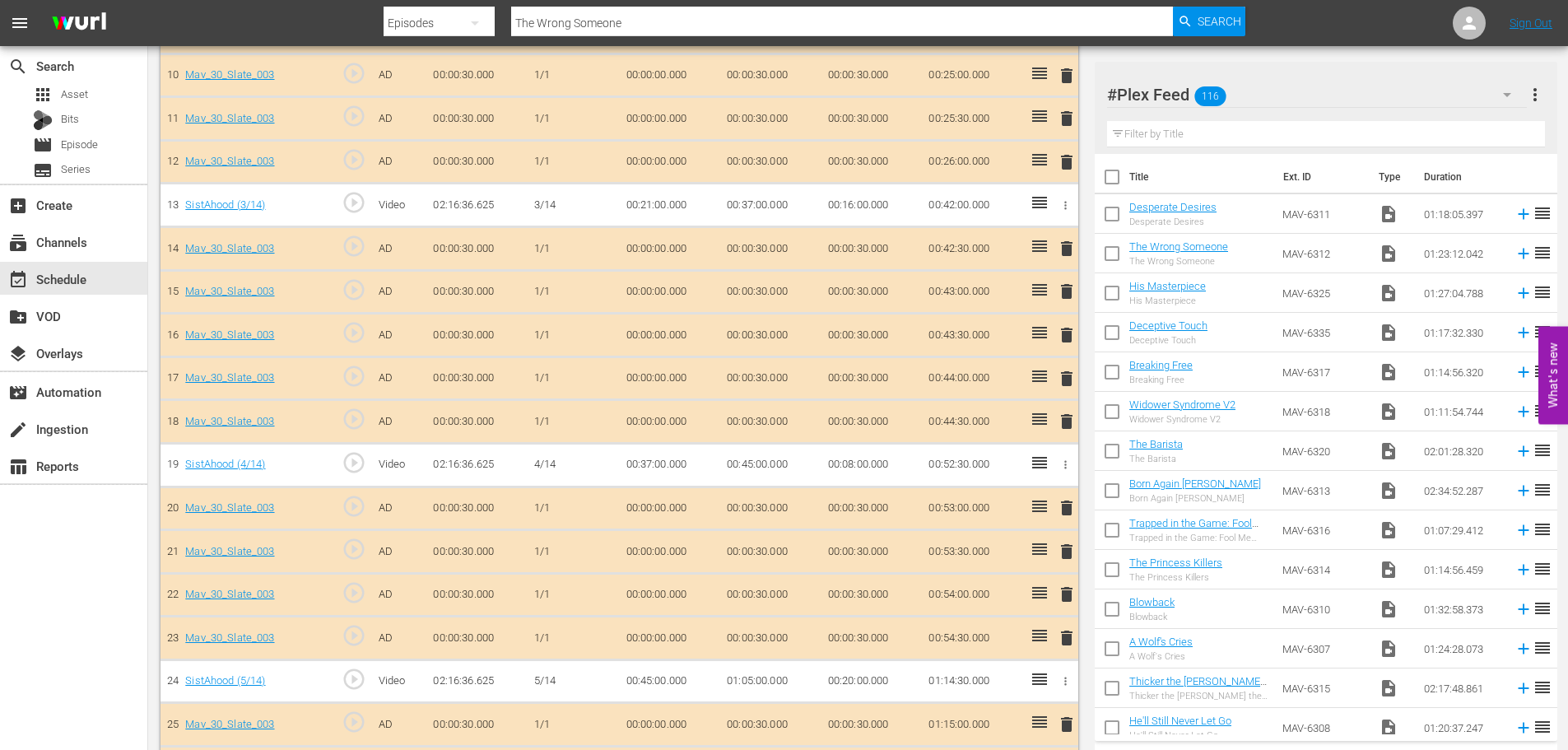
click at [1060, 342] on span "delete" at bounding box center [1067, 334] width 20 height 20
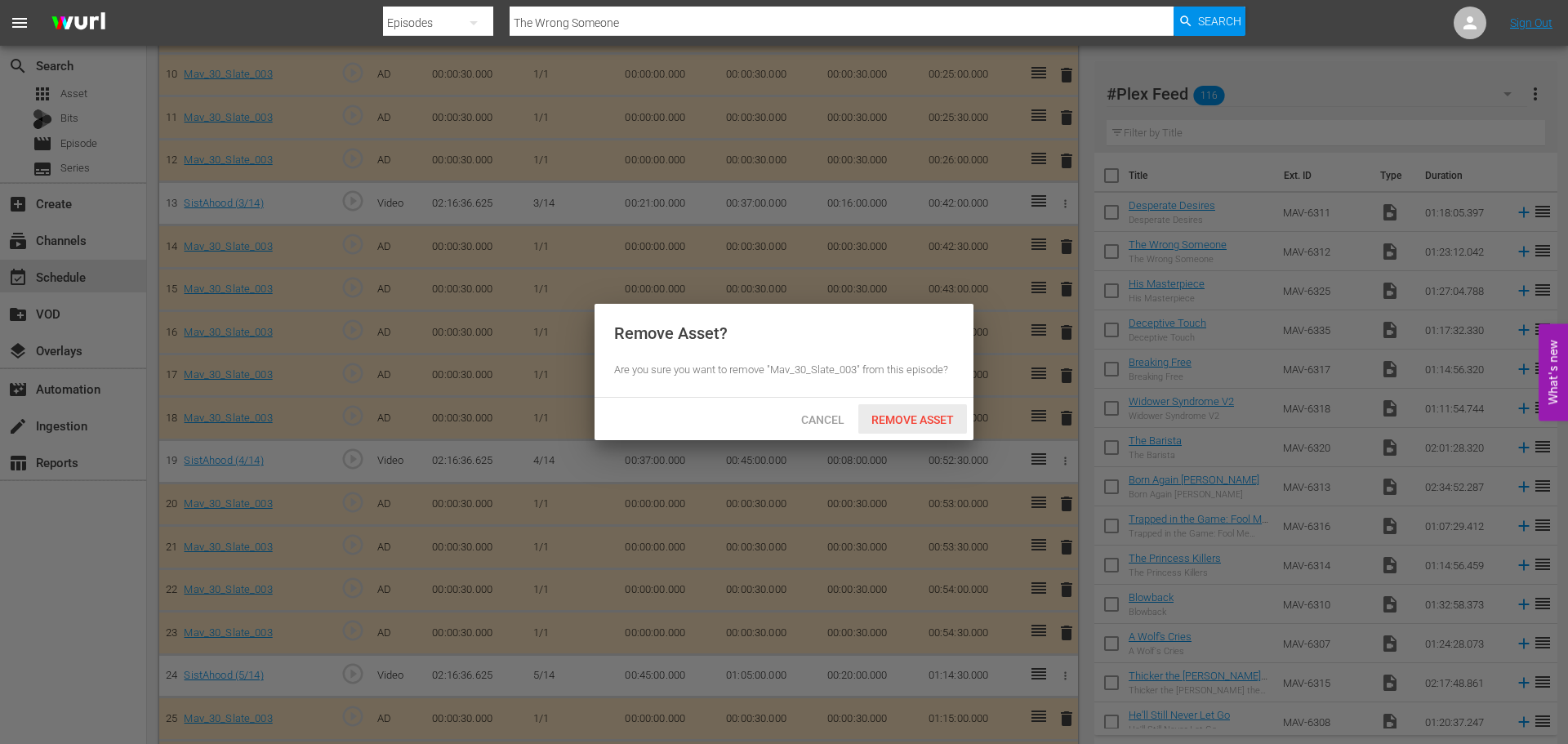
click at [882, 422] on span "Remove Asset" at bounding box center [912, 420] width 109 height 13
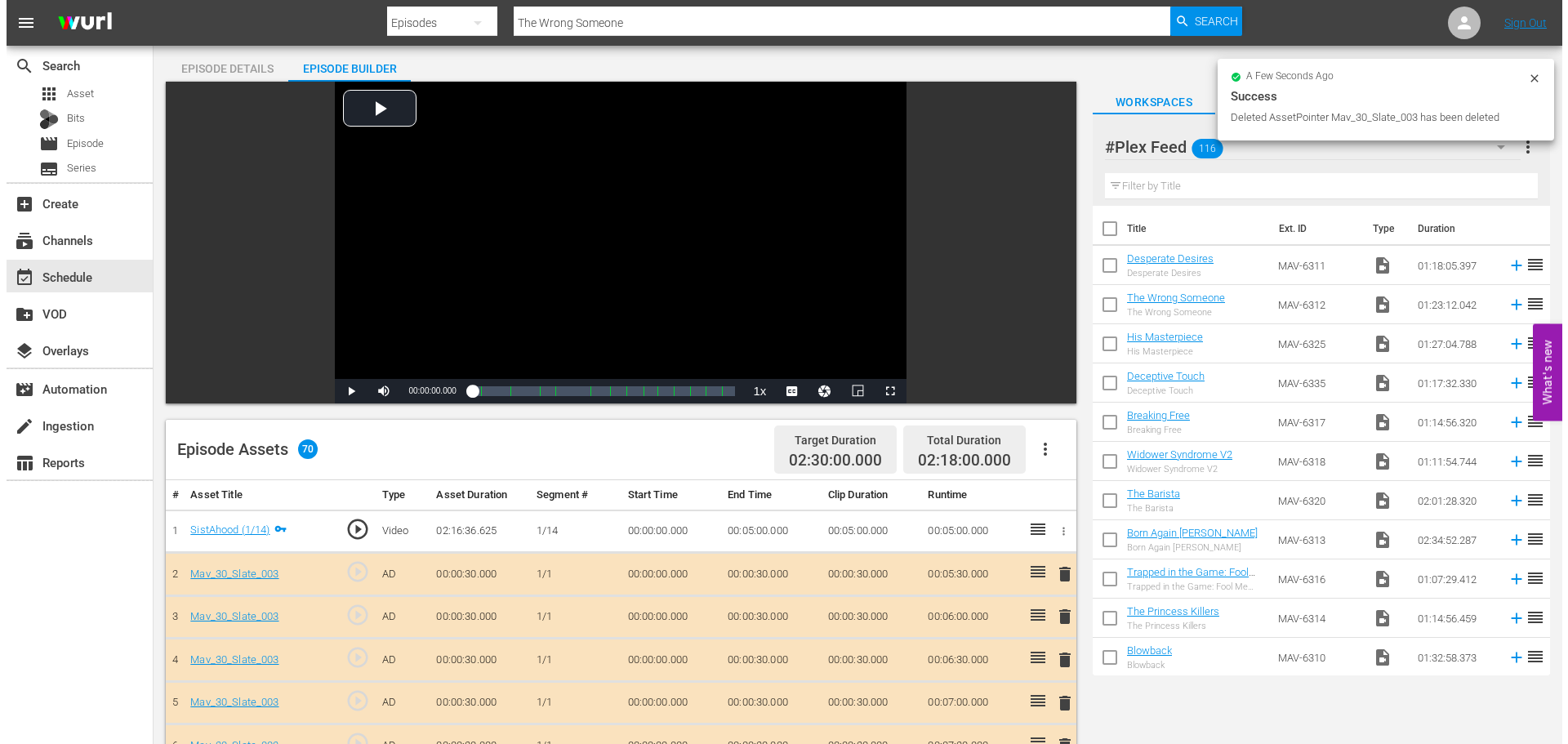
scroll to position [0, 0]
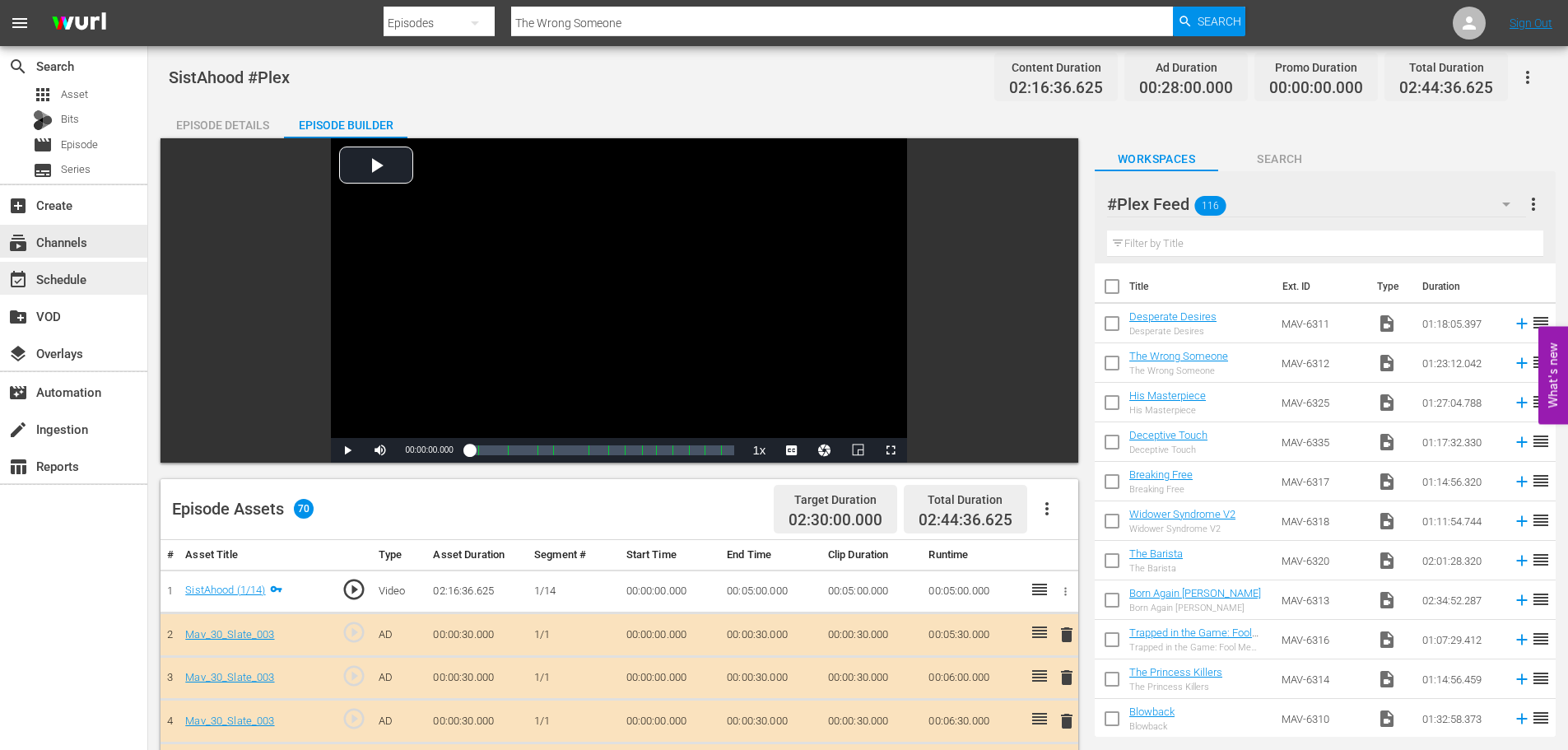
click at [73, 278] on div "event_available Schedule" at bounding box center [46, 277] width 93 height 15
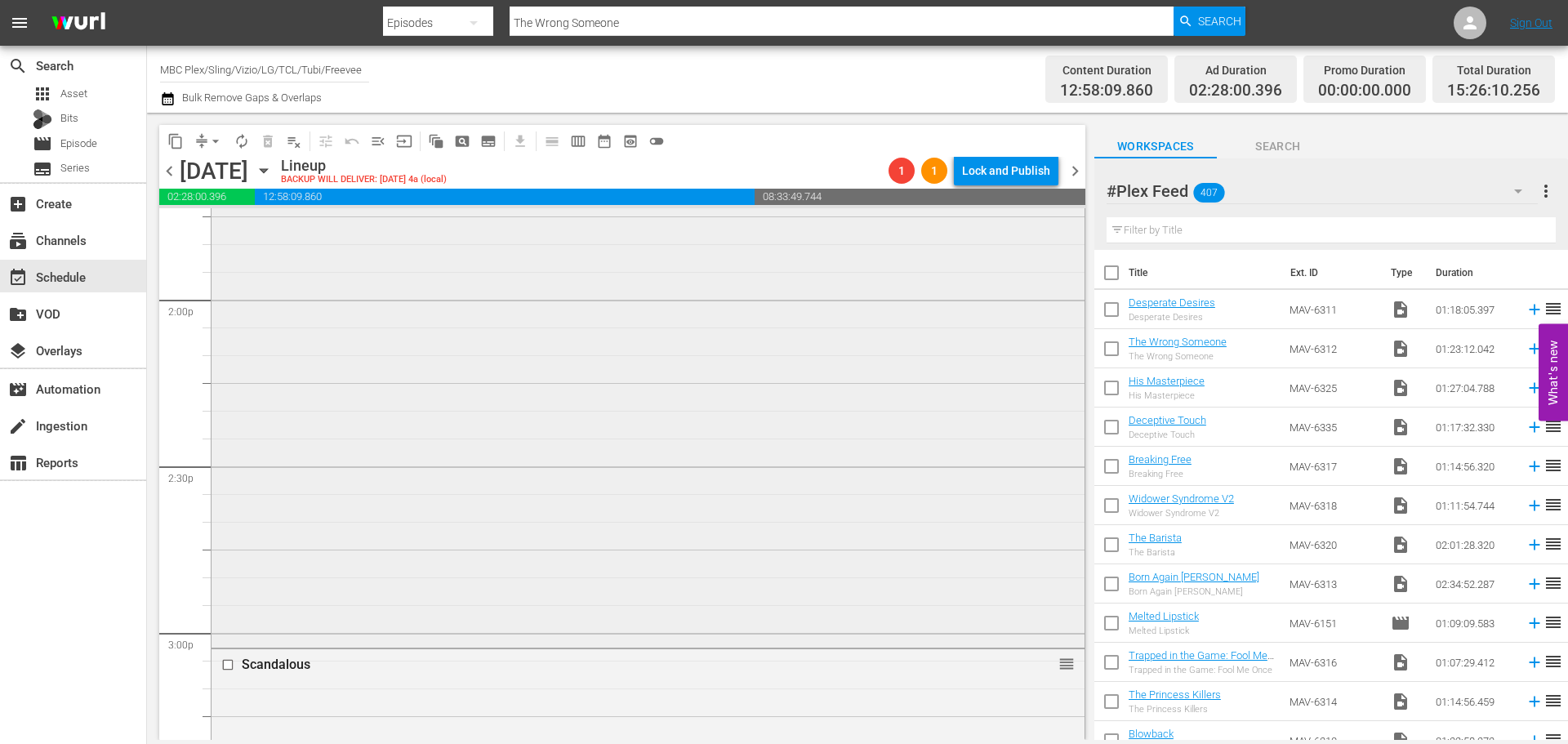
scroll to position [3921, 0]
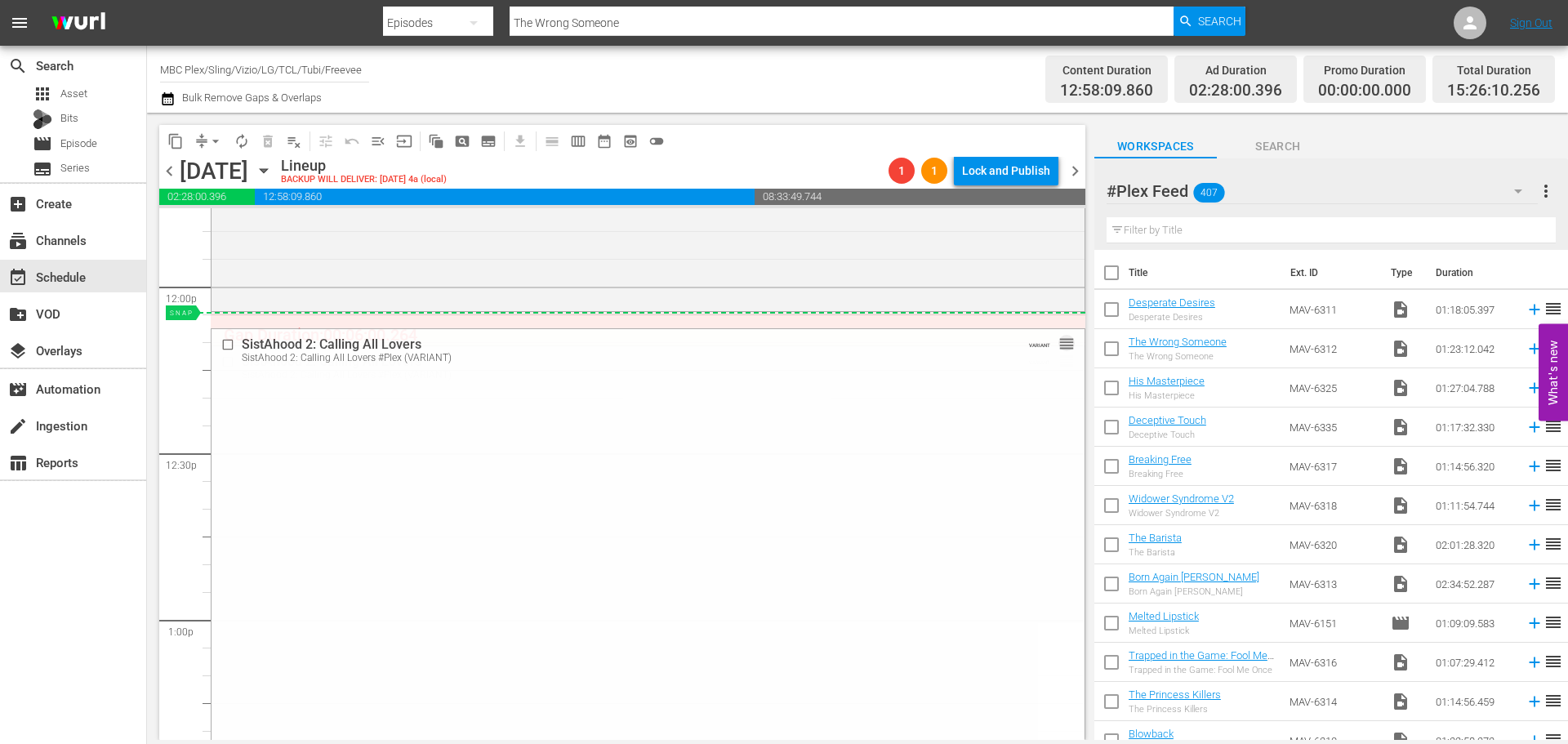
drag, startPoint x: 1052, startPoint y: 361, endPoint x: 1051, endPoint y: 325, distance: 36.0
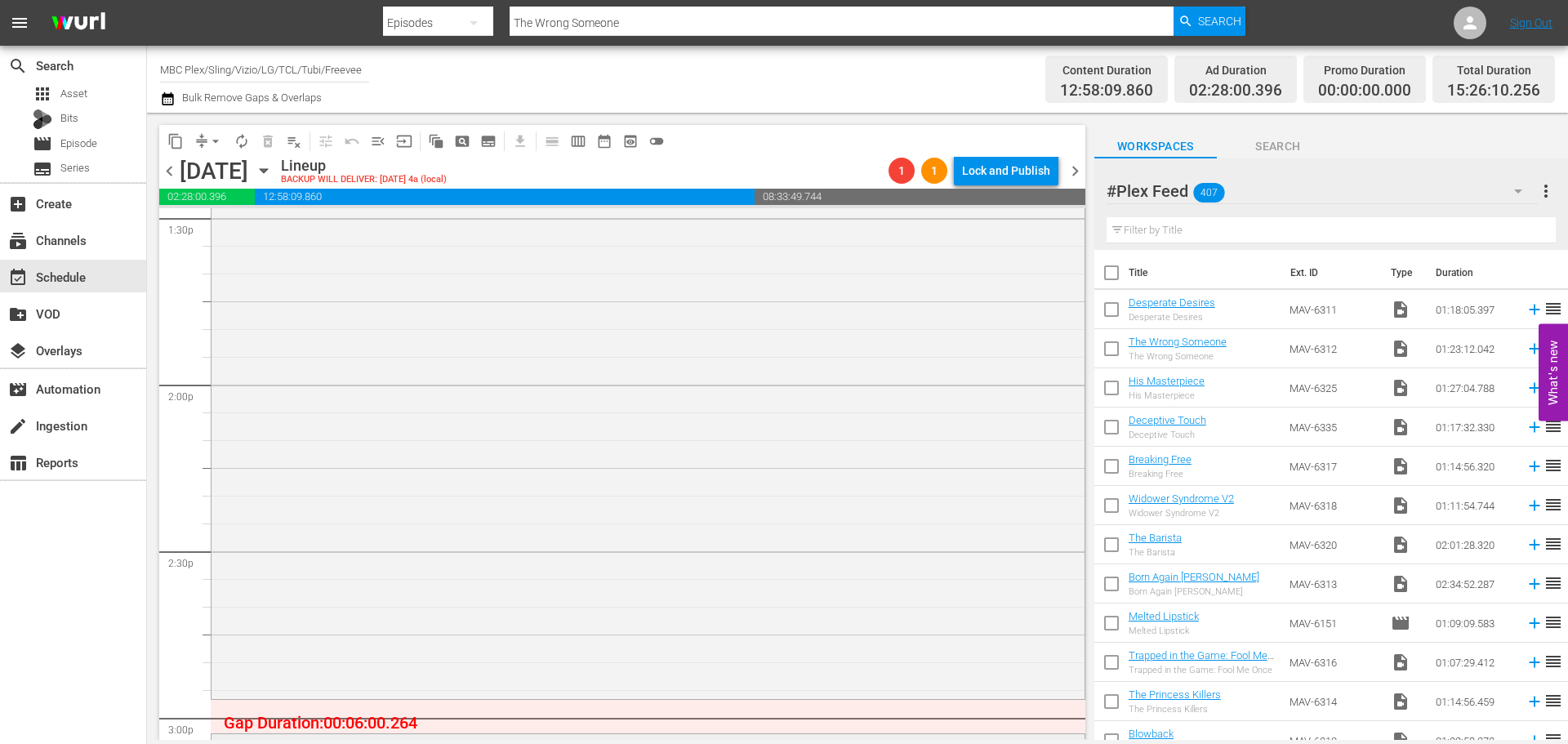
scroll to position [4820, 0]
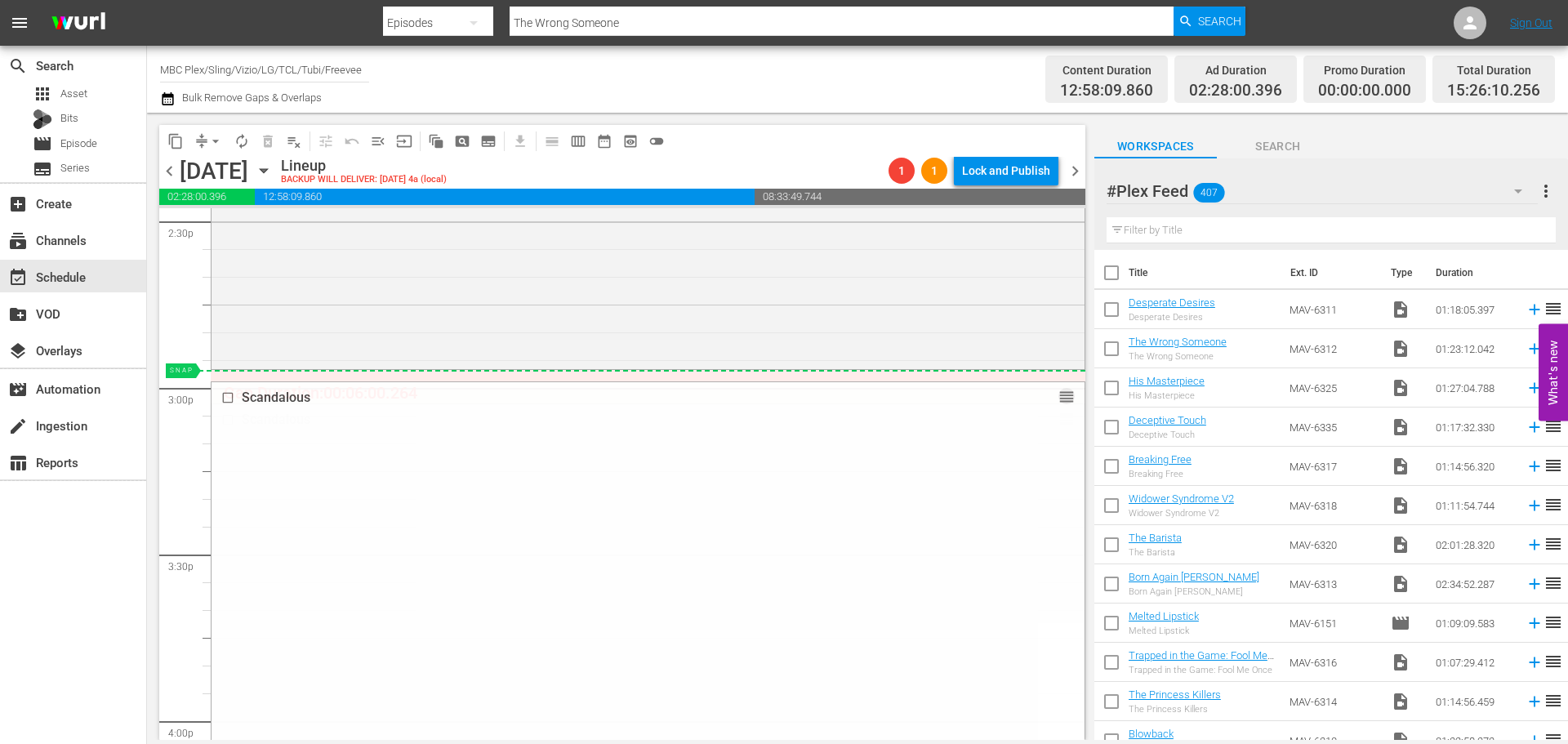
drag, startPoint x: 1051, startPoint y: 418, endPoint x: 1059, endPoint y: 376, distance: 42.8
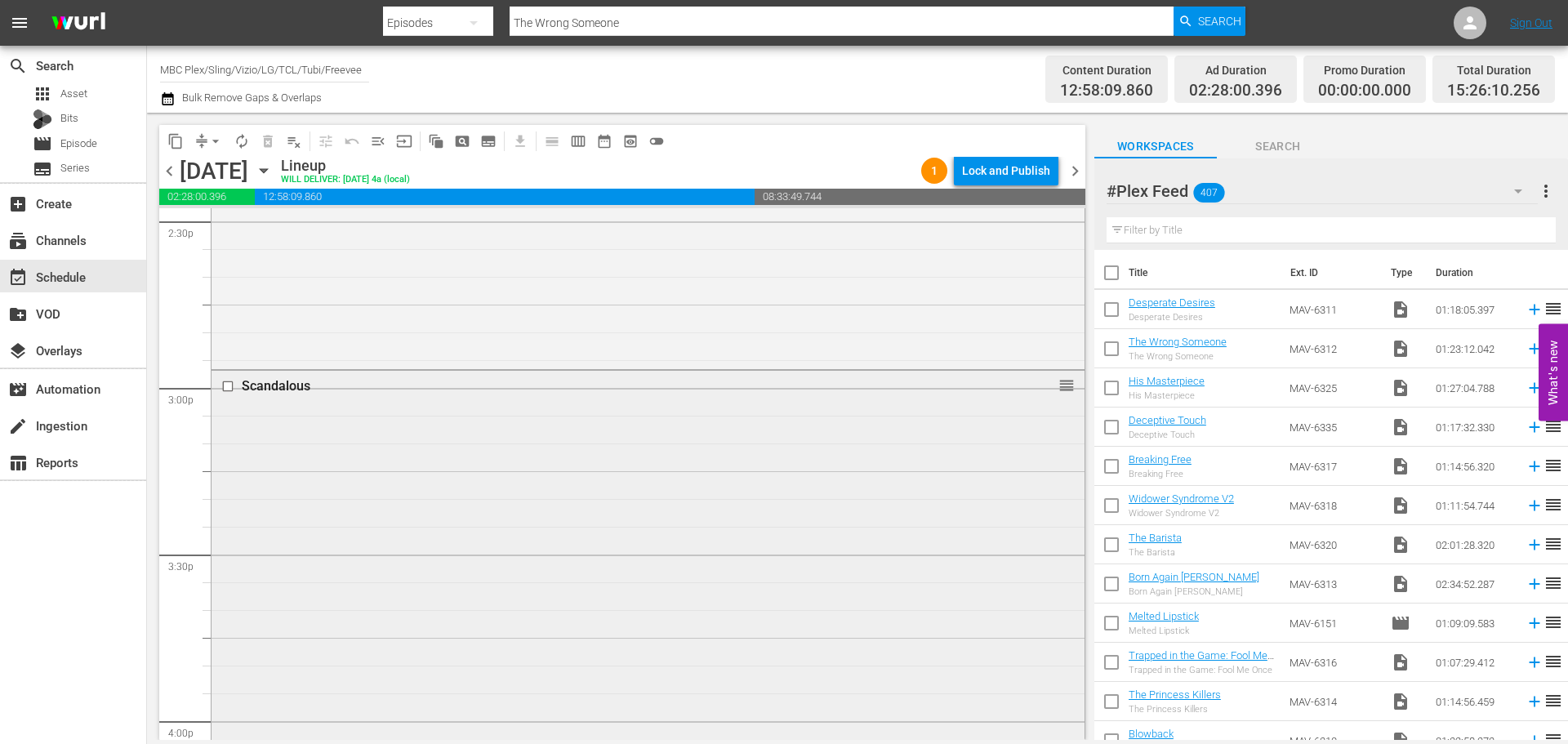
click at [430, 422] on div "Scandalous reorder" at bounding box center [648, 603] width 873 height 463
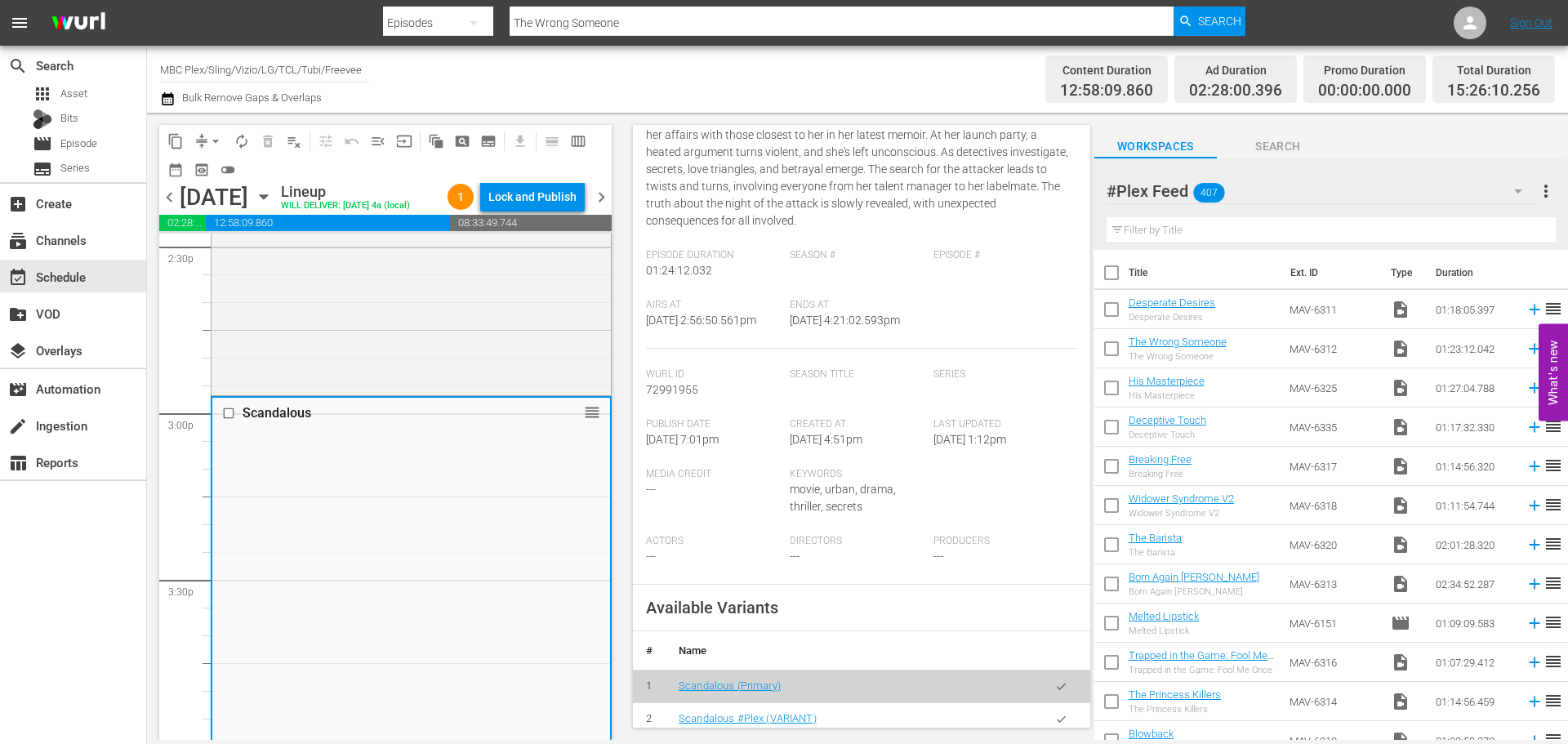
scroll to position [572, 0]
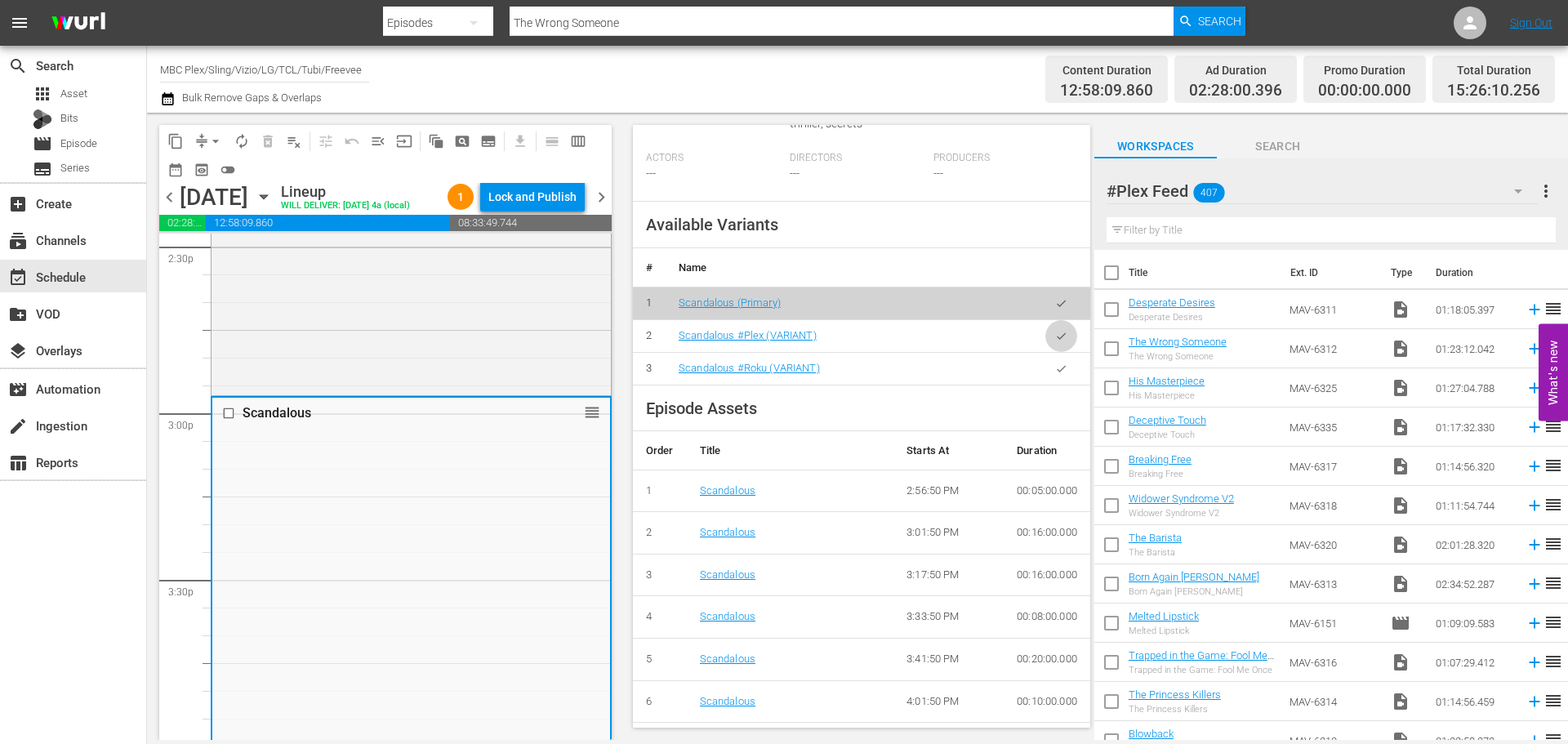
click at [1045, 352] on button "button" at bounding box center [1061, 336] width 32 height 32
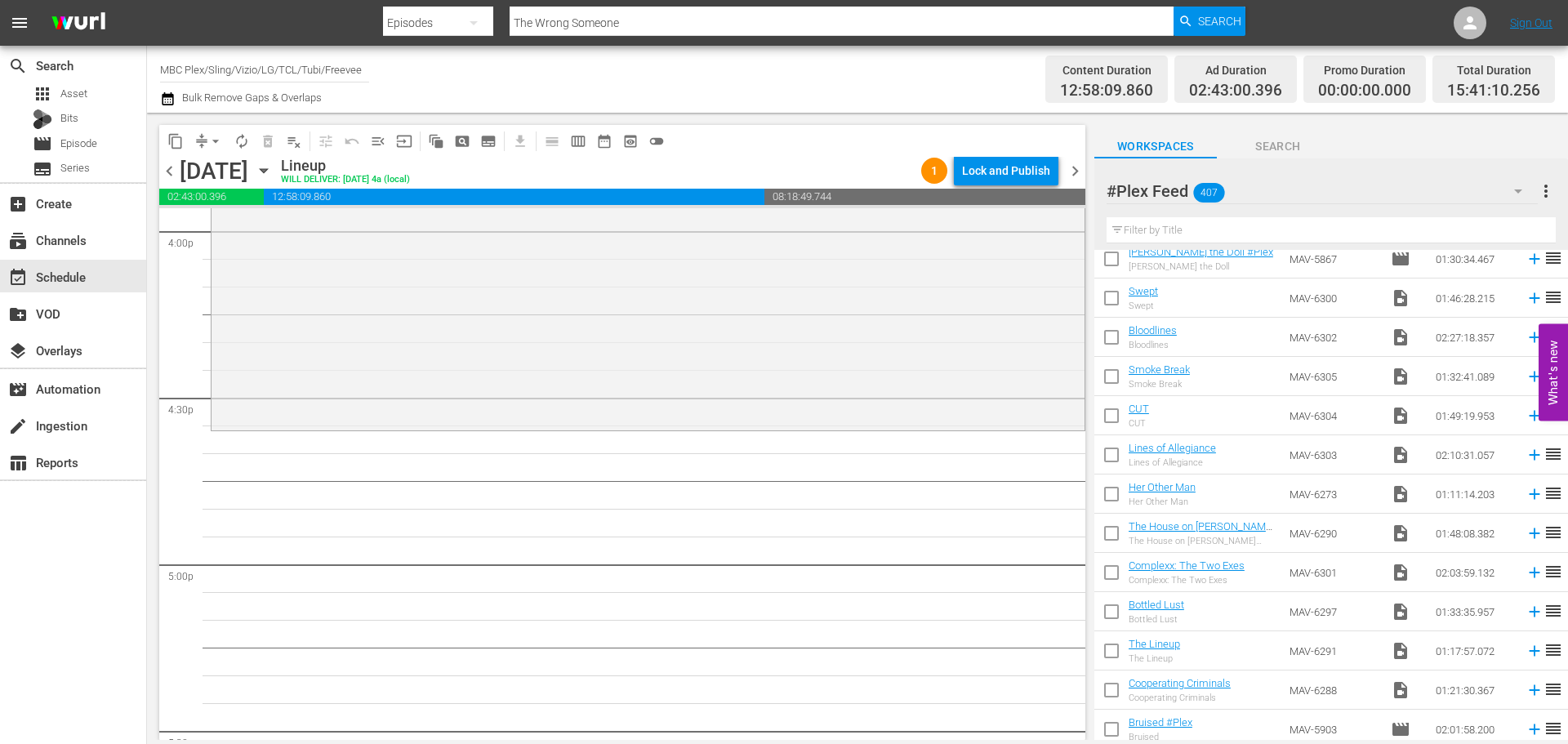
scroll to position [763, 0]
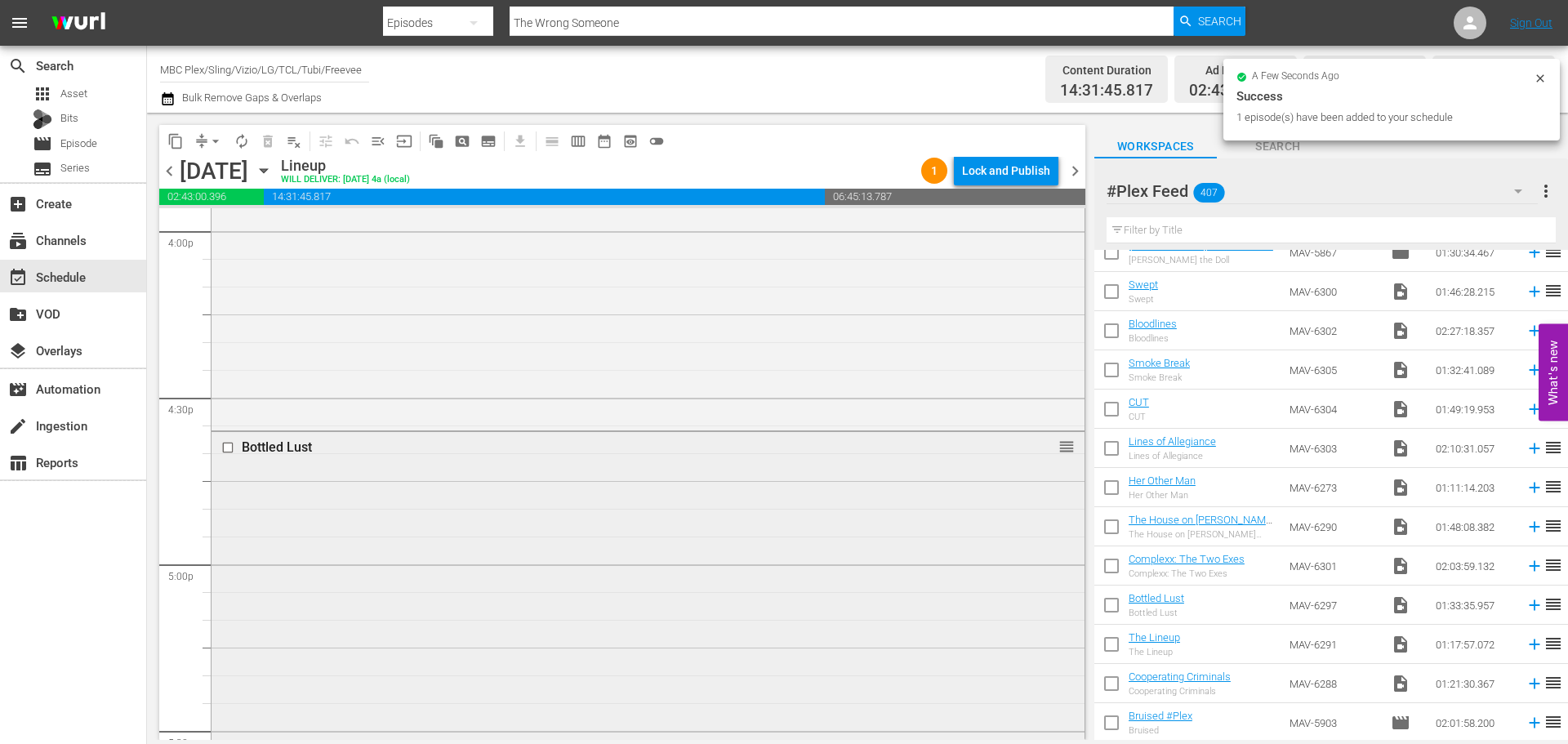
click at [462, 536] on div "Bottled Lust reorder" at bounding box center [648, 689] width 873 height 514
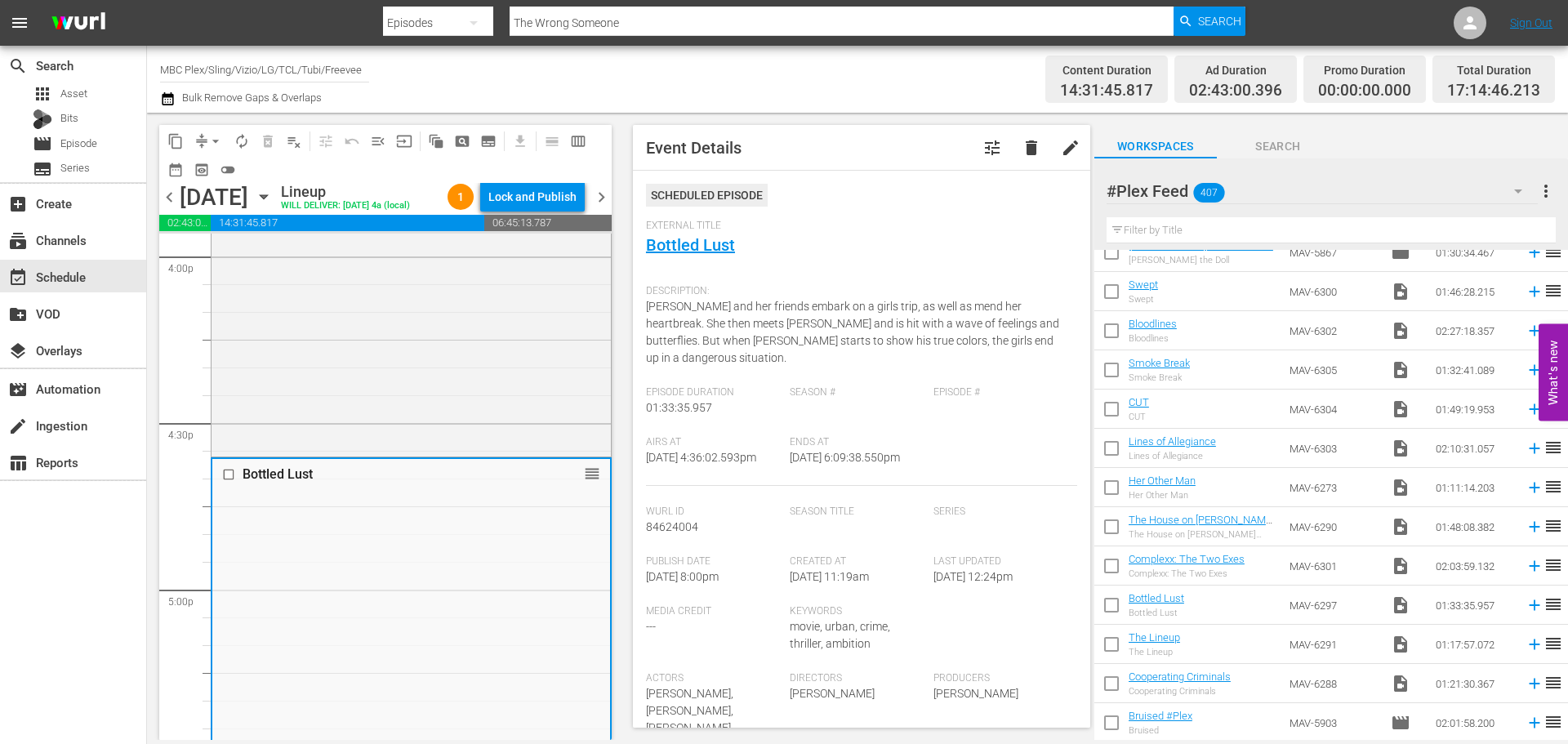
scroll to position [572, 0]
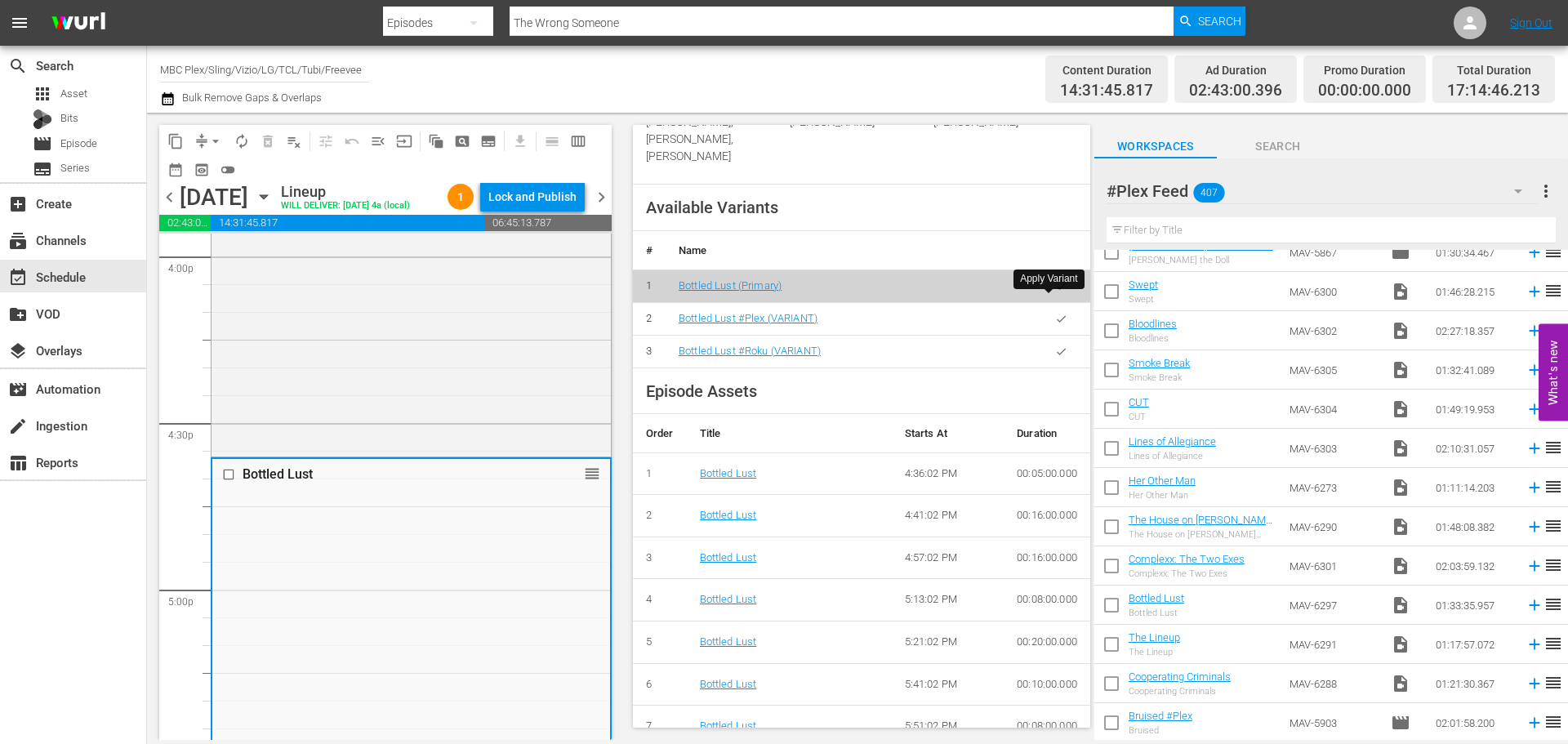
click at [1054, 312] on button "button" at bounding box center [1061, 319] width 32 height 32
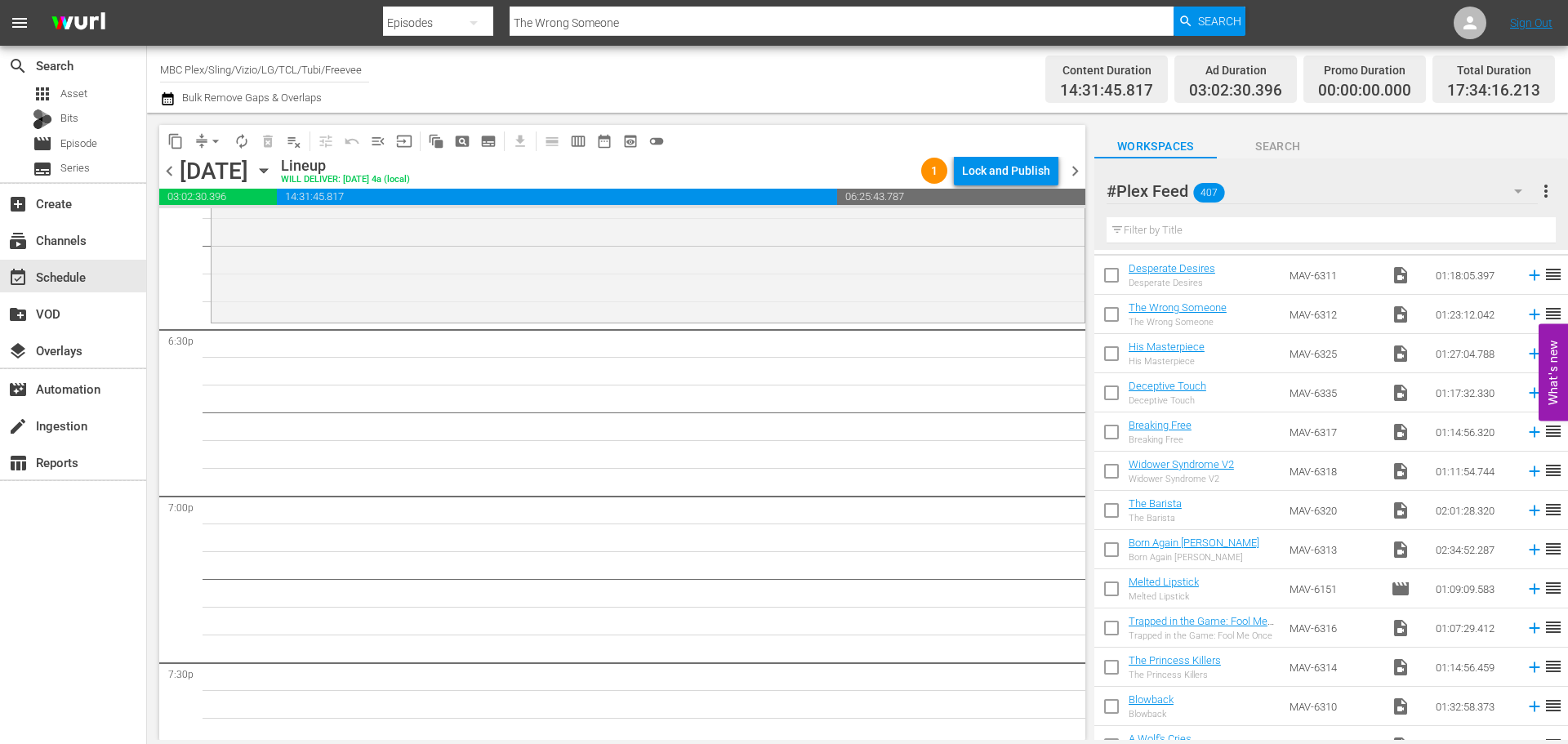
scroll to position [0, 0]
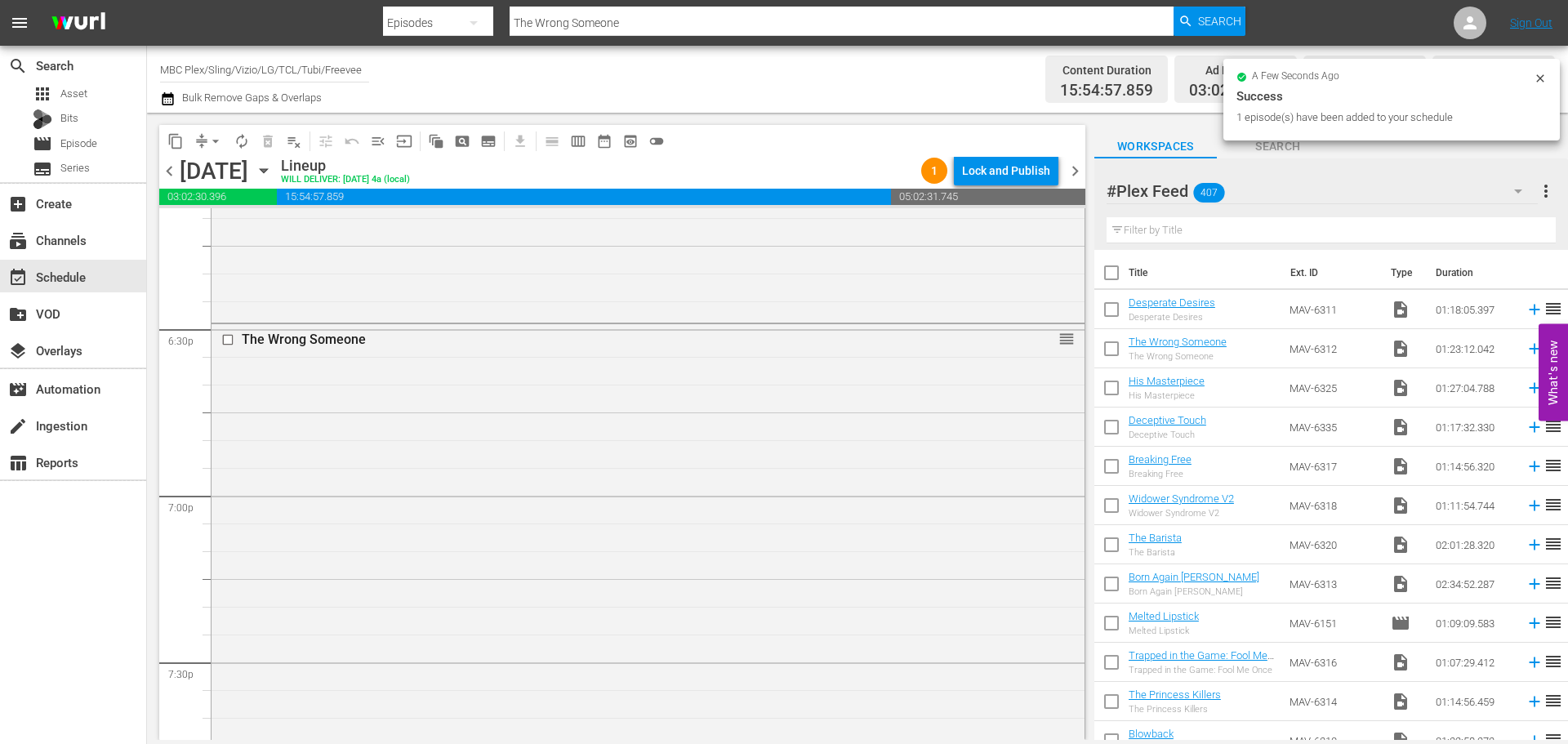
click at [528, 439] on div "The Wrong Someone reorder" at bounding box center [648, 553] width 873 height 457
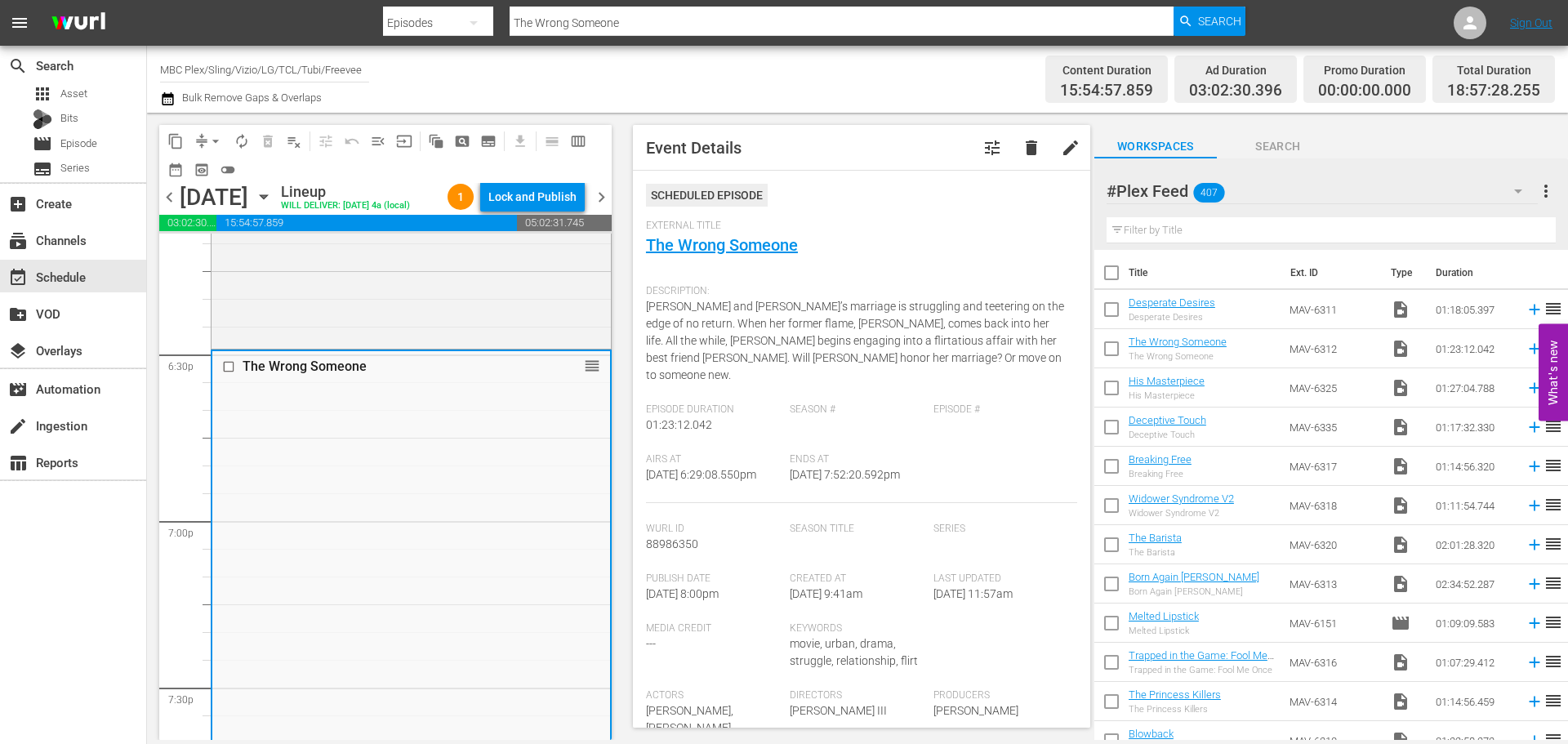
scroll to position [490, 0]
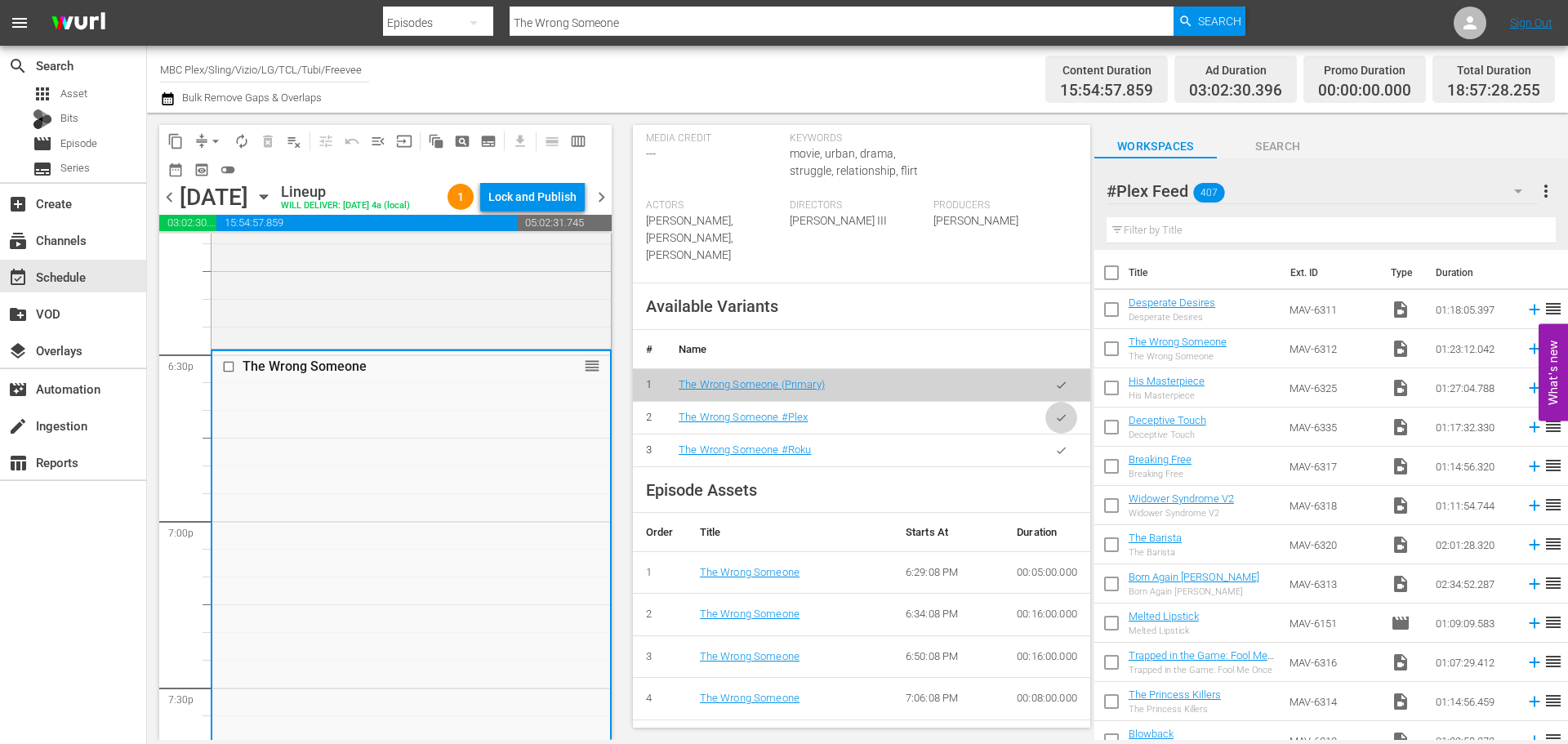
click at [1055, 421] on icon "button" at bounding box center [1060, 417] width 12 height 12
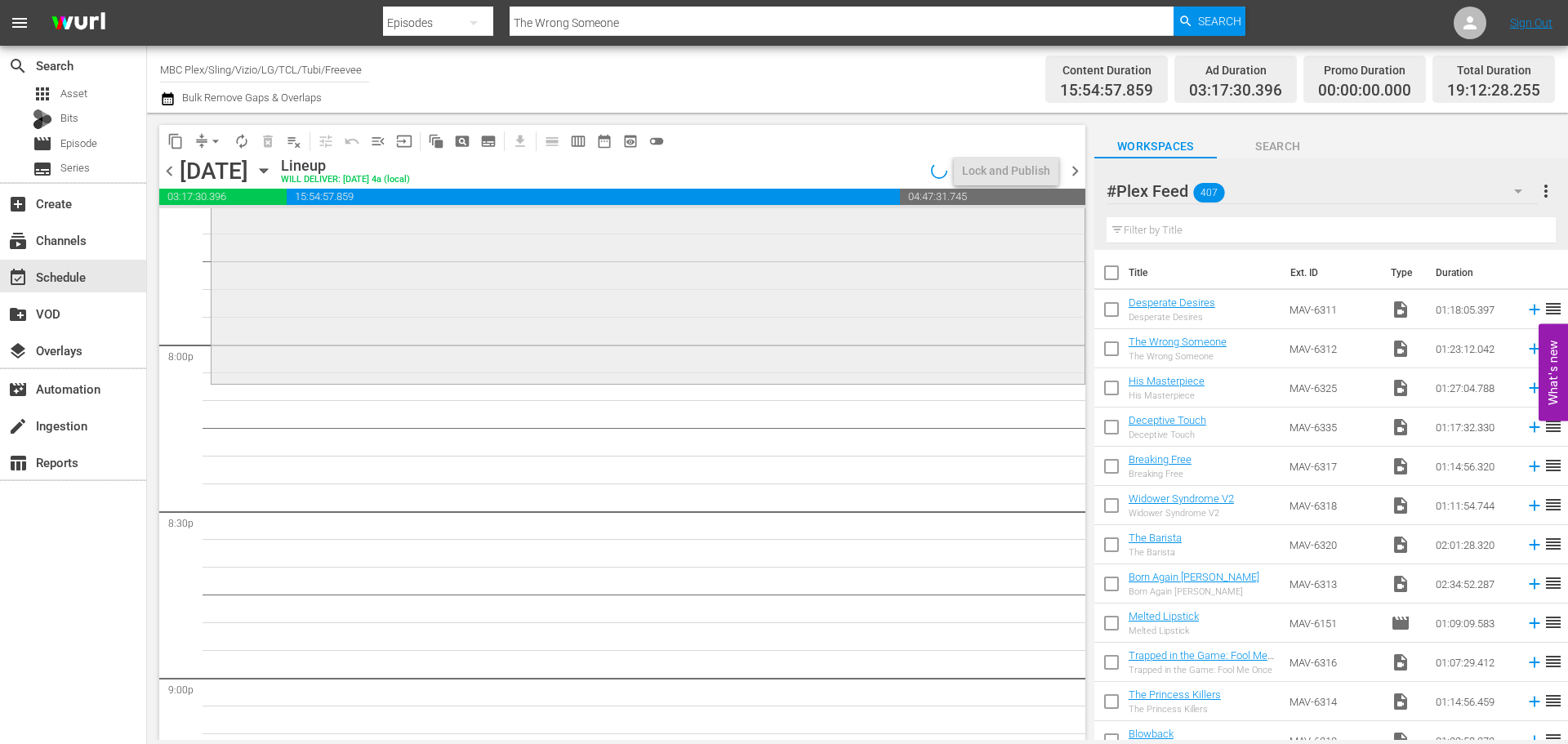
scroll to position [6536, 0]
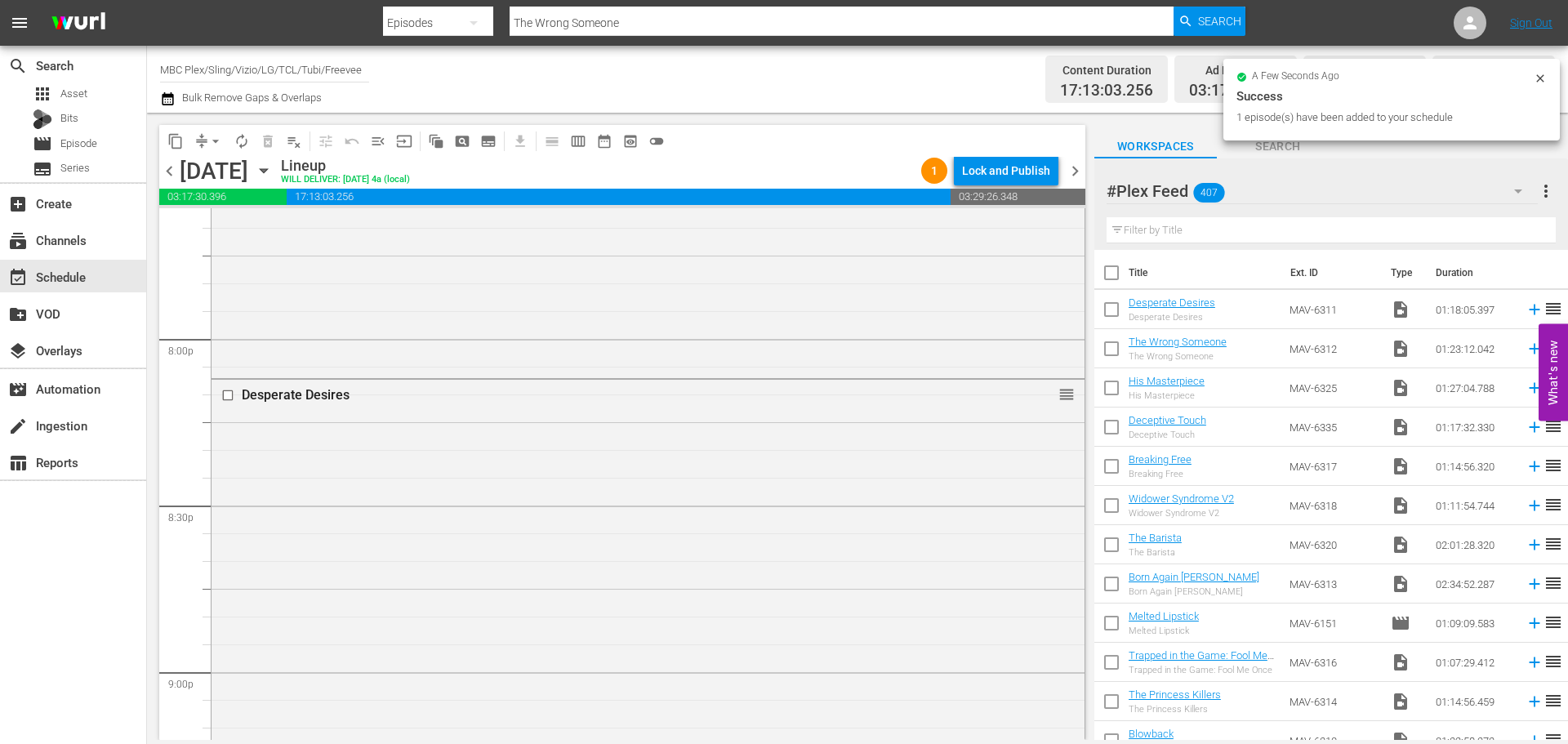
click at [468, 454] on div "Desperate Desires reorder" at bounding box center [648, 594] width 873 height 429
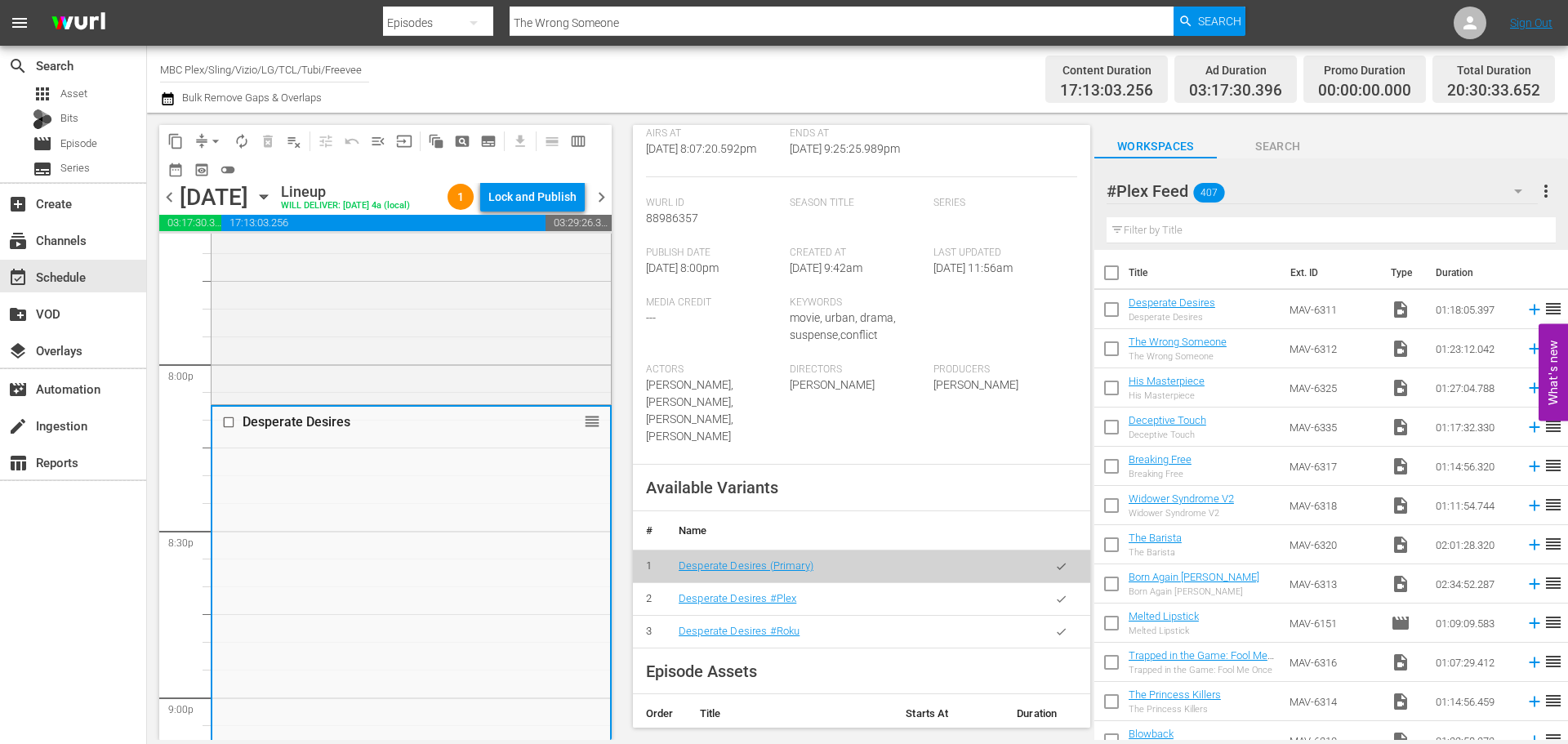
scroll to position [568, 0]
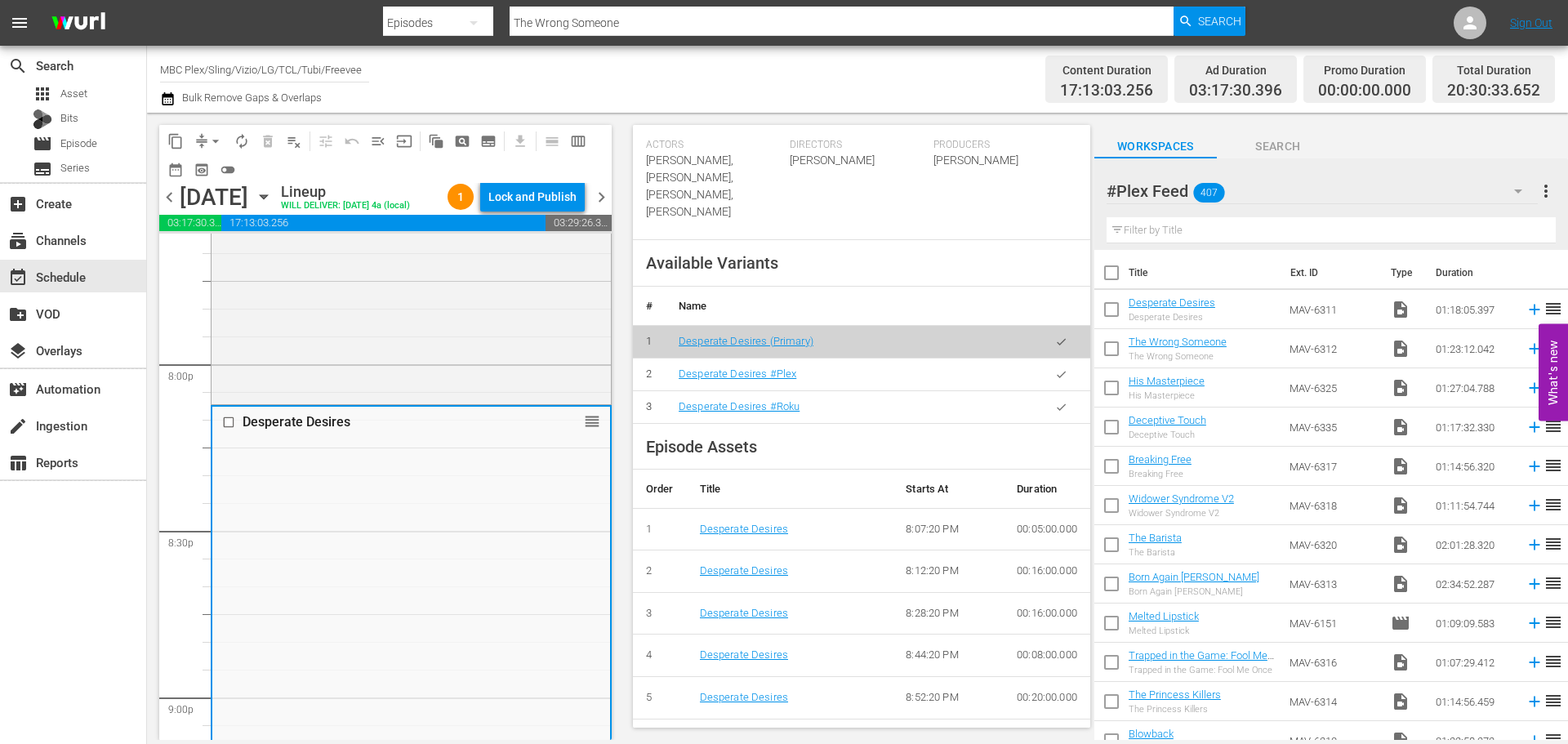
click at [1057, 359] on button "button" at bounding box center [1061, 375] width 32 height 32
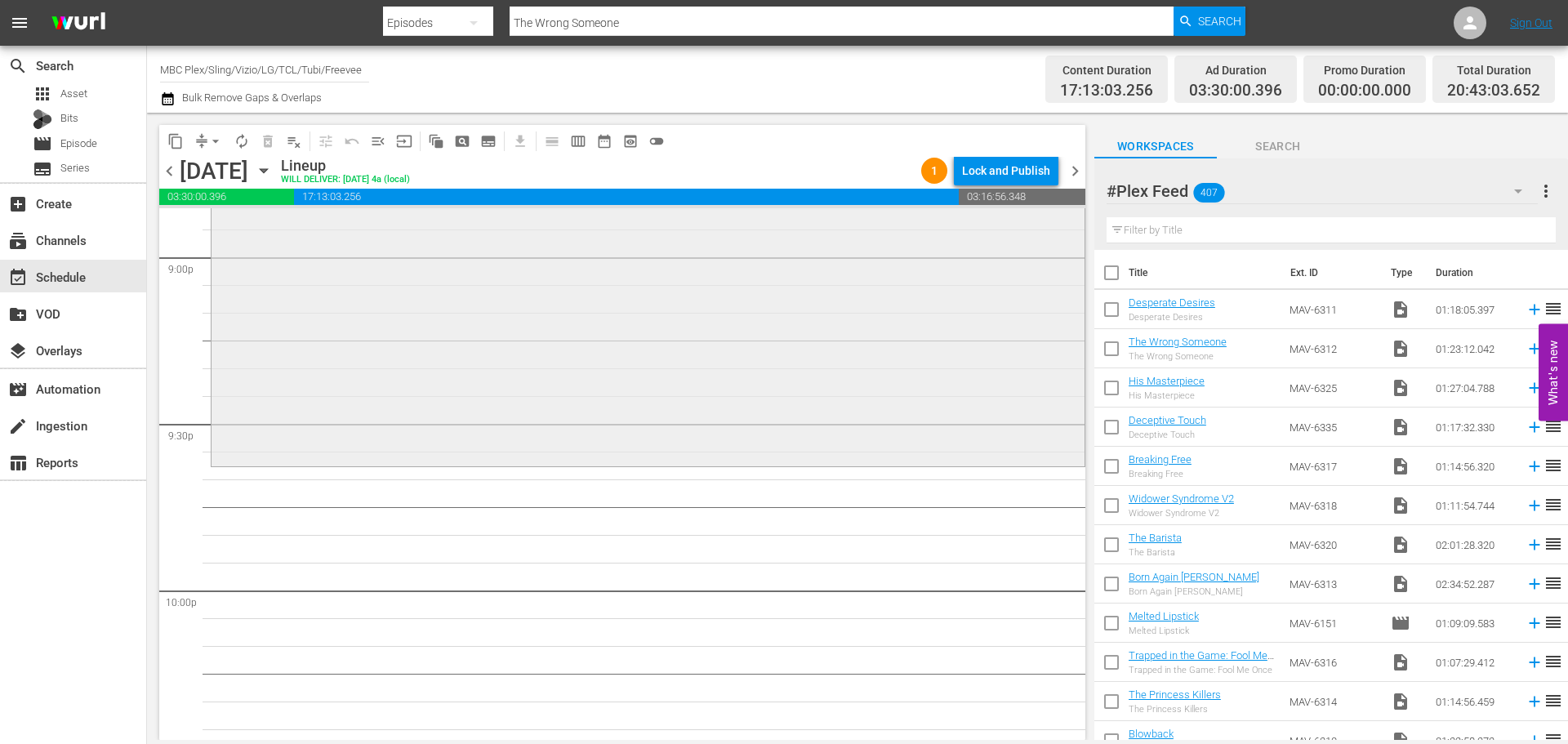
scroll to position [7026, 0]
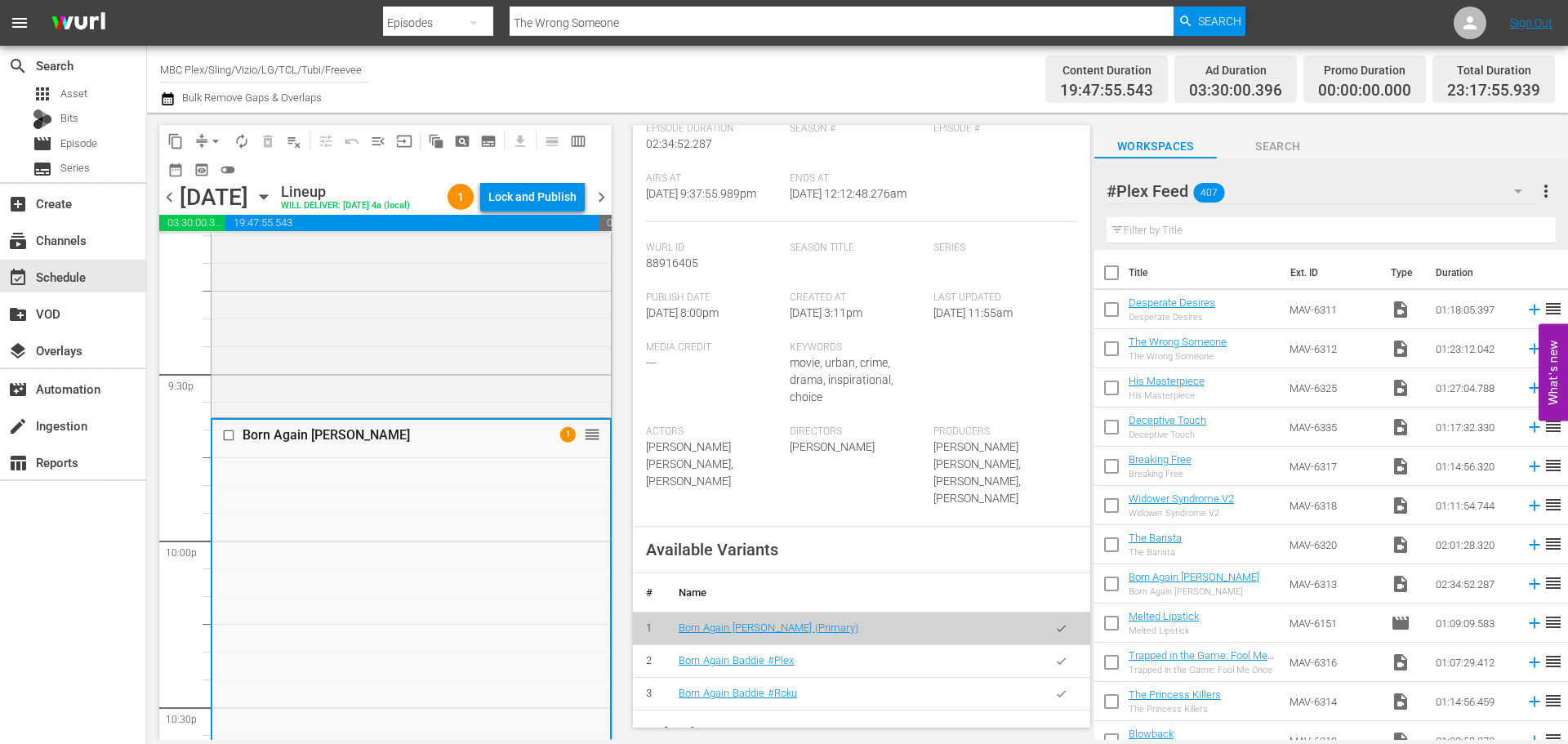
scroll to position [572, 0]
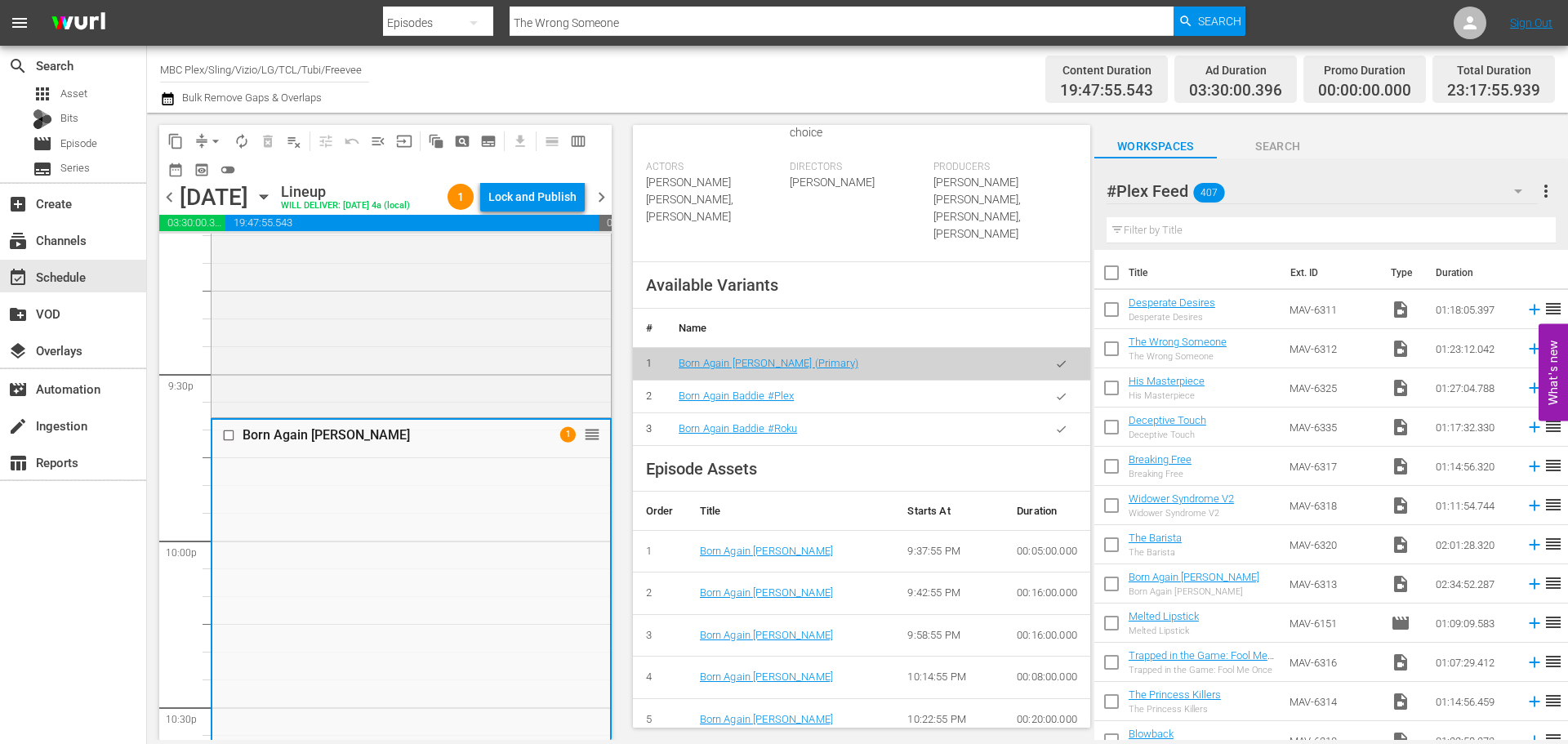
click at [1055, 394] on icon "button" at bounding box center [1060, 396] width 12 height 12
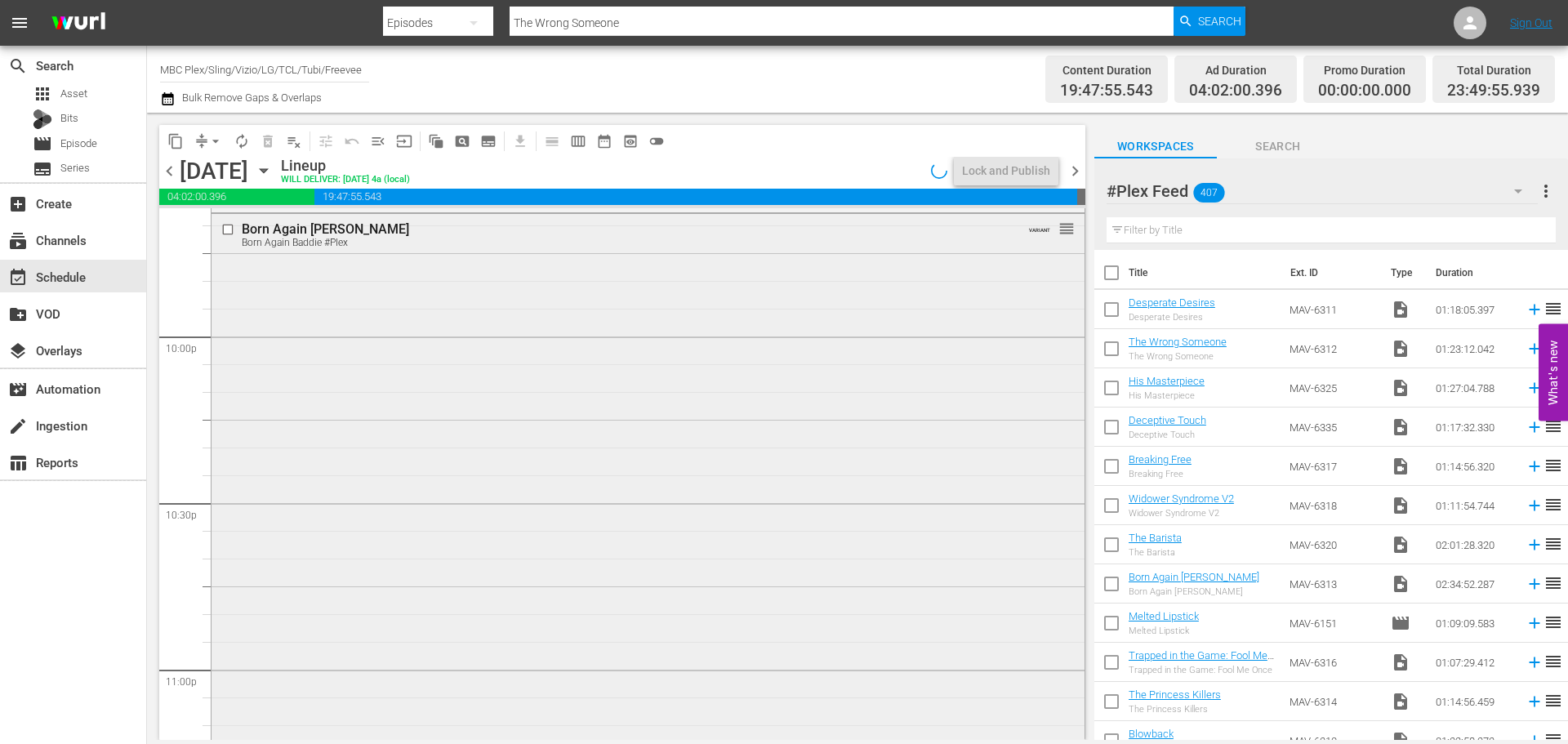
scroll to position [7026, 0]
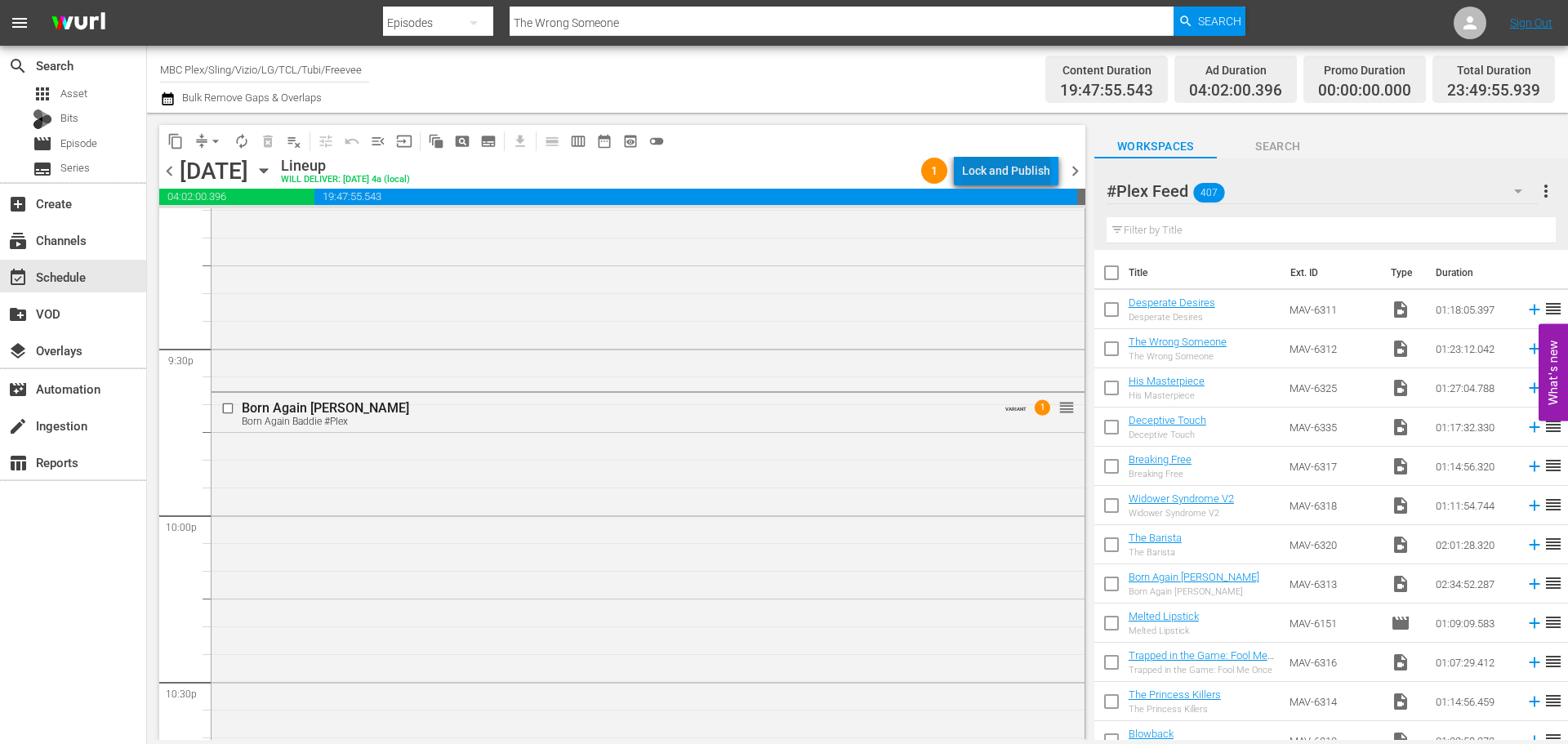
click at [1011, 174] on div "Lock and Publish" at bounding box center [1006, 171] width 88 height 29
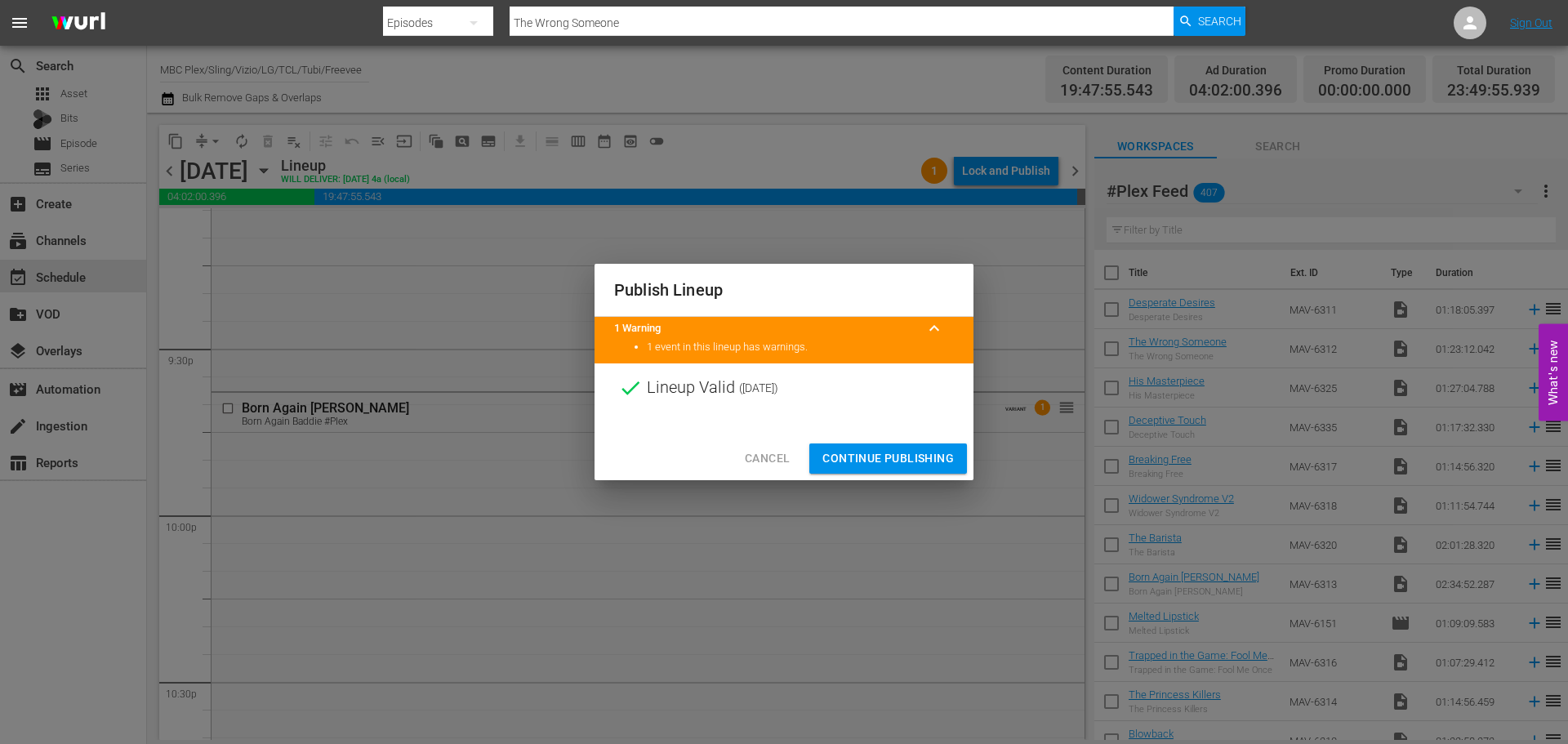
drag, startPoint x: 890, startPoint y: 462, endPoint x: 934, endPoint y: 506, distance: 62.2
click at [890, 462] on span "Continue Publishing" at bounding box center [888, 459] width 131 height 21
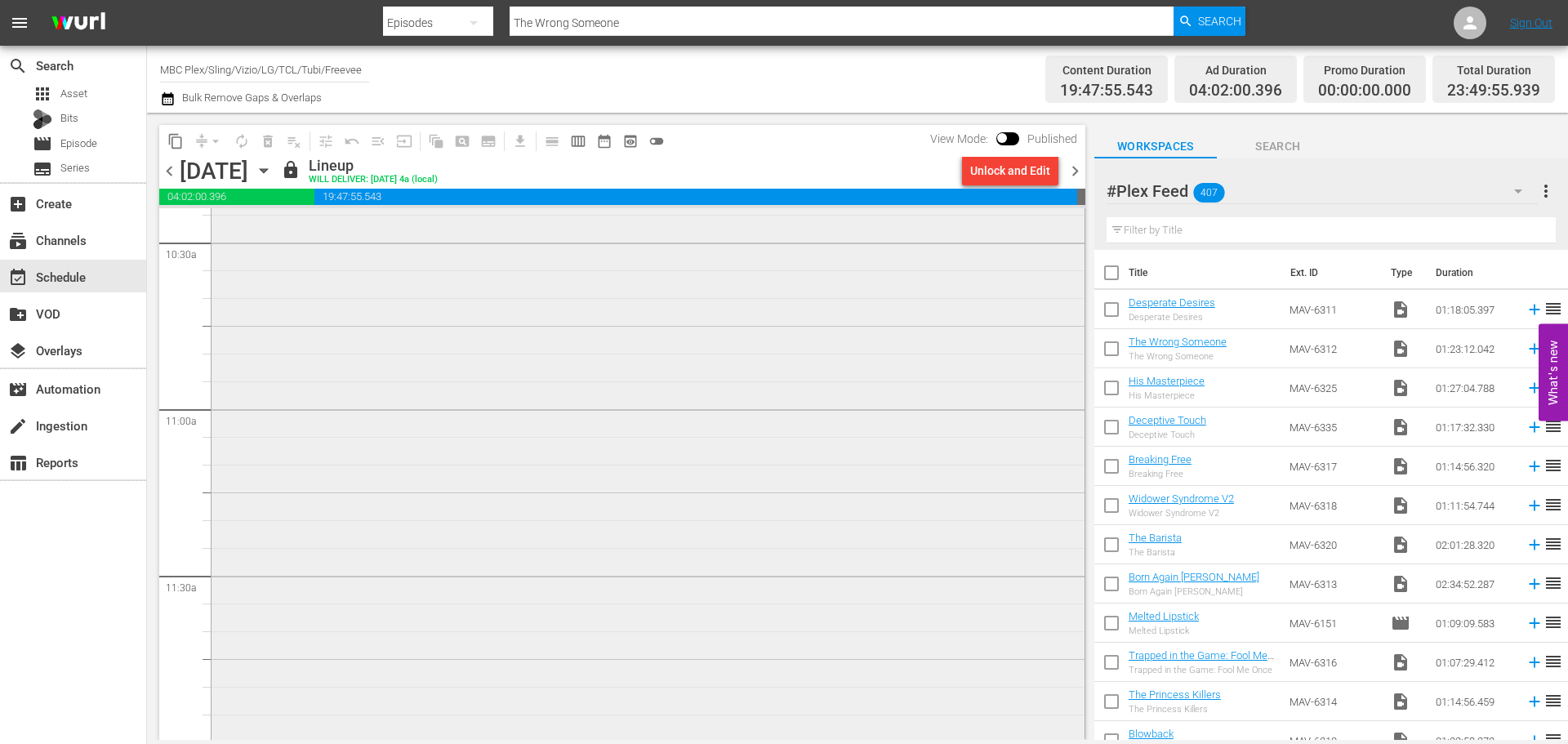
scroll to position [3677, 0]
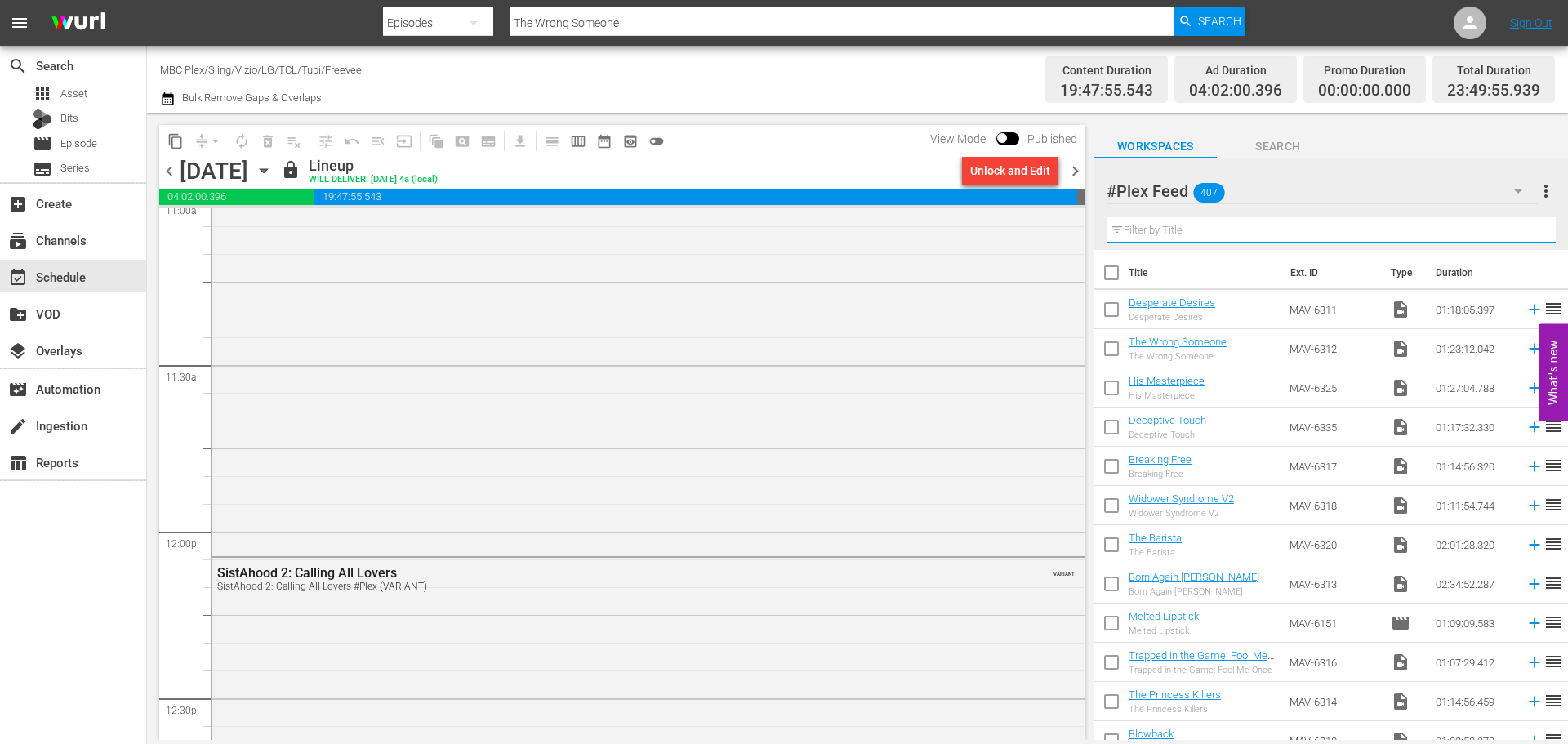
click at [1176, 242] on input "text" at bounding box center [1331, 231] width 450 height 26
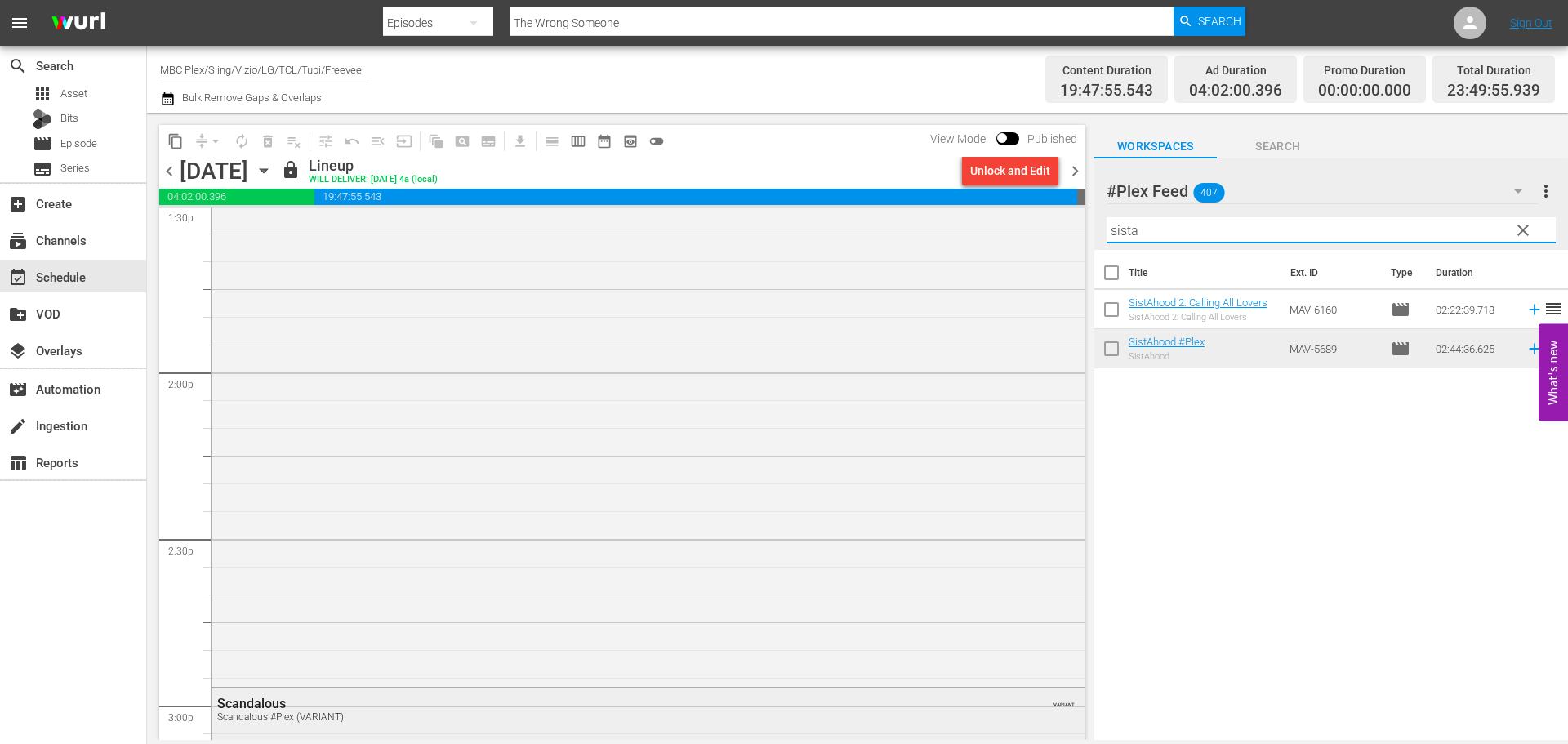
scroll to position [4657, 0]
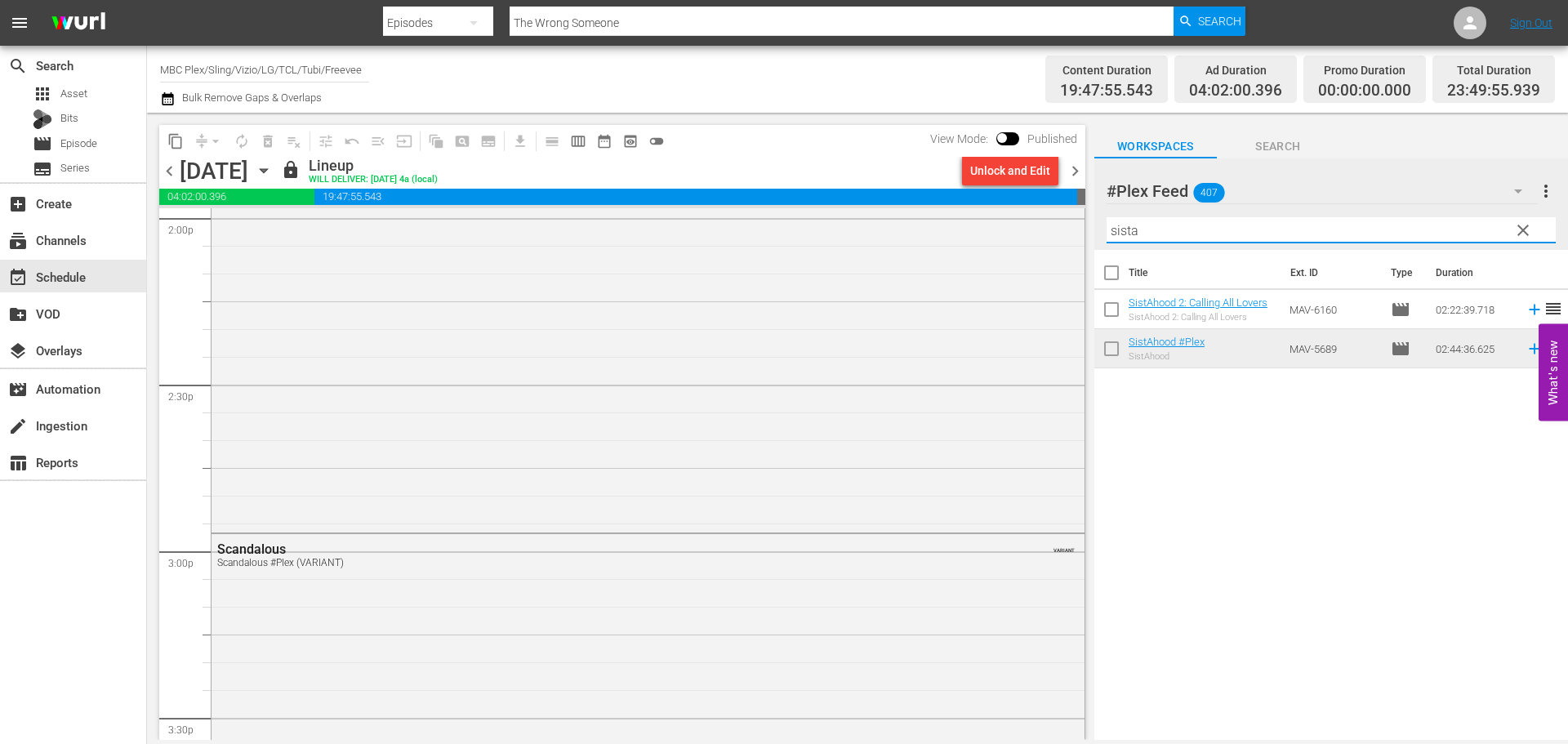
type input "sista"
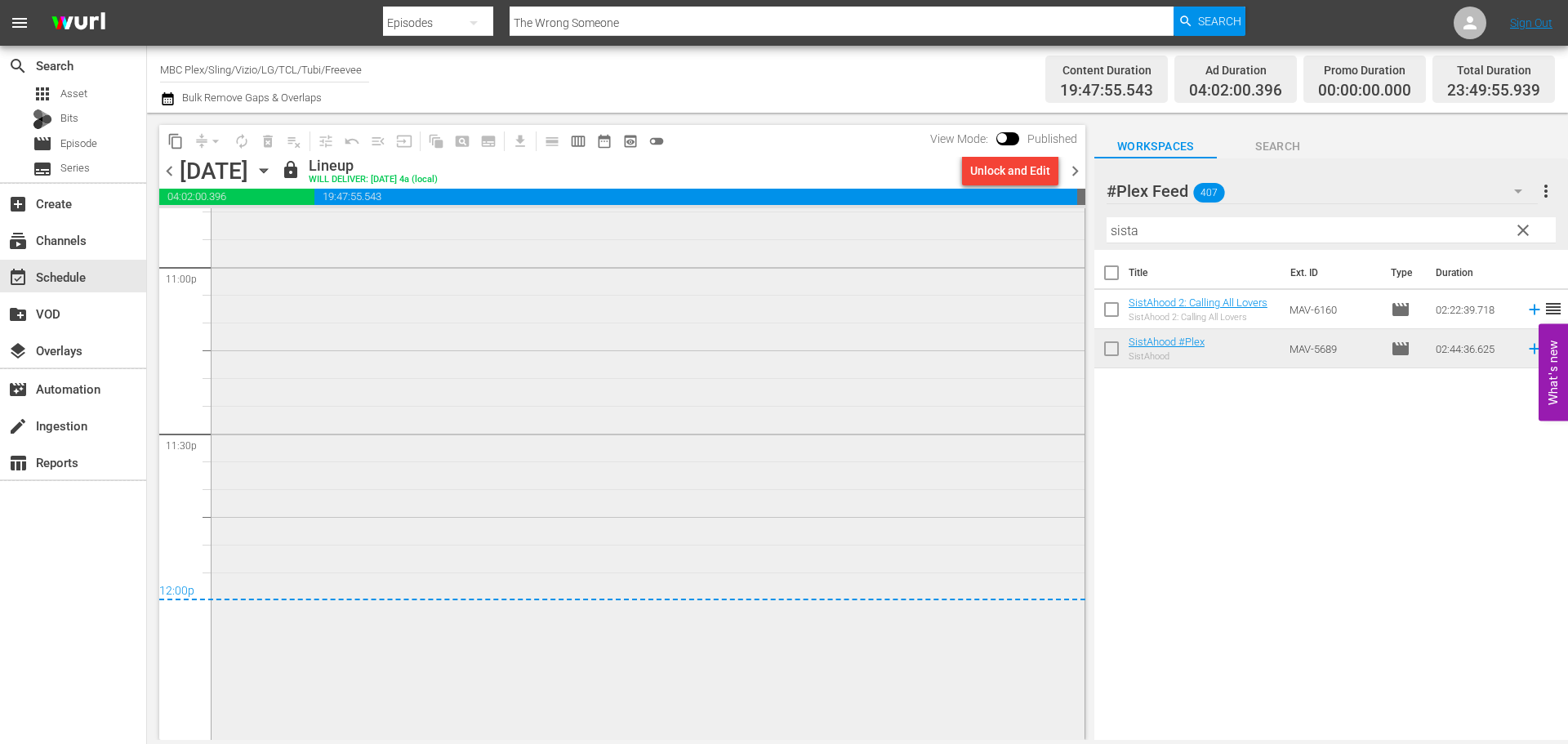
scroll to position [7716, 0]
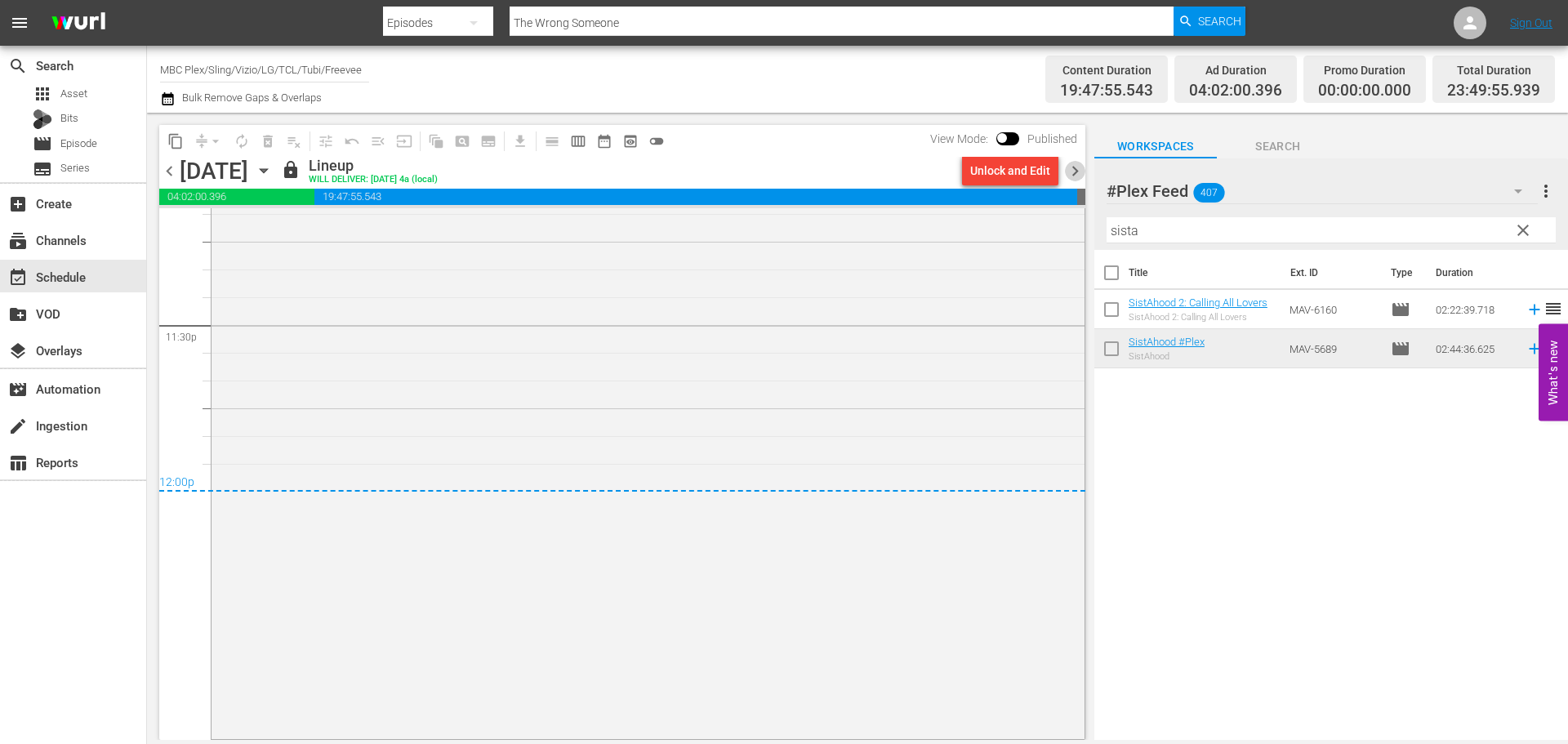
click at [1071, 169] on span "chevron_right" at bounding box center [1075, 171] width 21 height 21
